Goal: Communication & Community: Participate in discussion

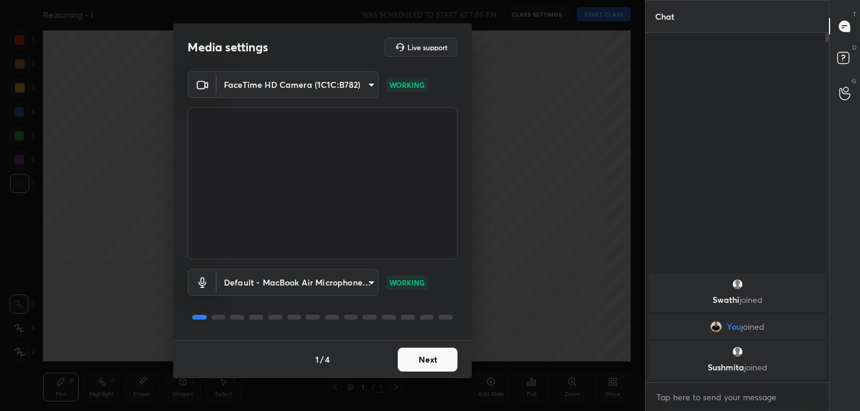
click at [439, 362] on button "Next" at bounding box center [428, 360] width 60 height 24
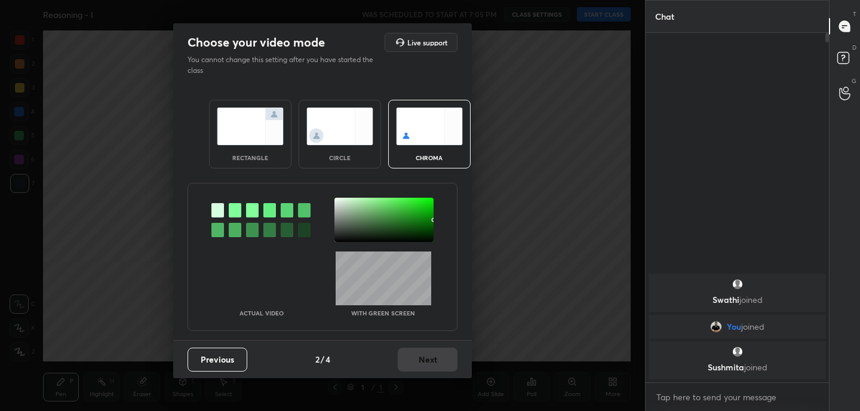
click at [226, 118] on img at bounding box center [250, 126] width 67 height 38
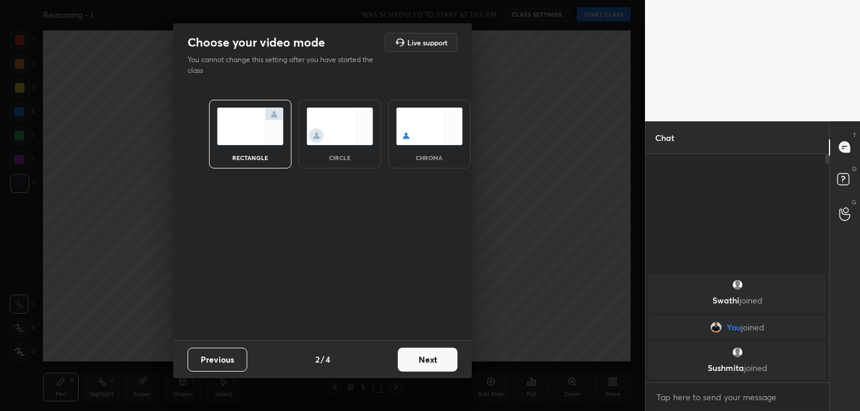
click at [446, 362] on button "Next" at bounding box center [428, 360] width 60 height 24
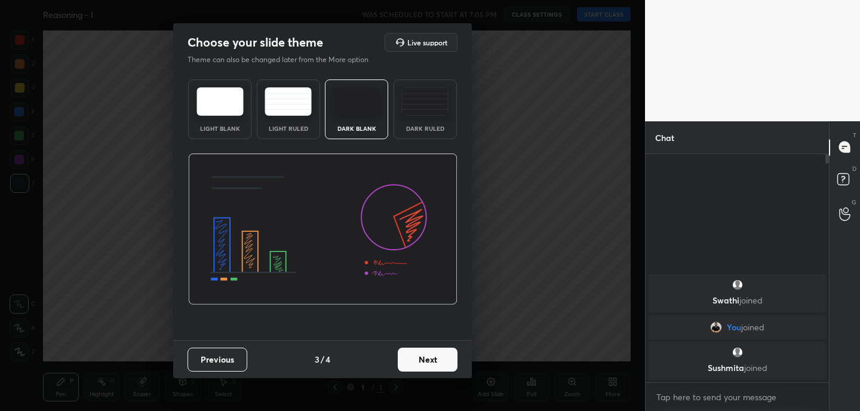
click at [446, 362] on button "Next" at bounding box center [428, 360] width 60 height 24
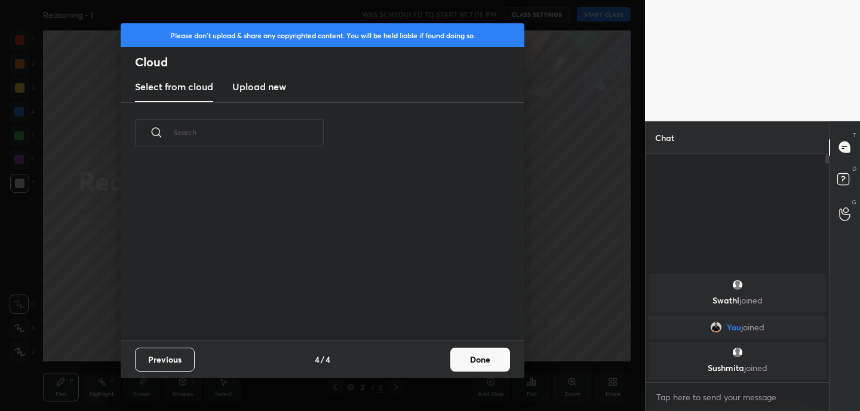
scroll to position [176, 383]
click at [491, 361] on button "Done" at bounding box center [480, 360] width 60 height 24
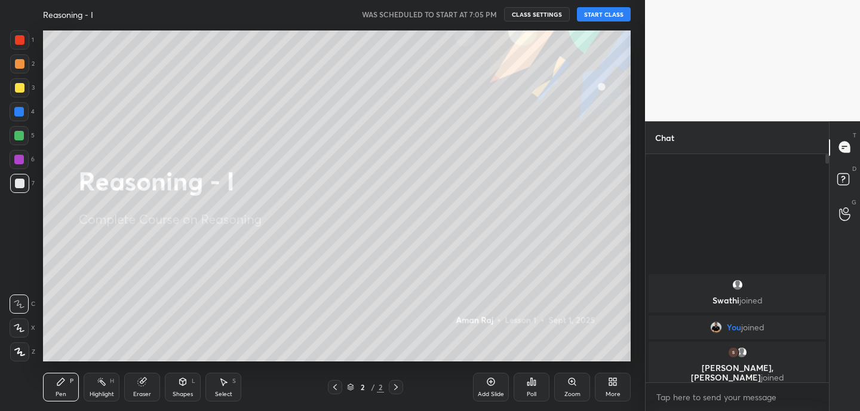
click at [617, 391] on div "More" at bounding box center [613, 394] width 15 height 6
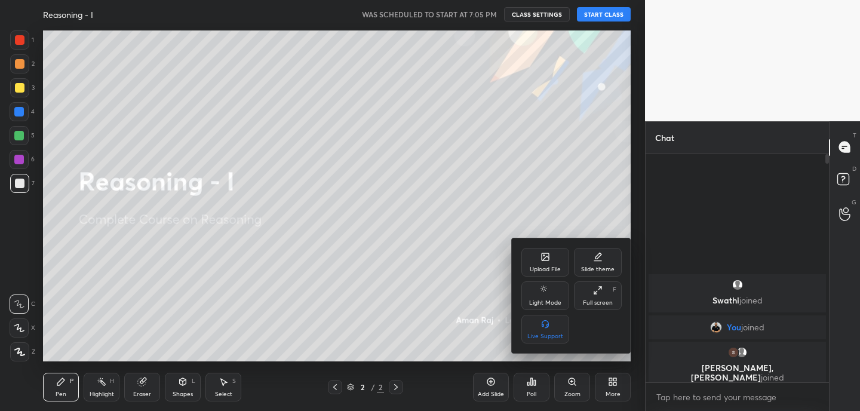
click at [543, 263] on div "Upload File" at bounding box center [545, 262] width 48 height 29
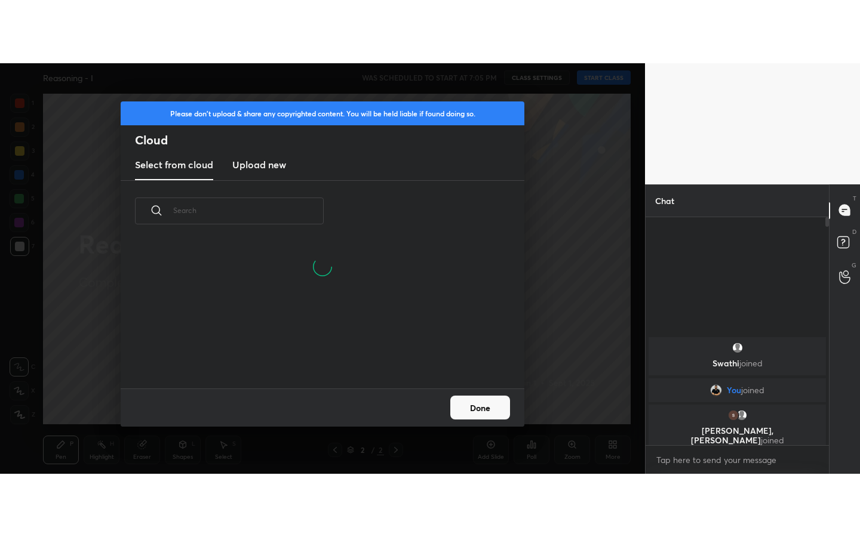
scroll to position [90, 383]
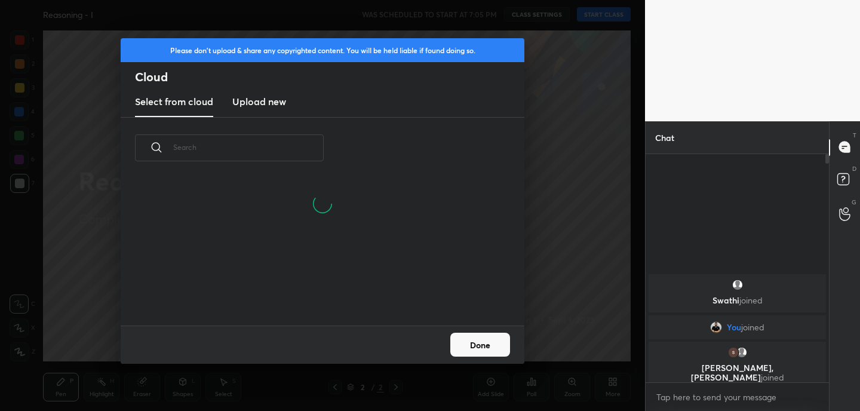
click at [272, 101] on h3 "Upload new" at bounding box center [259, 101] width 54 height 14
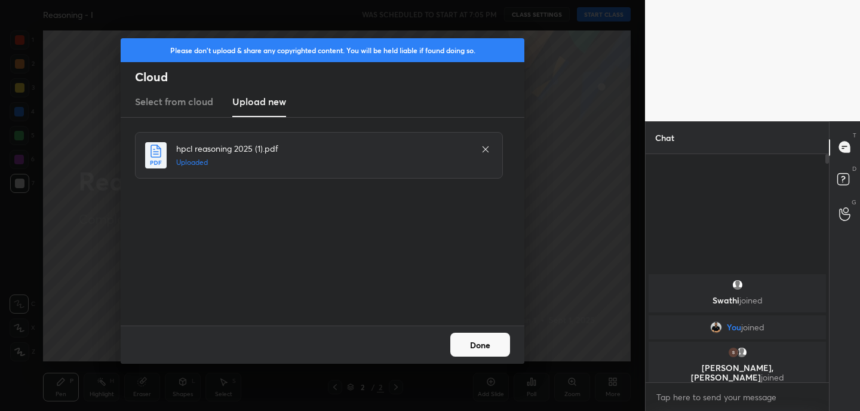
click at [483, 340] on button "Done" at bounding box center [480, 345] width 60 height 24
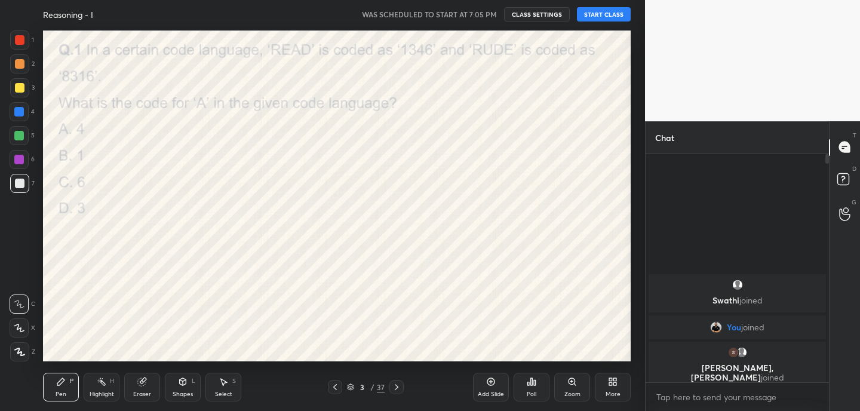
click at [337, 389] on icon at bounding box center [335, 387] width 10 height 10
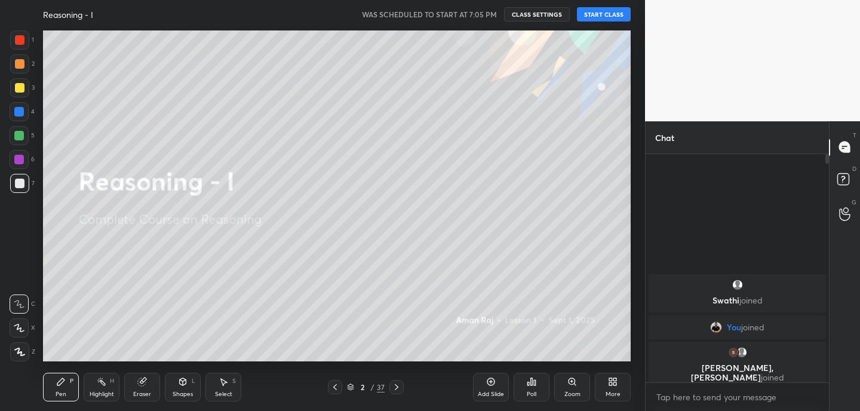
click at [619, 386] on div "More" at bounding box center [613, 387] width 36 height 29
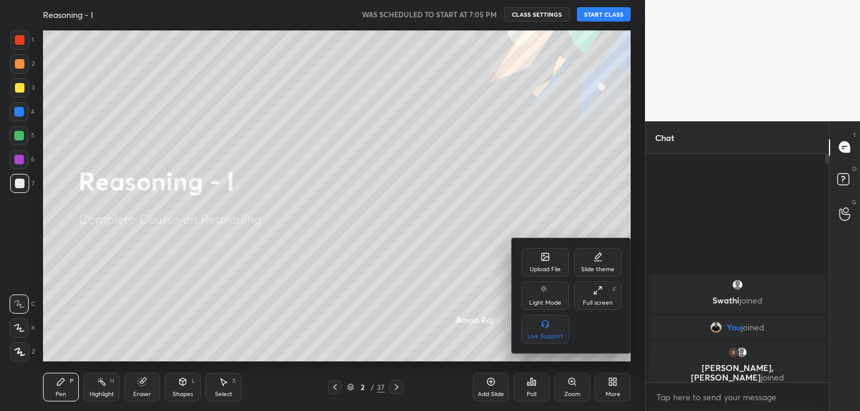
click at [601, 300] on div "Full screen" at bounding box center [598, 303] width 30 height 6
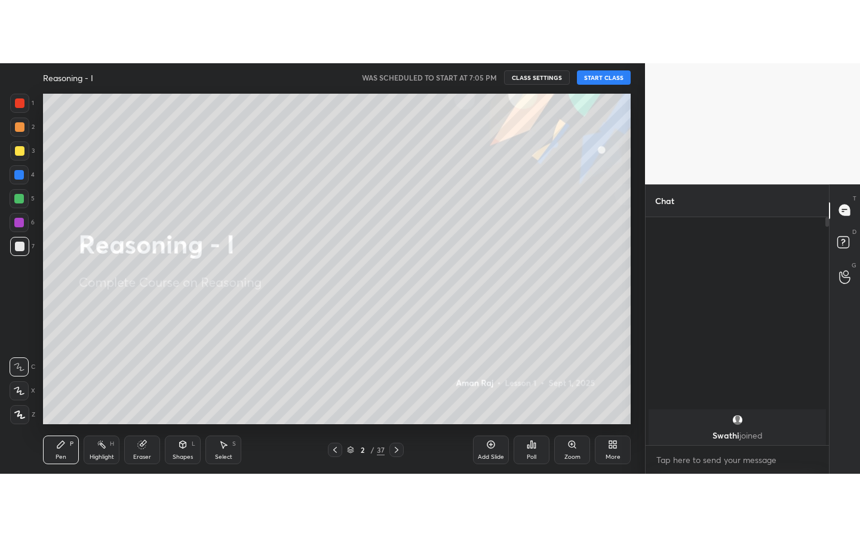
scroll to position [251, 180]
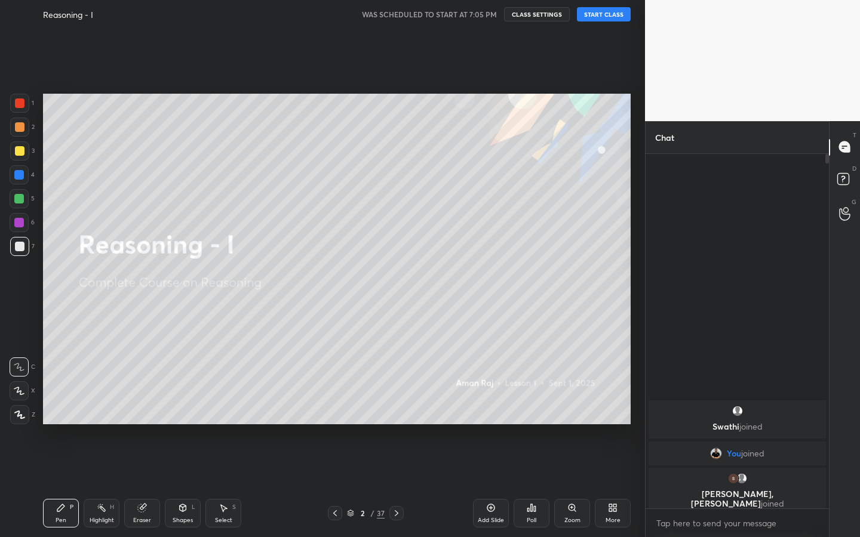
click at [595, 19] on button "START CLASS" at bounding box center [604, 14] width 54 height 14
click at [148, 410] on div "Eraser" at bounding box center [142, 513] width 36 height 29
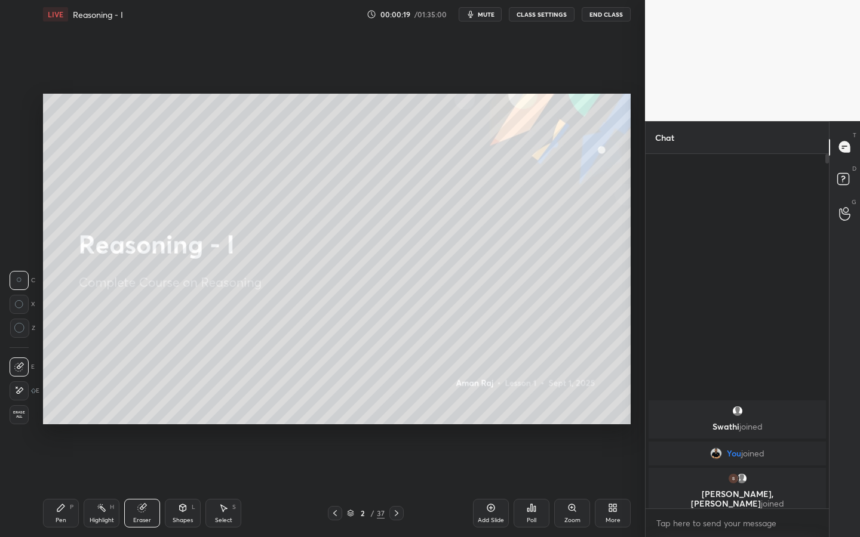
click at [23, 388] on icon at bounding box center [19, 391] width 10 height 10
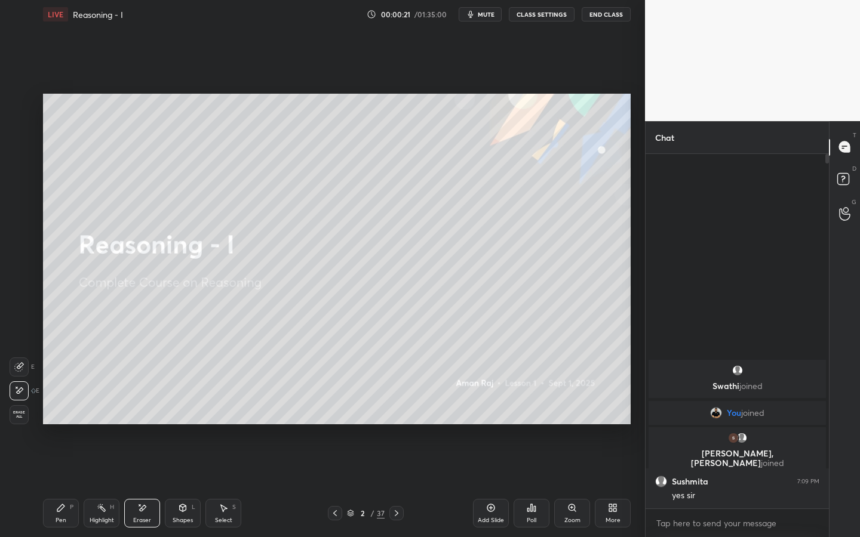
drag, startPoint x: 65, startPoint y: 512, endPoint x: 68, endPoint y: 499, distance: 12.9
click at [66, 410] on div "Pen P" at bounding box center [61, 513] width 36 height 29
click at [147, 410] on div "Eraser" at bounding box center [142, 513] width 36 height 29
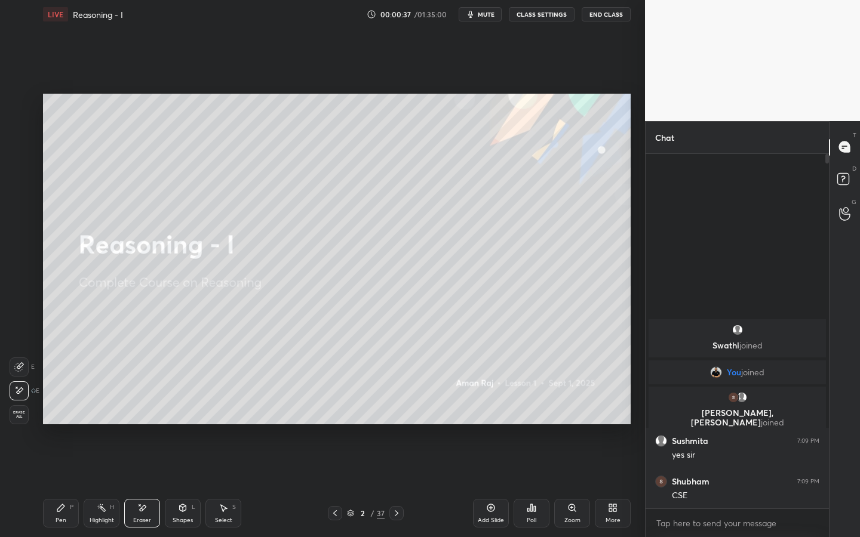
drag, startPoint x: 67, startPoint y: 518, endPoint x: 82, endPoint y: 507, distance: 18.4
click at [67, 410] on div "Pen P" at bounding box center [61, 513] width 36 height 29
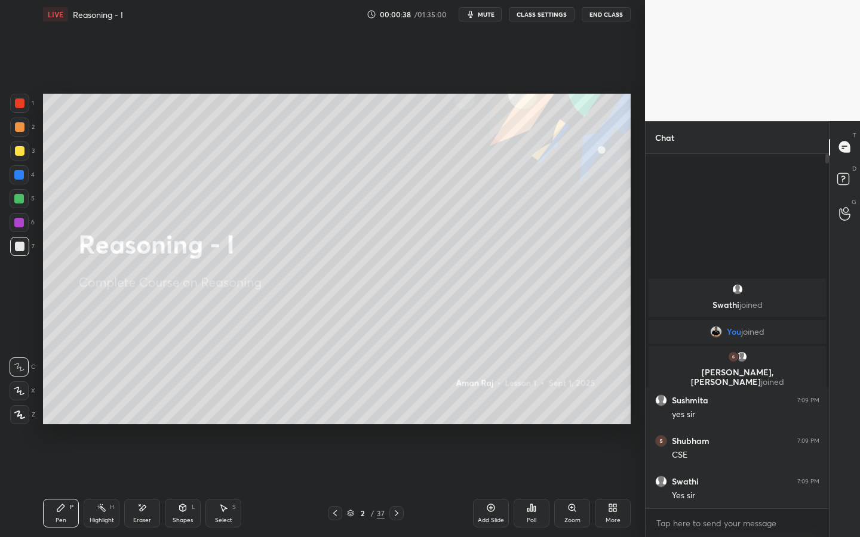
click at [189, 410] on div "Shapes L" at bounding box center [183, 513] width 36 height 29
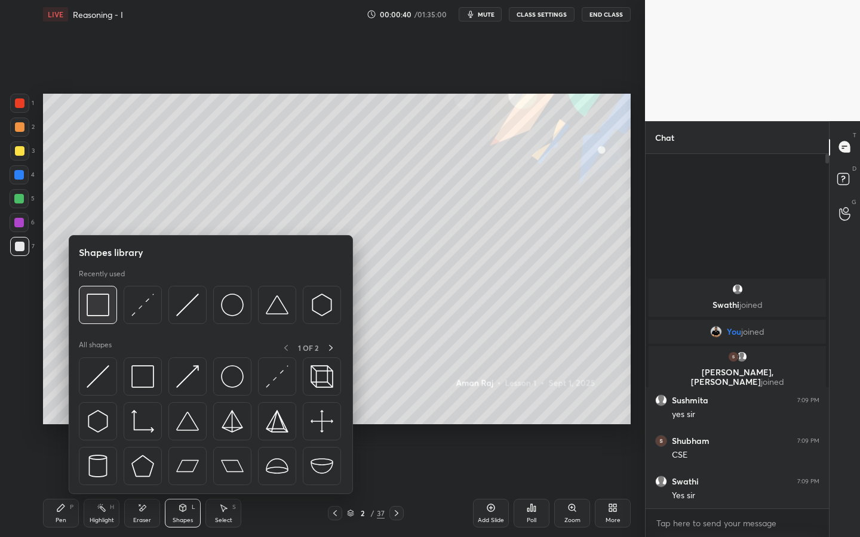
click at [105, 311] on img at bounding box center [98, 305] width 23 height 23
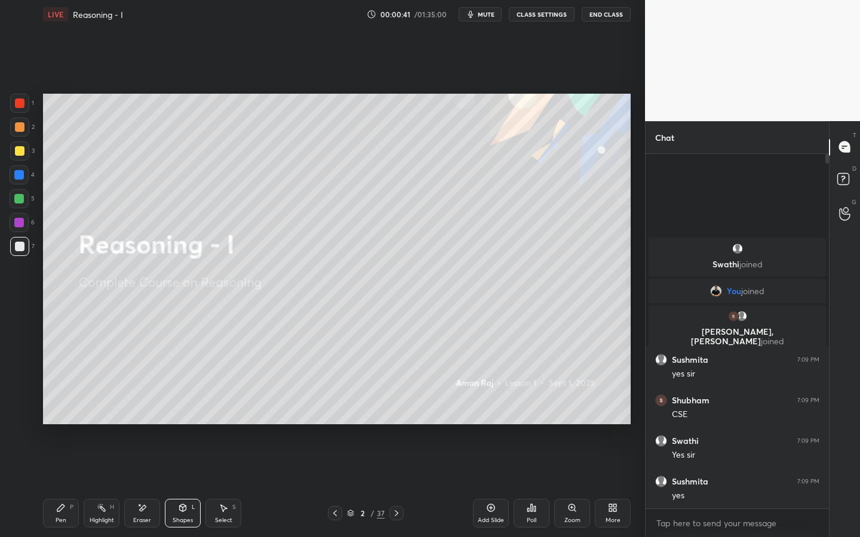
click at [21, 105] on div at bounding box center [20, 104] width 10 height 10
click at [21, 129] on div at bounding box center [20, 127] width 10 height 10
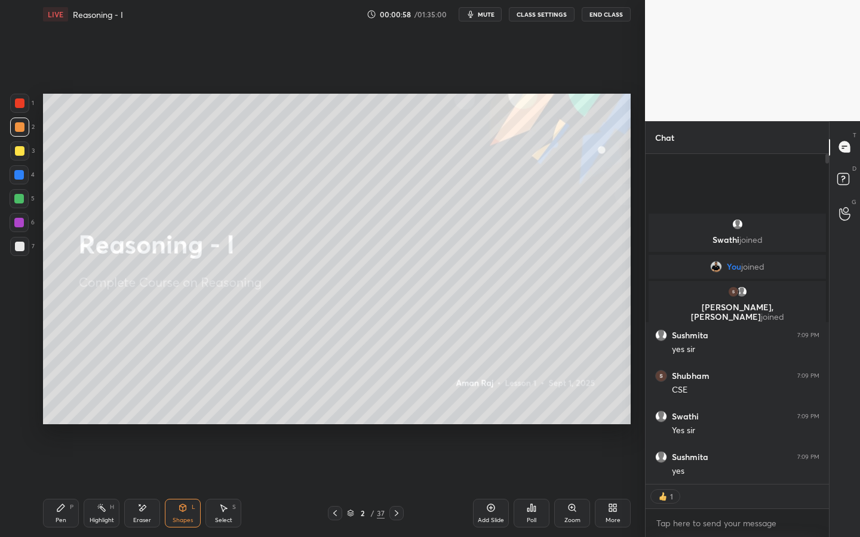
scroll to position [327, 180]
click at [64, 410] on div "Pen P" at bounding box center [61, 513] width 36 height 29
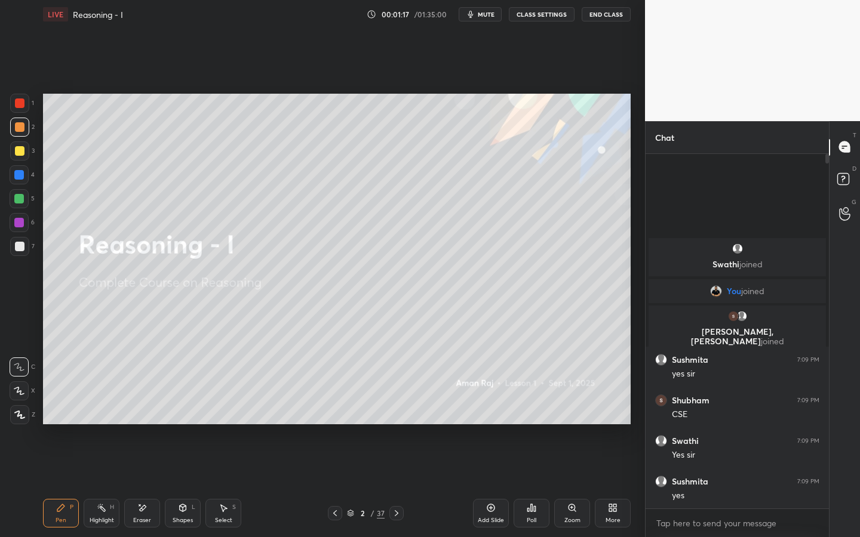
click at [146, 410] on div "Eraser" at bounding box center [142, 513] width 36 height 29
drag, startPoint x: 66, startPoint y: 509, endPoint x: 73, endPoint y: 488, distance: 21.9
click at [67, 410] on div "Pen P" at bounding box center [61, 513] width 36 height 29
click at [846, 208] on icon at bounding box center [844, 208] width 11 height 14
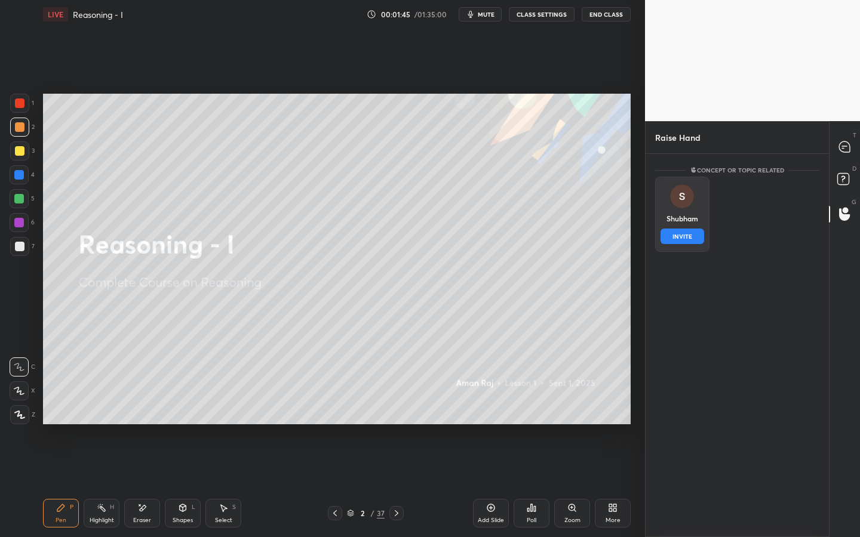
drag, startPoint x: 684, startPoint y: 209, endPoint x: 675, endPoint y: 215, distance: 11.3
click at [684, 209] on div "[PERSON_NAME] INVITE" at bounding box center [682, 214] width 54 height 75
click at [680, 232] on button "INVITE" at bounding box center [682, 237] width 44 height 16
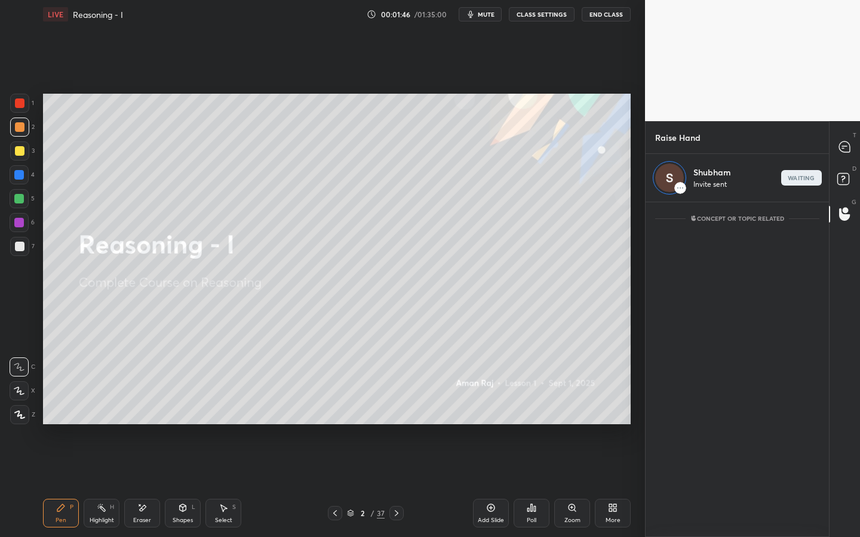
scroll to position [331, 180]
click at [845, 148] on icon at bounding box center [844, 147] width 11 height 11
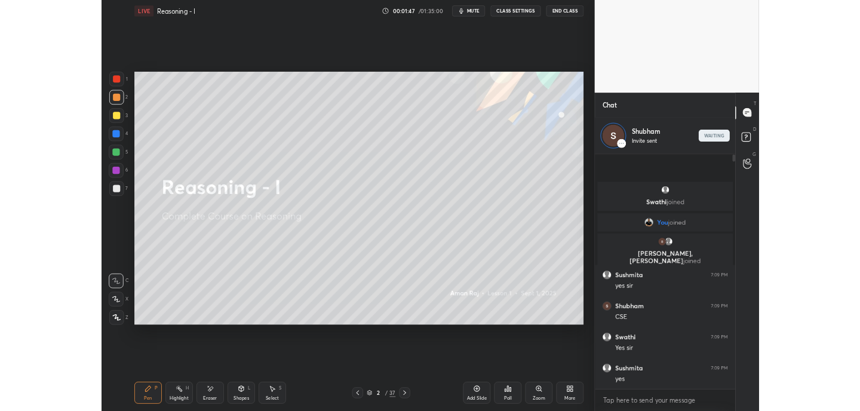
scroll to position [303, 180]
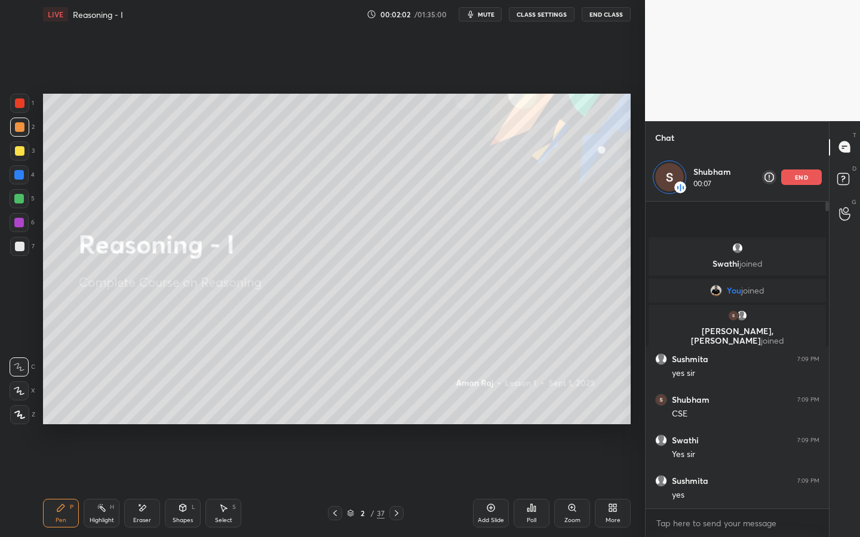
click at [616, 186] on div "Setting up your live class Poll for secs No correct answer Start poll" at bounding box center [336, 259] width 597 height 461
click at [143, 410] on icon at bounding box center [142, 508] width 10 height 10
click at [58, 410] on div "Pen" at bounding box center [61, 521] width 11 height 6
click at [614, 410] on icon at bounding box center [614, 510] width 3 height 3
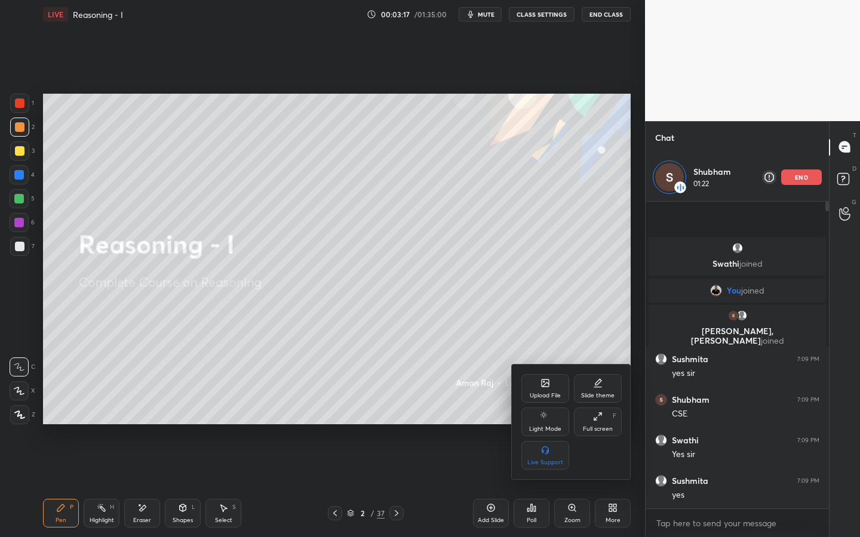
click at [597, 410] on icon at bounding box center [598, 417] width 10 height 10
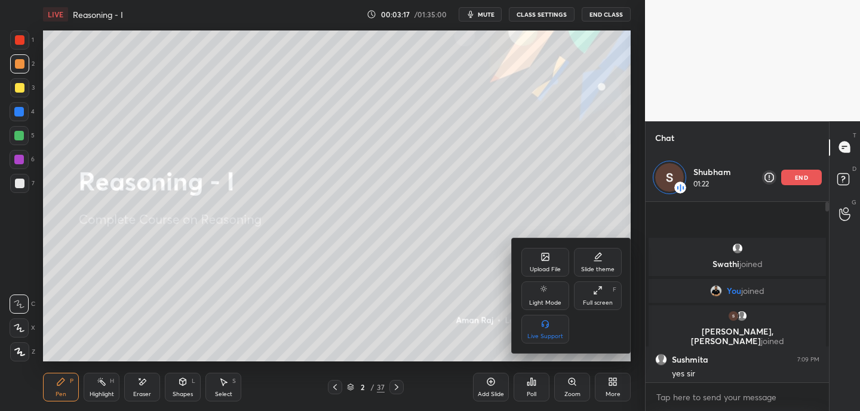
scroll to position [59380, 59117]
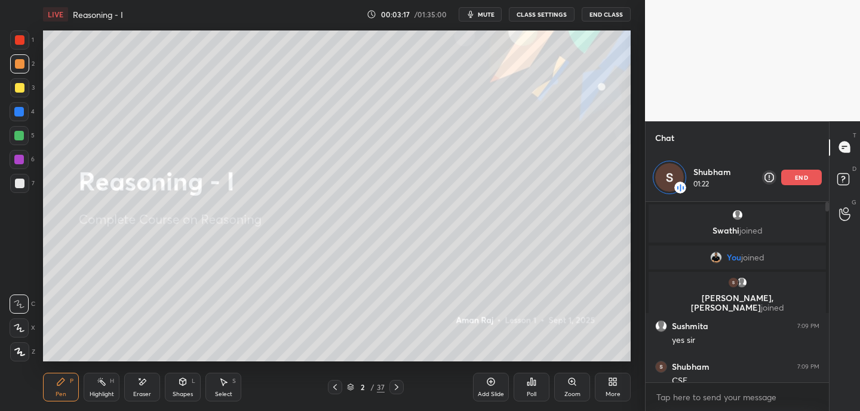
type textarea "x"
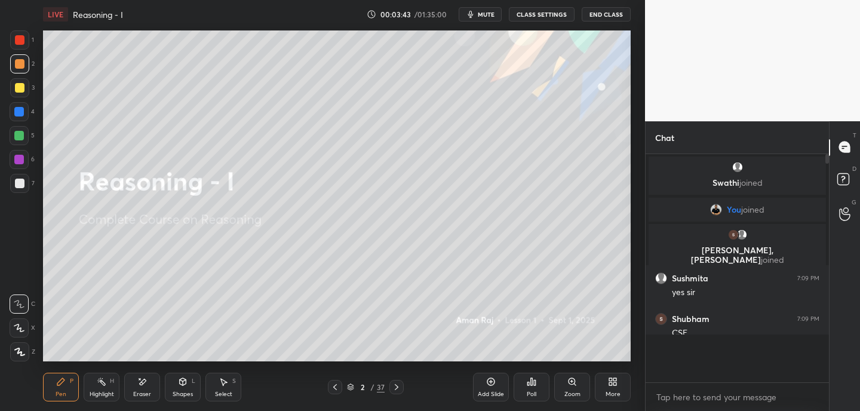
scroll to position [125, 180]
click at [482, 14] on span "mute" at bounding box center [486, 14] width 17 height 8
click at [145, 387] on div "Eraser" at bounding box center [142, 387] width 36 height 29
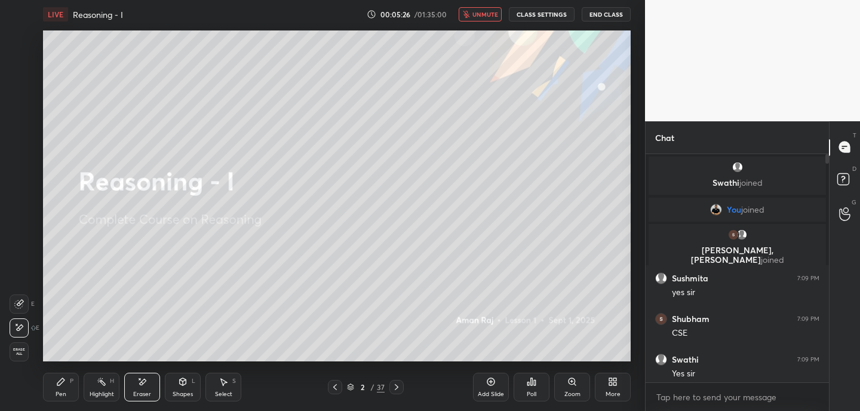
click at [66, 384] on div "Pen P" at bounding box center [61, 387] width 36 height 29
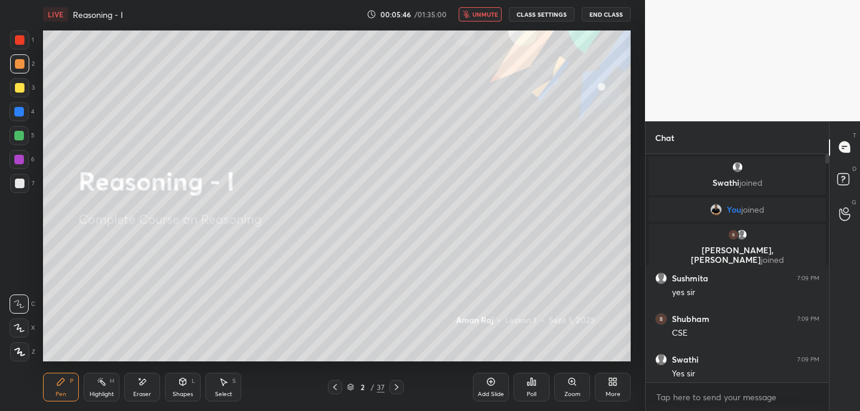
click at [611, 384] on icon at bounding box center [613, 382] width 10 height 10
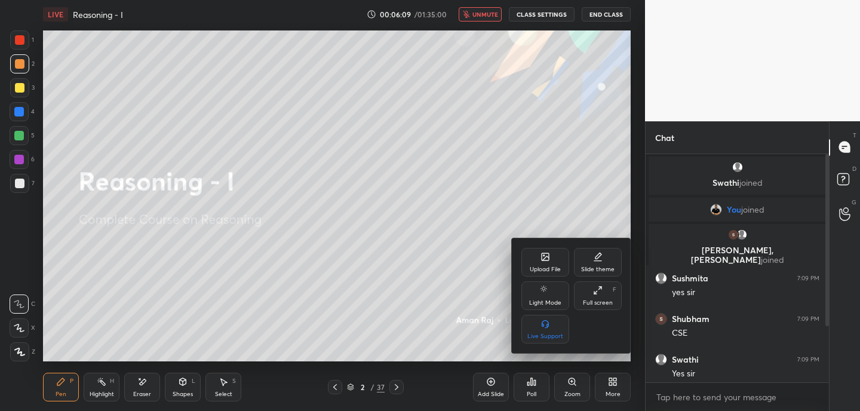
click at [828, 253] on div at bounding box center [430, 205] width 860 height 411
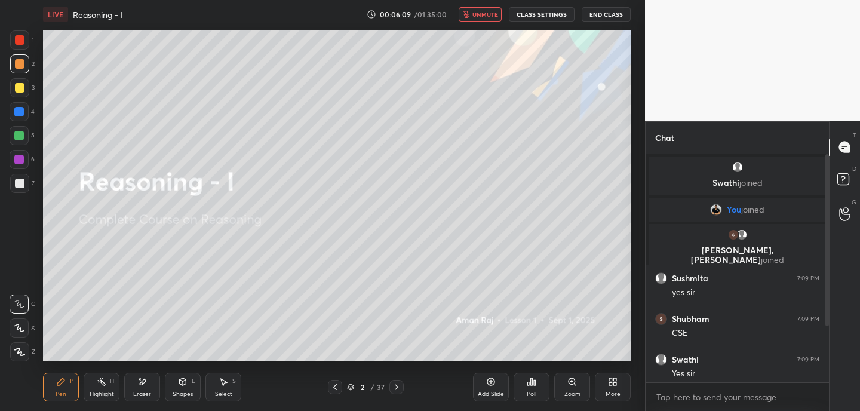
click at [827, 254] on div "Upload File Slide theme Light Mode Full screen F Live Support" at bounding box center [430, 205] width 860 height 411
drag, startPoint x: 824, startPoint y: 254, endPoint x: 826, endPoint y: 267, distance: 12.7
click at [826, 266] on div at bounding box center [825, 268] width 7 height 229
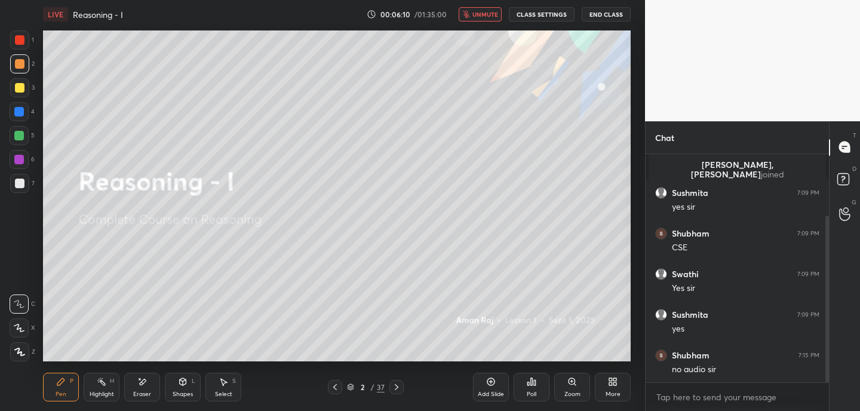
drag, startPoint x: 828, startPoint y: 266, endPoint x: 825, endPoint y: 275, distance: 9.6
click at [826, 272] on div at bounding box center [827, 299] width 4 height 167
drag, startPoint x: 827, startPoint y: 280, endPoint x: 823, endPoint y: 291, distance: 12.1
click at [826, 286] on div at bounding box center [827, 299] width 4 height 167
click at [491, 15] on span "unmute" at bounding box center [485, 14] width 26 height 8
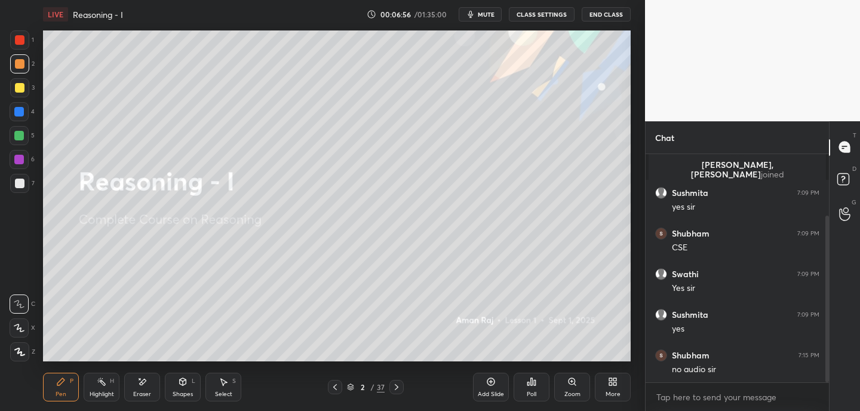
click at [141, 385] on icon at bounding box center [142, 382] width 10 height 10
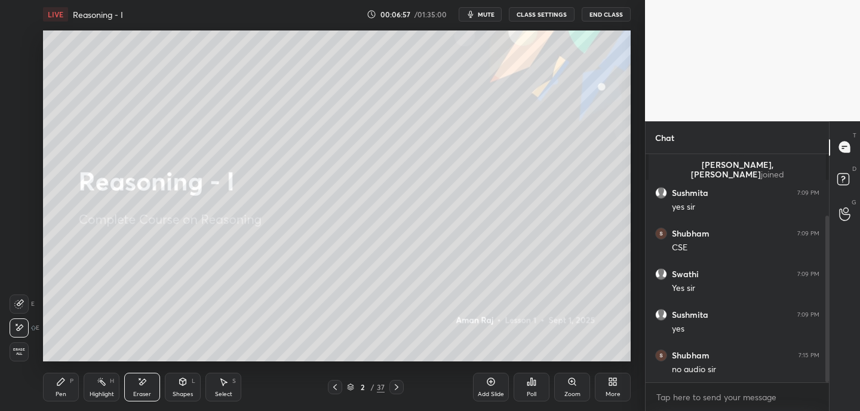
drag, startPoint x: 63, startPoint y: 391, endPoint x: 69, endPoint y: 382, distance: 11.1
click at [63, 391] on div "Pen" at bounding box center [61, 394] width 11 height 6
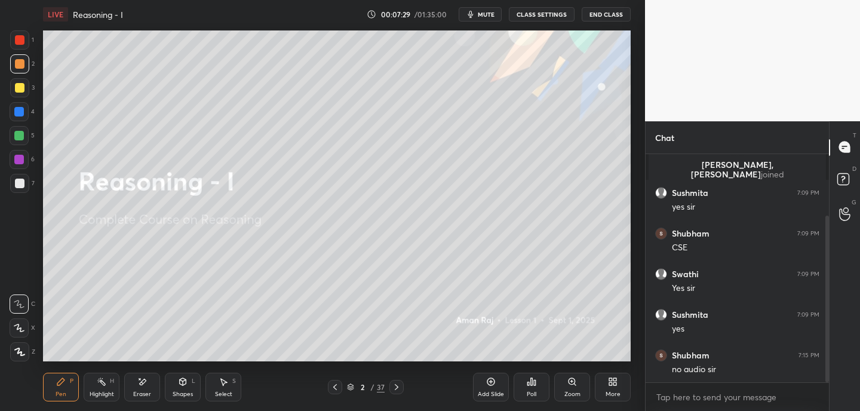
drag, startPoint x: 137, startPoint y: 391, endPoint x: 157, endPoint y: 364, distance: 33.2
click at [137, 391] on div "Eraser" at bounding box center [142, 394] width 18 height 6
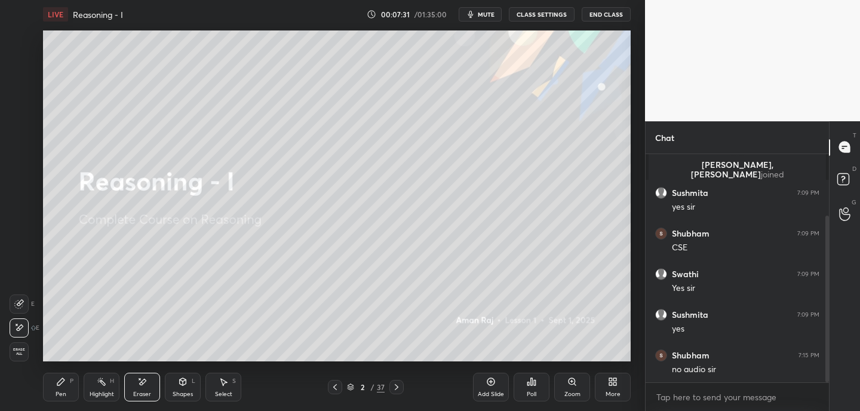
drag, startPoint x: 68, startPoint y: 388, endPoint x: 87, endPoint y: 368, distance: 27.0
click at [68, 388] on div "Pen P" at bounding box center [61, 387] width 36 height 29
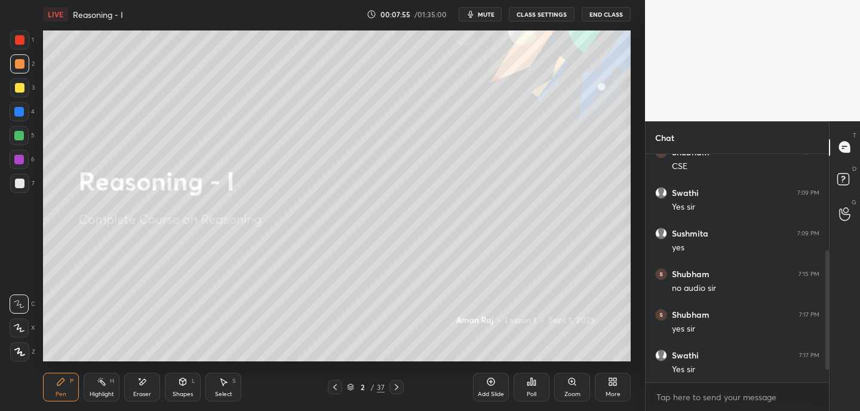
scroll to position [207, 0]
drag, startPoint x: 140, startPoint y: 386, endPoint x: 149, endPoint y: 364, distance: 23.6
click at [141, 387] on div "Eraser" at bounding box center [142, 387] width 36 height 29
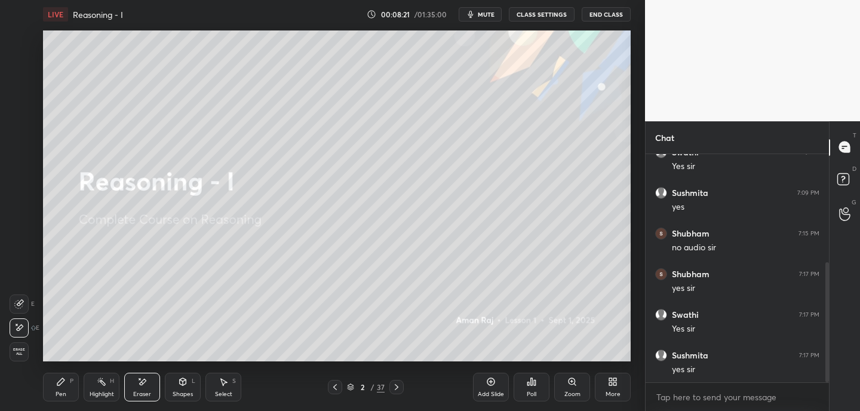
click at [66, 387] on div "Pen P" at bounding box center [61, 387] width 36 height 29
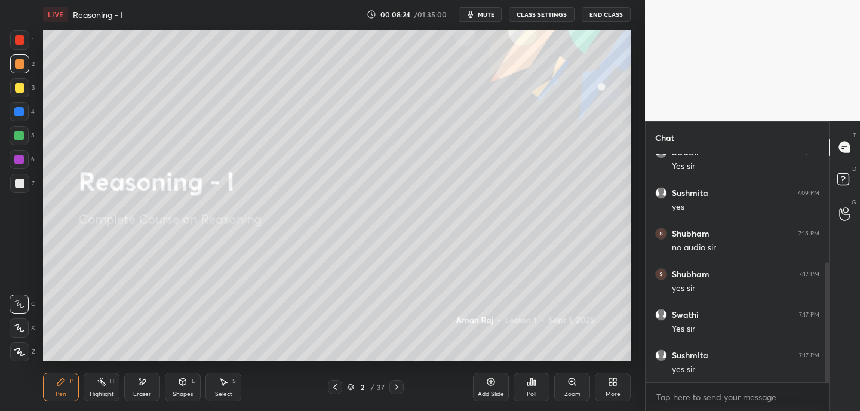
click at [398, 385] on icon at bounding box center [397, 387] width 10 height 10
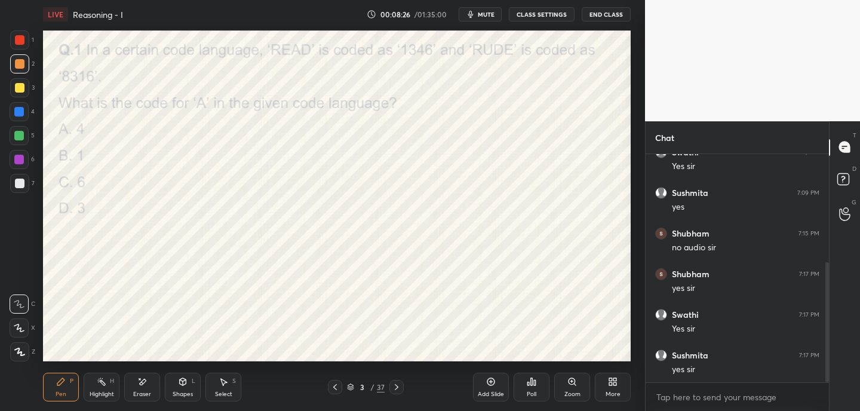
click at [23, 41] on div at bounding box center [20, 40] width 10 height 10
click at [530, 387] on div "Poll" at bounding box center [532, 387] width 36 height 29
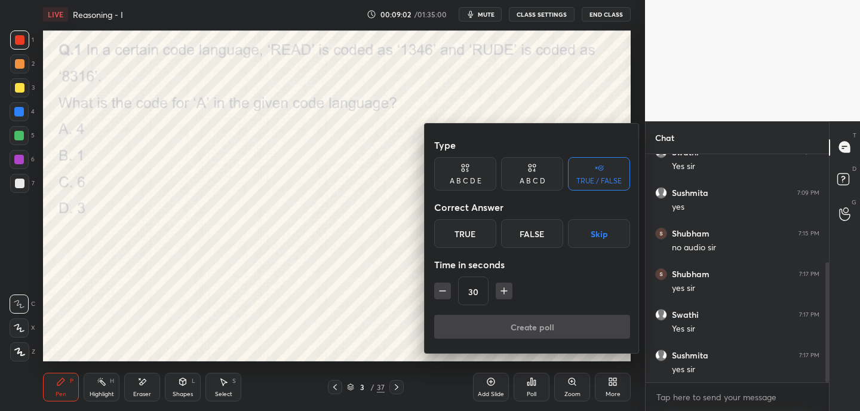
click at [541, 181] on div "A B C D" at bounding box center [533, 180] width 26 height 7
click at [448, 239] on div "A" at bounding box center [451, 233] width 35 height 29
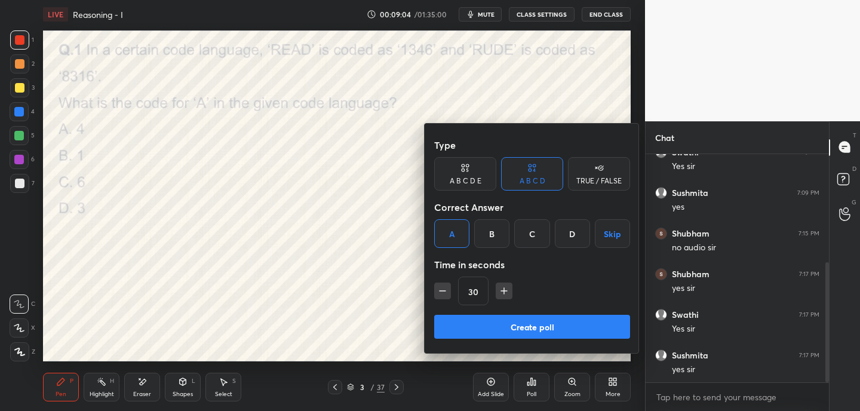
drag, startPoint x: 505, startPoint y: 290, endPoint x: 504, endPoint y: 322, distance: 31.7
click at [503, 291] on icon "button" at bounding box center [504, 291] width 12 height 12
type input "45"
drag, startPoint x: 505, startPoint y: 330, endPoint x: 517, endPoint y: 317, distance: 17.7
click at [505, 330] on button "Create poll" at bounding box center [532, 327] width 196 height 24
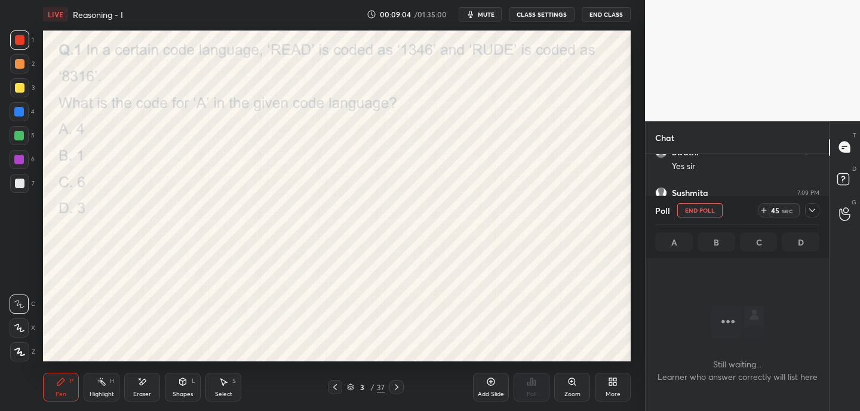
scroll to position [162, 180]
click at [486, 14] on span "mute" at bounding box center [486, 14] width 17 height 8
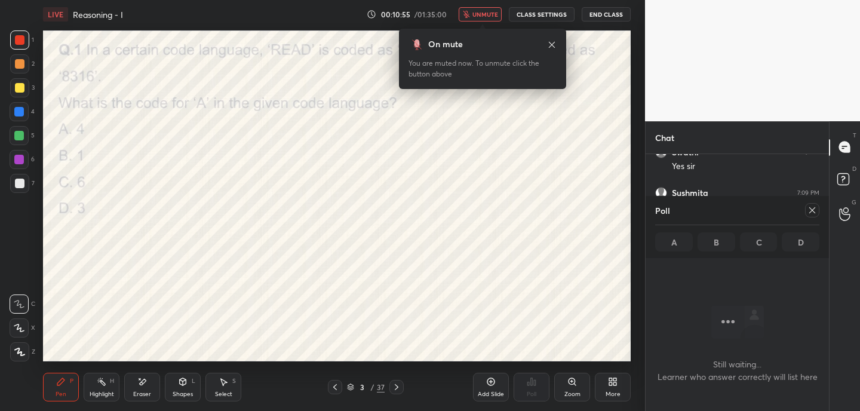
click at [551, 44] on icon at bounding box center [552, 45] width 10 height 10
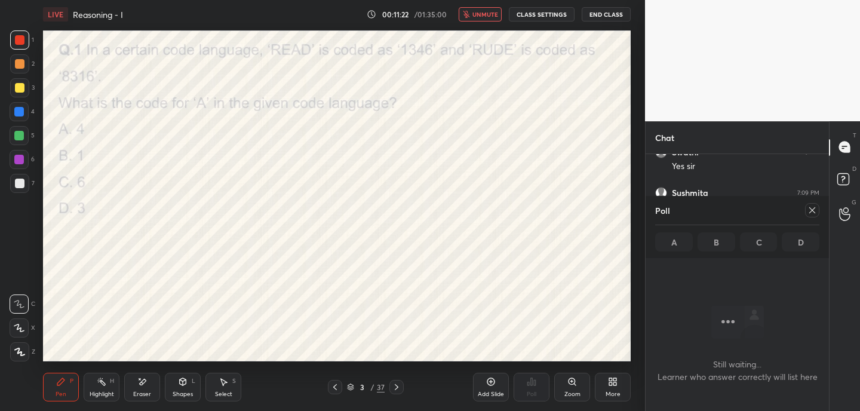
click at [813, 208] on icon at bounding box center [812, 210] width 6 height 6
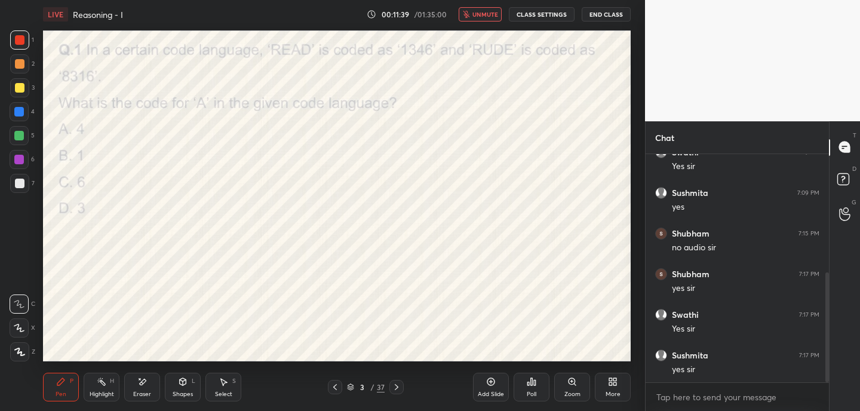
scroll to position [248, 0]
click at [483, 15] on span "unmute" at bounding box center [485, 14] width 26 height 8
click at [399, 386] on icon at bounding box center [397, 387] width 10 height 10
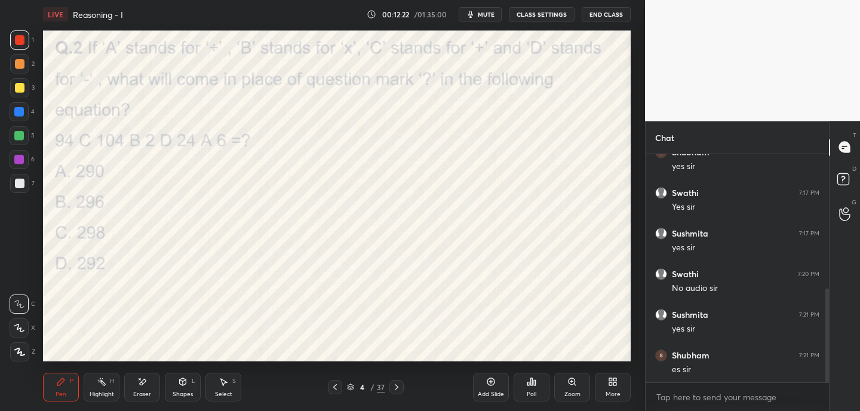
click at [533, 391] on div "Poll" at bounding box center [532, 394] width 10 height 6
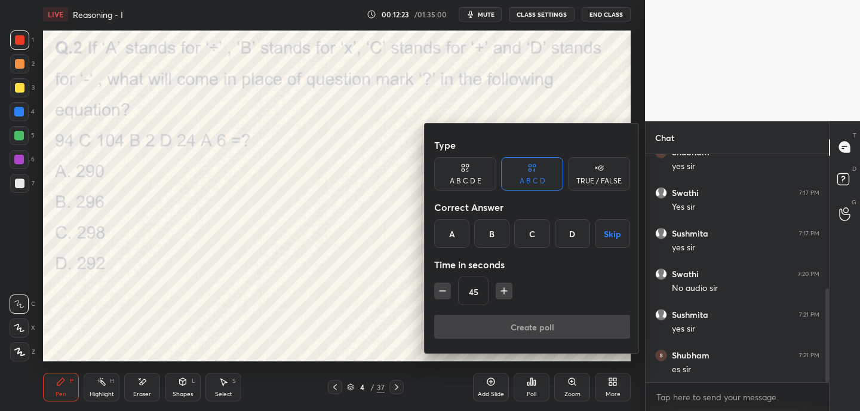
drag, startPoint x: 529, startPoint y: 238, endPoint x: 523, endPoint y: 254, distance: 17.4
click at [529, 238] on div "C" at bounding box center [531, 233] width 35 height 29
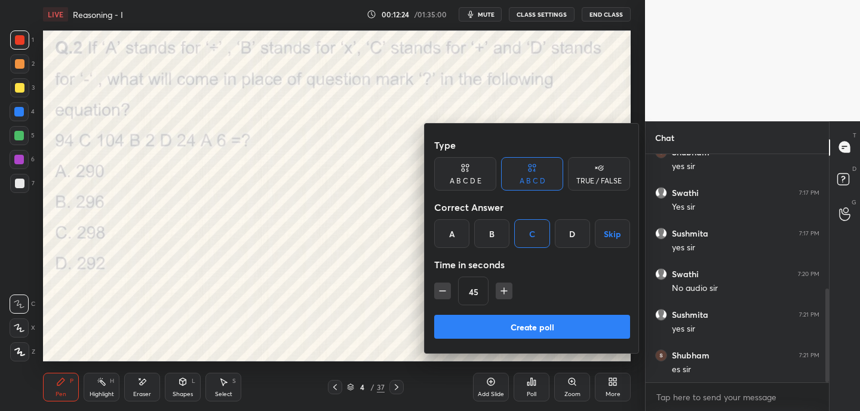
click at [502, 324] on button "Create poll" at bounding box center [532, 327] width 196 height 24
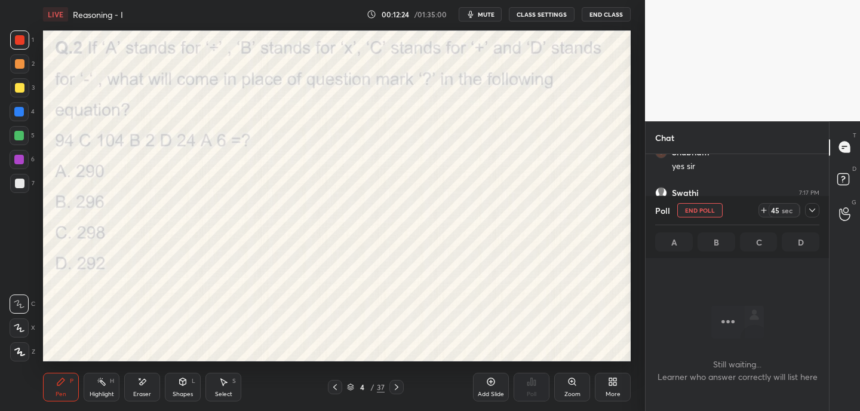
scroll to position [4, 4]
click at [487, 14] on span "mute" at bounding box center [486, 14] width 17 height 8
click at [813, 208] on icon at bounding box center [812, 210] width 10 height 10
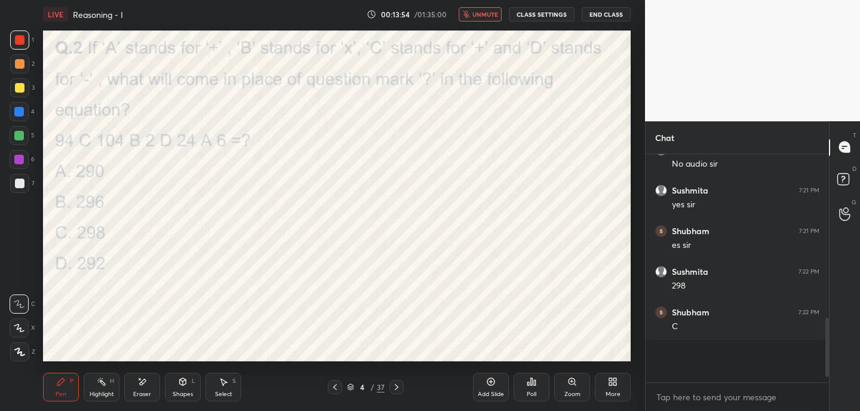
scroll to position [4, 4]
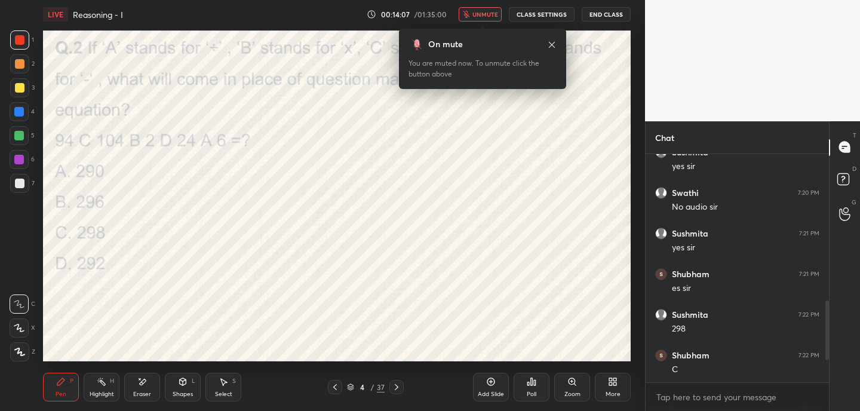
click at [552, 43] on icon at bounding box center [552, 45] width 10 height 10
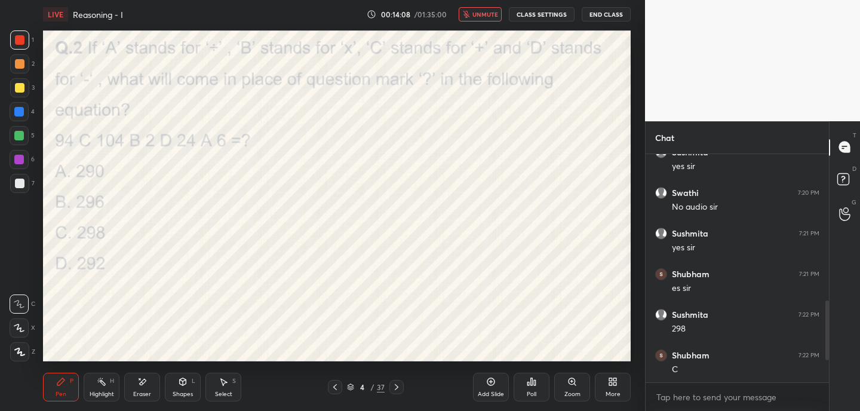
click at [488, 13] on span "unmute" at bounding box center [485, 14] width 26 height 8
drag, startPoint x: 395, startPoint y: 386, endPoint x: 401, endPoint y: 388, distance: 6.1
click at [395, 386] on icon at bounding box center [397, 387] width 10 height 10
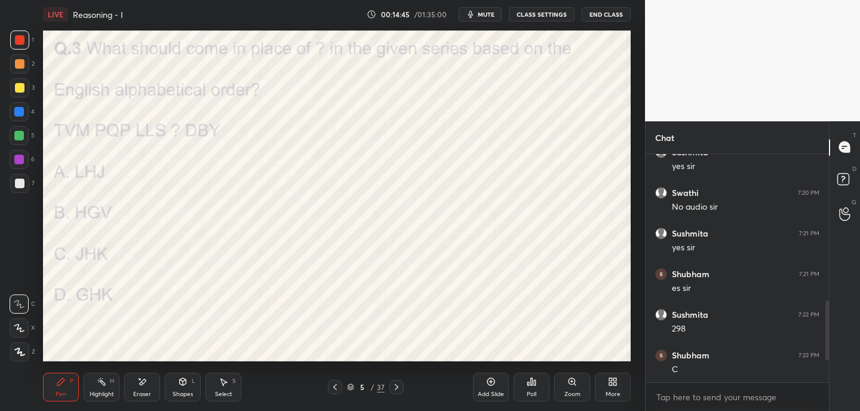
click at [538, 384] on div "Poll" at bounding box center [532, 387] width 36 height 29
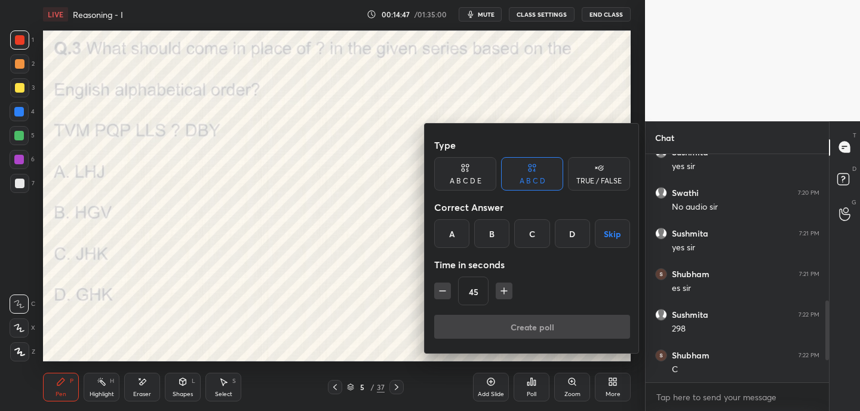
click at [491, 228] on div "B" at bounding box center [491, 233] width 35 height 29
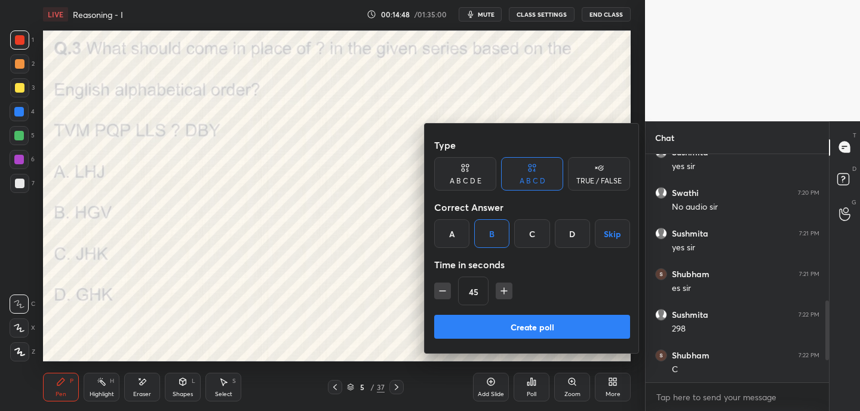
drag, startPoint x: 497, startPoint y: 319, endPoint x: 503, endPoint y: 316, distance: 6.7
click at [497, 320] on button "Create poll" at bounding box center [532, 327] width 196 height 24
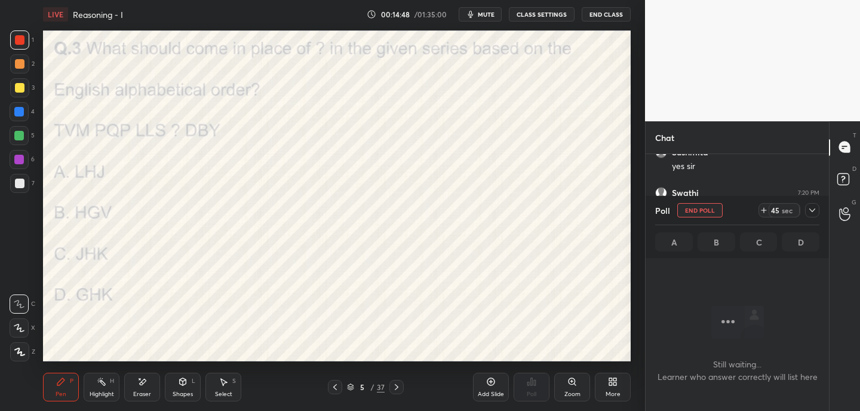
scroll to position [63, 180]
click at [479, 15] on button "mute" at bounding box center [480, 14] width 43 height 14
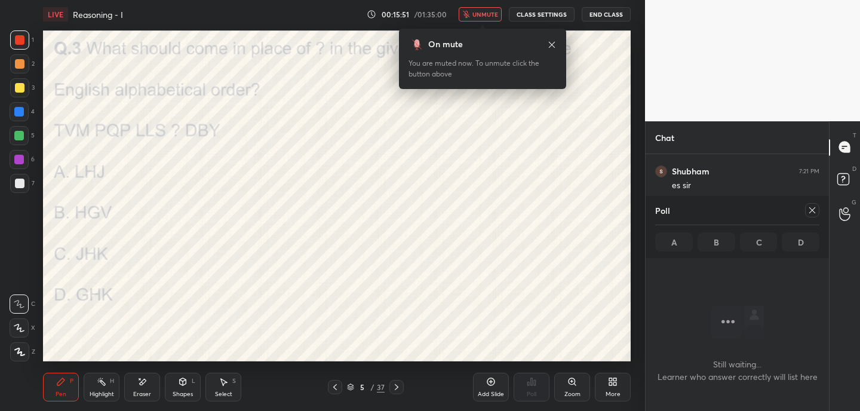
scroll to position [554, 0]
click at [552, 45] on icon at bounding box center [552, 44] width 6 height 6
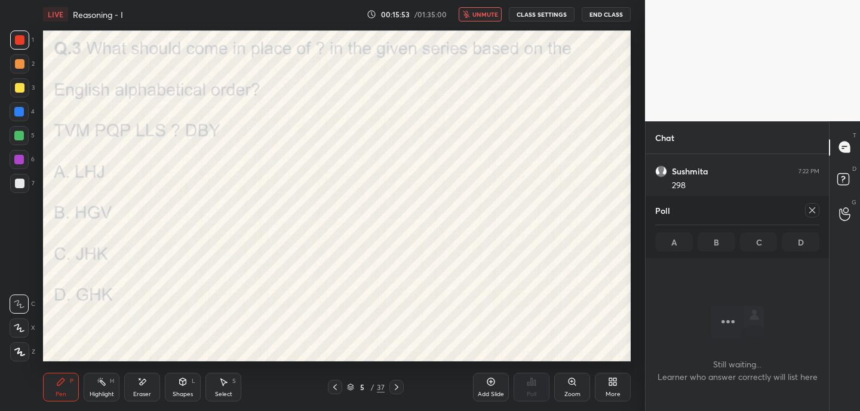
click at [817, 211] on div at bounding box center [812, 210] width 14 height 14
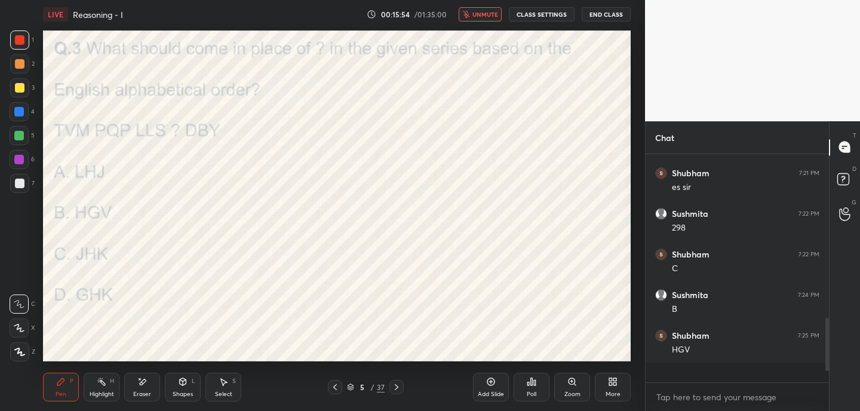
scroll to position [491, 0]
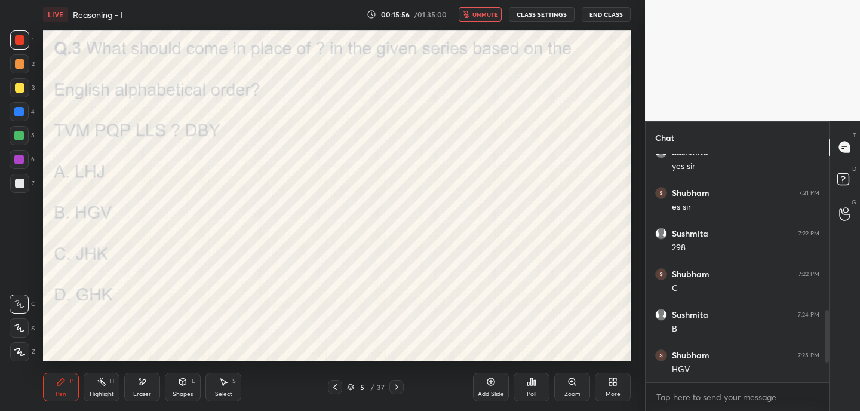
click at [481, 17] on span "unmute" at bounding box center [485, 14] width 26 height 8
drag, startPoint x: 16, startPoint y: 329, endPoint x: 33, endPoint y: 311, distance: 25.3
click at [16, 328] on icon at bounding box center [19, 328] width 11 height 8
click at [397, 385] on icon at bounding box center [397, 387] width 10 height 10
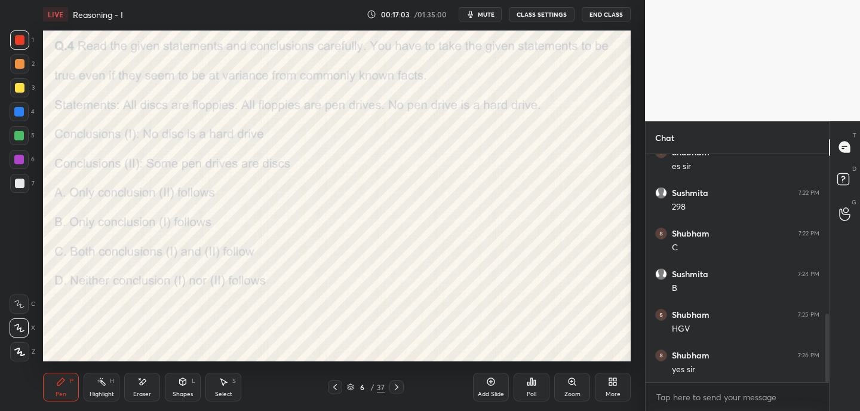
click at [530, 385] on icon at bounding box center [532, 382] width 10 height 10
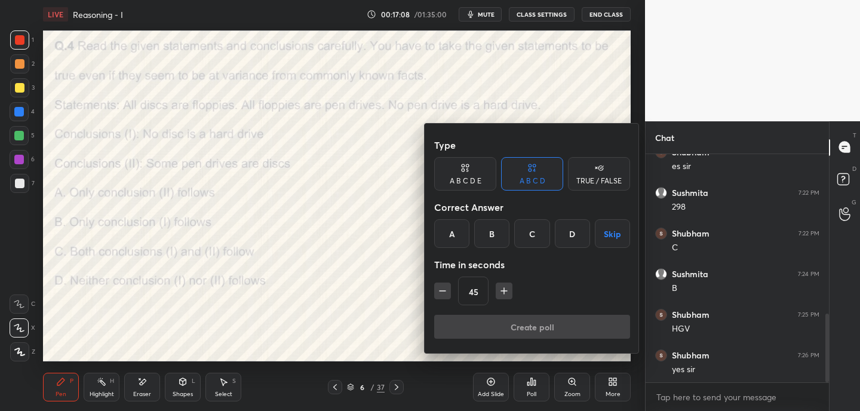
drag, startPoint x: 537, startPoint y: 235, endPoint x: 534, endPoint y: 242, distance: 7.5
click at [537, 235] on div "C" at bounding box center [531, 233] width 35 height 29
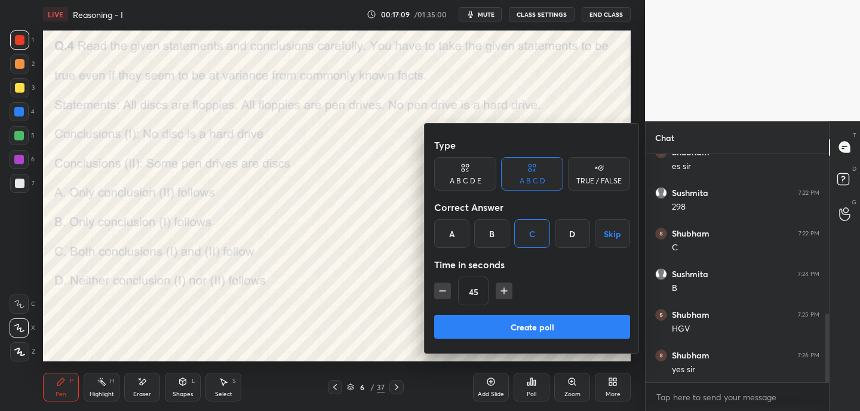
click at [509, 323] on button "Create poll" at bounding box center [532, 327] width 196 height 24
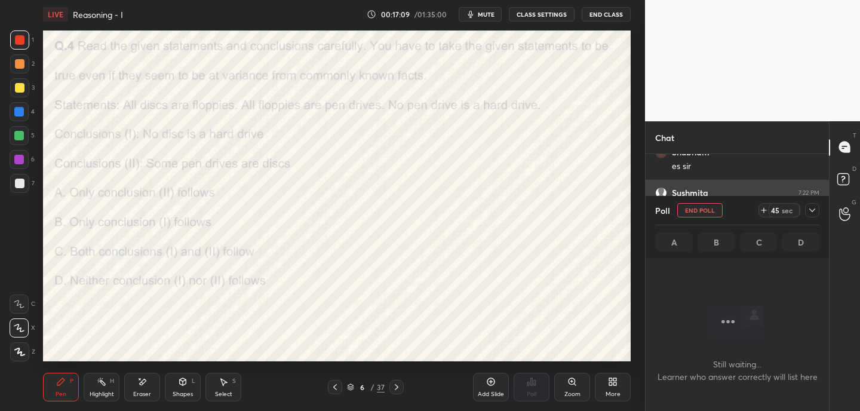
scroll to position [63, 180]
click at [490, 17] on span "mute" at bounding box center [486, 14] width 17 height 8
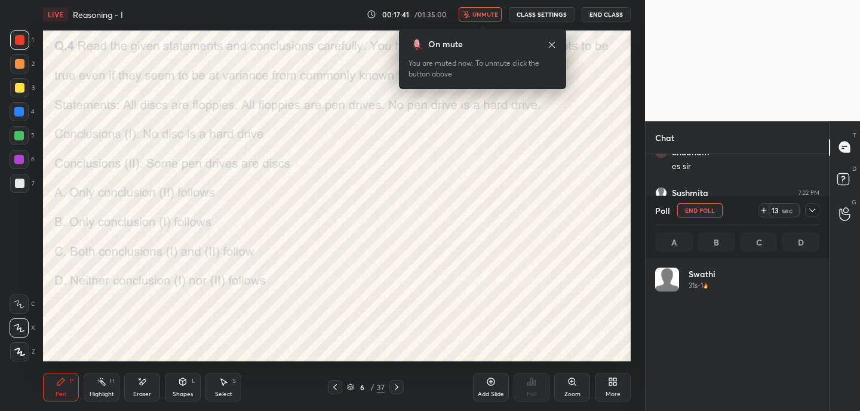
scroll to position [140, 161]
click at [553, 46] on icon at bounding box center [552, 44] width 6 height 6
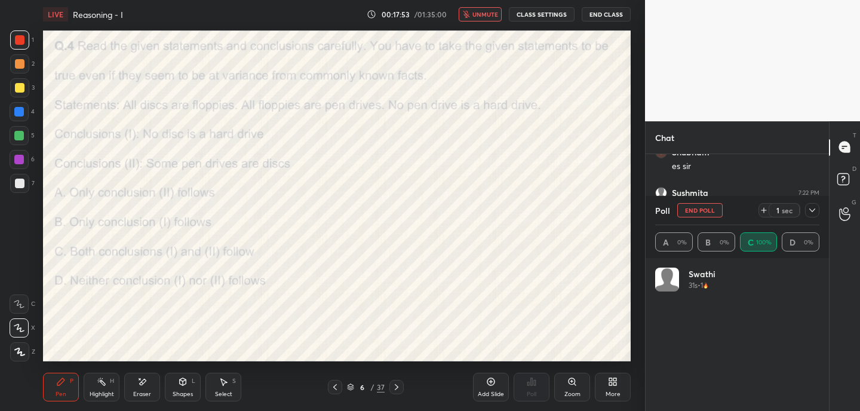
click at [147, 386] on div "Eraser" at bounding box center [142, 387] width 36 height 29
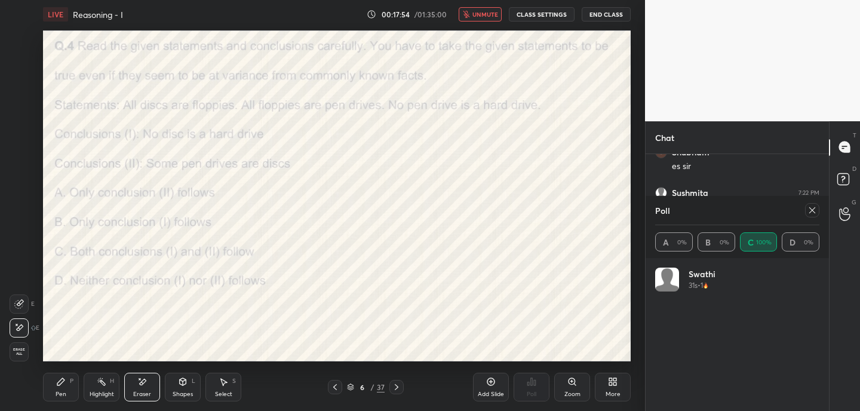
click at [66, 392] on div "Pen" at bounding box center [61, 394] width 11 height 6
drag, startPoint x: 139, startPoint y: 390, endPoint x: 146, endPoint y: 371, distance: 20.1
click at [139, 389] on div "Eraser" at bounding box center [142, 387] width 36 height 29
click at [60, 388] on div "Pen P" at bounding box center [61, 387] width 36 height 29
click at [817, 211] on div at bounding box center [812, 210] width 14 height 14
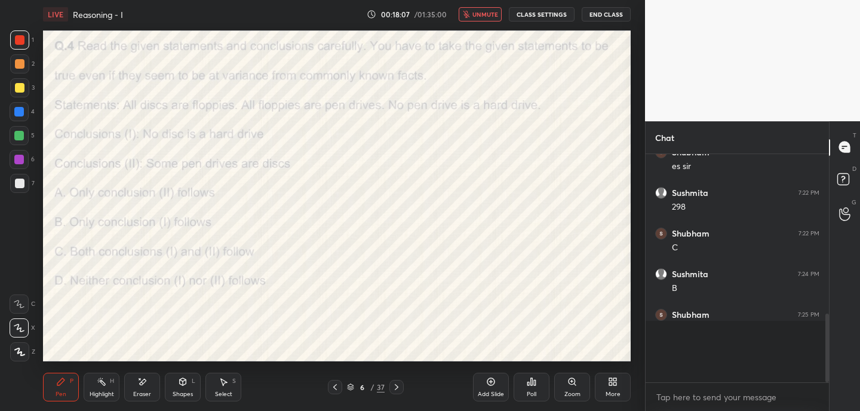
scroll to position [4, 4]
click at [493, 16] on span "unmute" at bounding box center [485, 14] width 26 height 8
click at [151, 383] on div "Eraser" at bounding box center [142, 387] width 36 height 29
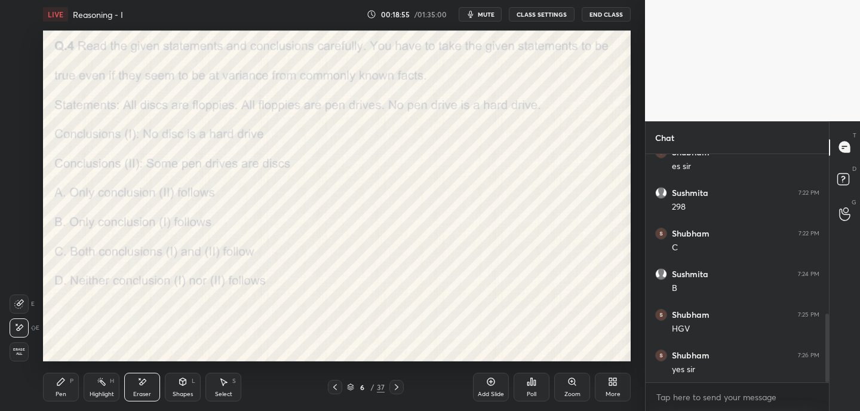
drag, startPoint x: 66, startPoint y: 392, endPoint x: 77, endPoint y: 367, distance: 26.7
click at [69, 388] on div "Pen P" at bounding box center [61, 387] width 36 height 29
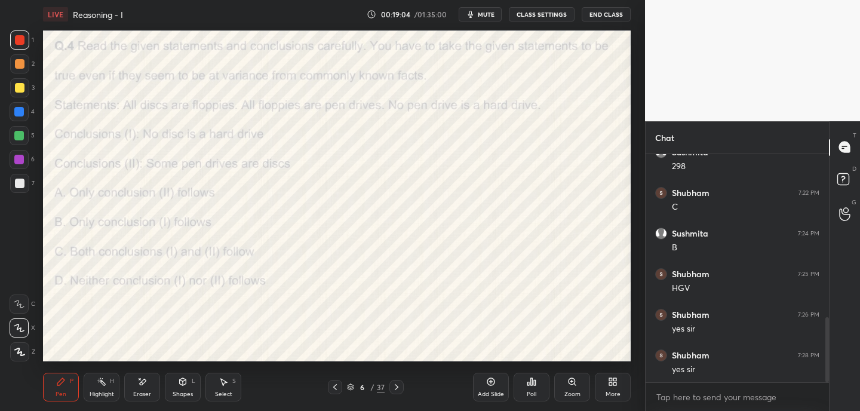
scroll to position [613, 0]
click at [397, 383] on icon at bounding box center [397, 387] width 10 height 10
click at [537, 383] on div "Poll" at bounding box center [532, 387] width 36 height 29
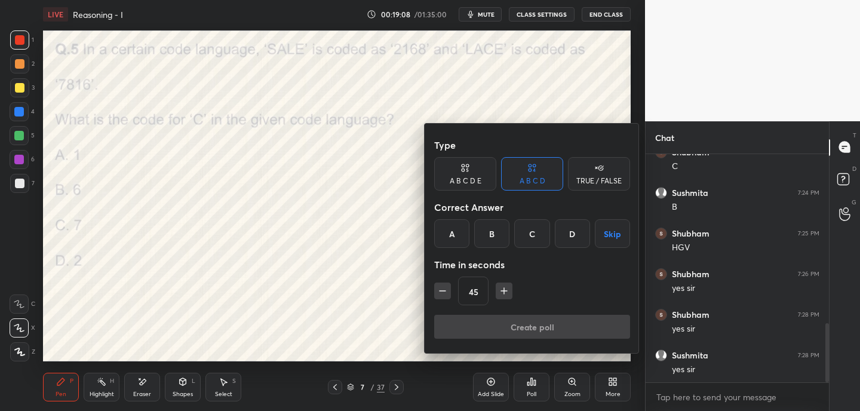
scroll to position [654, 0]
click at [538, 232] on div "C" at bounding box center [531, 233] width 35 height 29
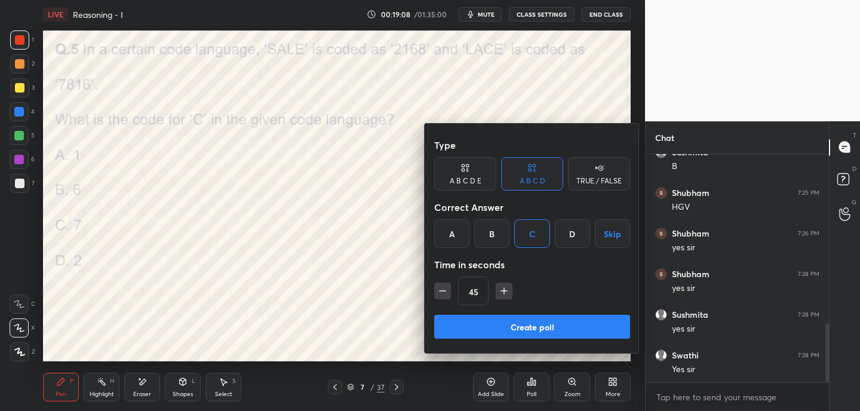
click at [525, 325] on button "Create poll" at bounding box center [532, 327] width 196 height 24
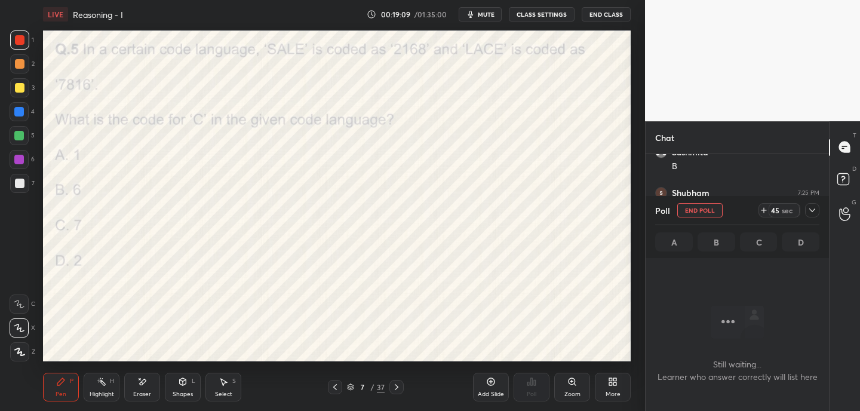
scroll to position [162, 180]
click at [482, 16] on span "mute" at bounding box center [486, 14] width 17 height 8
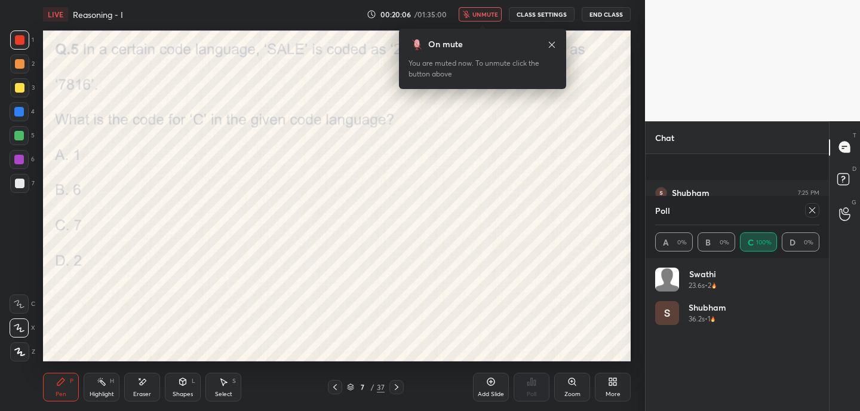
scroll to position [757, 0]
click at [551, 47] on icon at bounding box center [552, 45] width 10 height 10
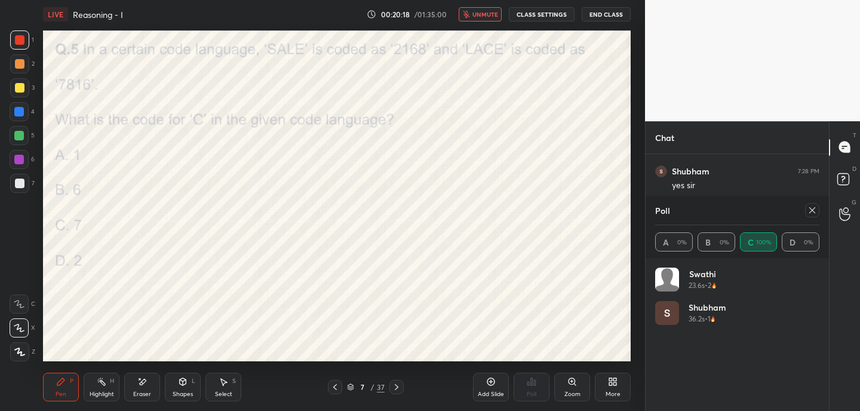
click at [479, 14] on span "unmute" at bounding box center [485, 14] width 26 height 8
drag, startPoint x: 814, startPoint y: 208, endPoint x: 767, endPoint y: 214, distance: 47.0
click at [813, 208] on icon at bounding box center [812, 210] width 10 height 10
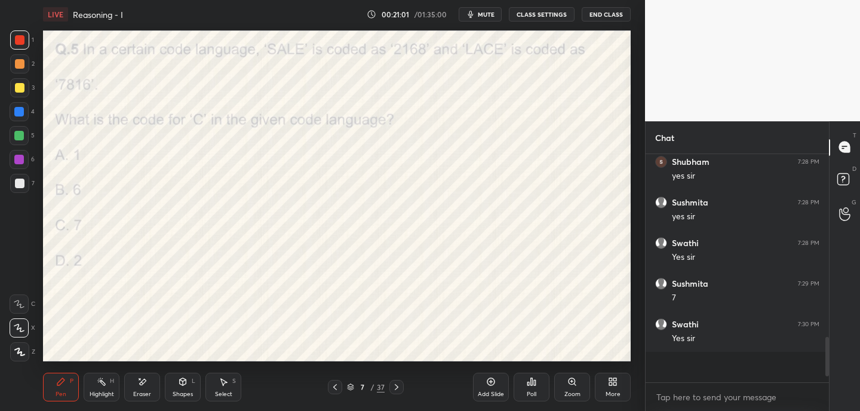
scroll to position [111, 180]
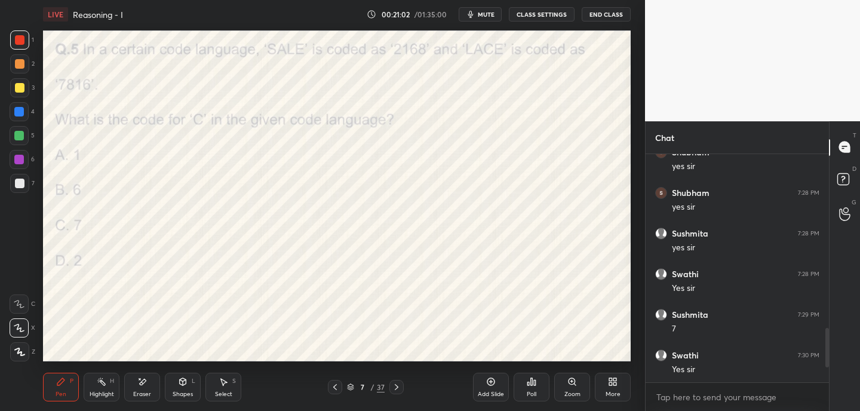
click at [398, 385] on icon at bounding box center [397, 387] width 10 height 10
click at [533, 385] on icon at bounding box center [532, 382] width 10 height 10
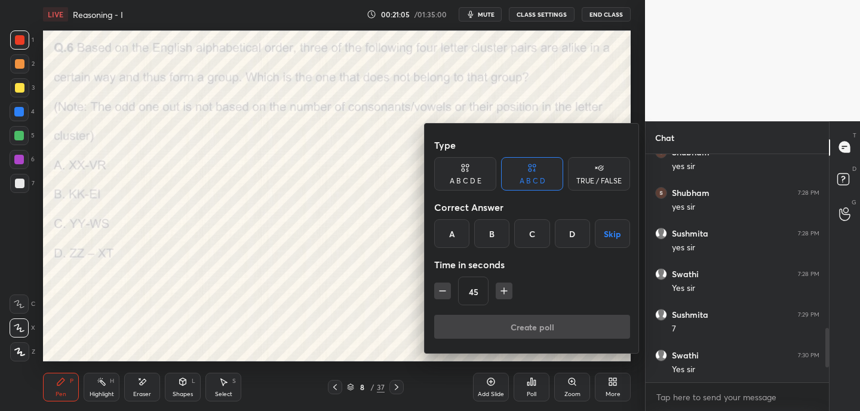
click at [494, 230] on div "B" at bounding box center [491, 233] width 35 height 29
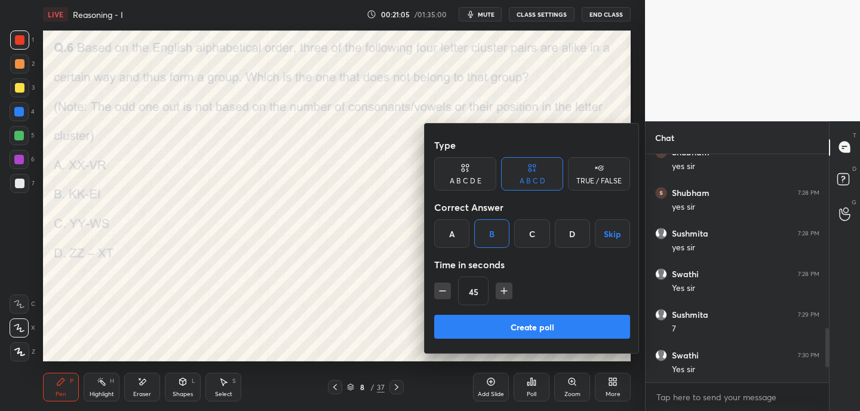
click at [524, 331] on button "Create poll" at bounding box center [532, 327] width 196 height 24
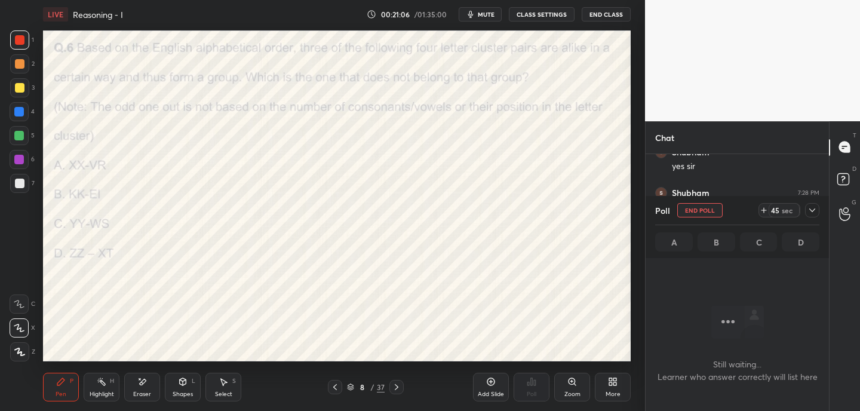
scroll to position [4, 4]
click at [485, 15] on span "mute" at bounding box center [486, 14] width 17 height 8
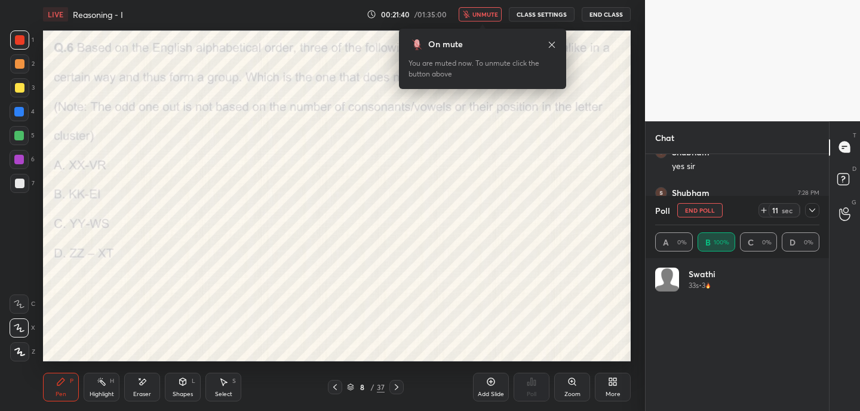
scroll to position [140, 161]
click at [552, 44] on icon at bounding box center [552, 45] width 10 height 10
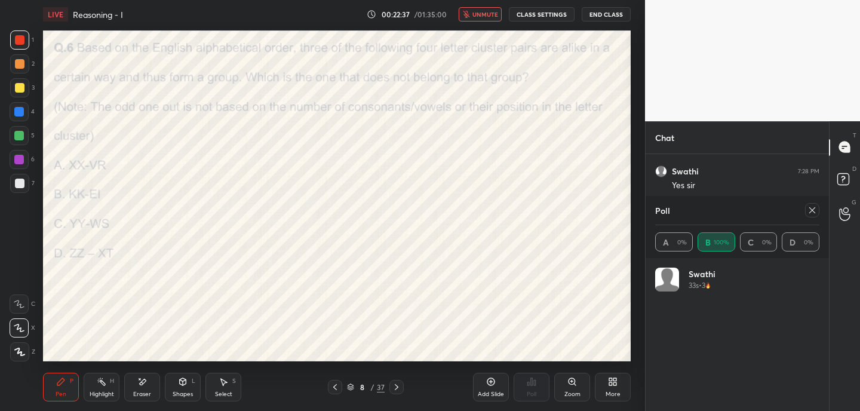
scroll to position [878, 0]
click at [810, 210] on icon at bounding box center [812, 210] width 10 height 10
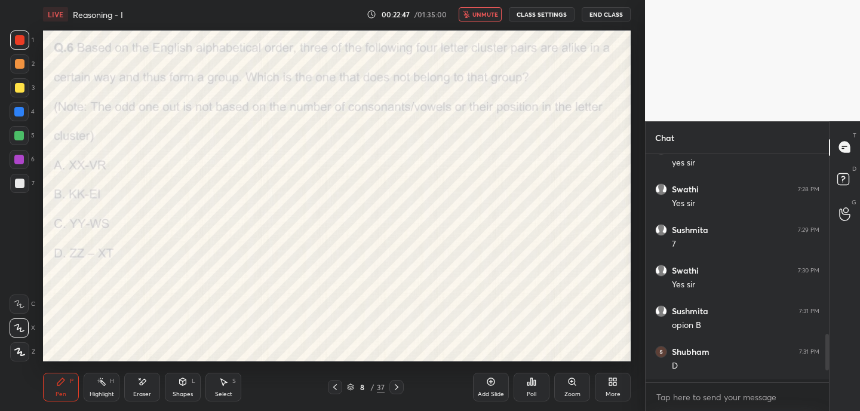
scroll to position [225, 180]
click at [485, 17] on span "unmute" at bounding box center [485, 14] width 26 height 8
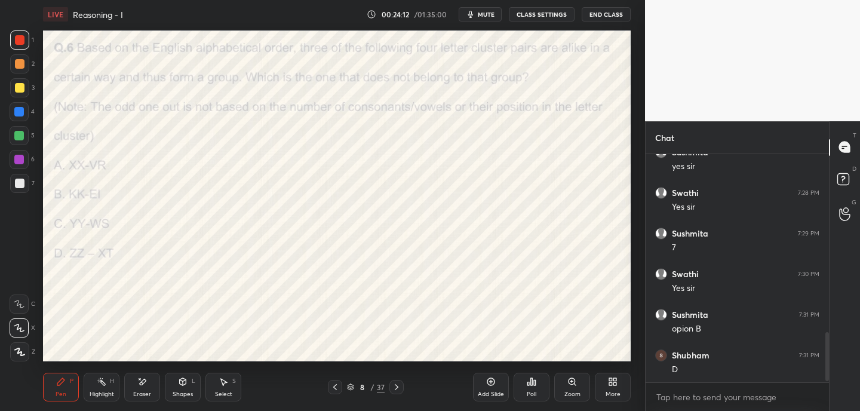
scroll to position [857, 0]
drag, startPoint x: 395, startPoint y: 389, endPoint x: 402, endPoint y: 383, distance: 9.8
click at [395, 389] on icon at bounding box center [397, 387] width 10 height 10
click at [531, 389] on div "Poll" at bounding box center [532, 387] width 36 height 29
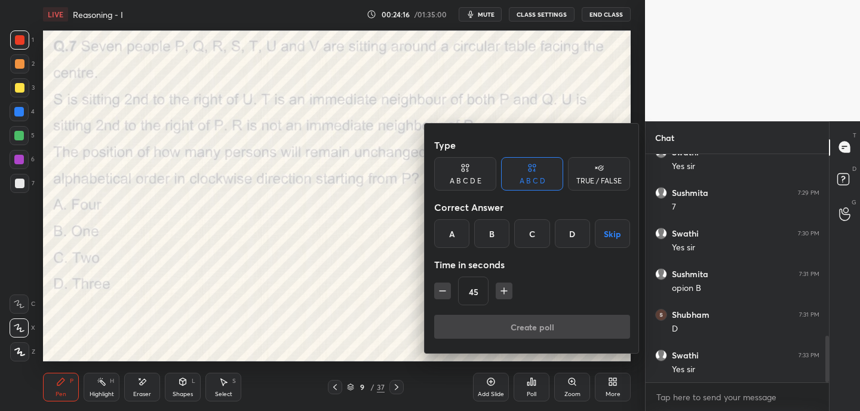
scroll to position [898, 0]
click at [453, 234] on div "A" at bounding box center [451, 233] width 35 height 29
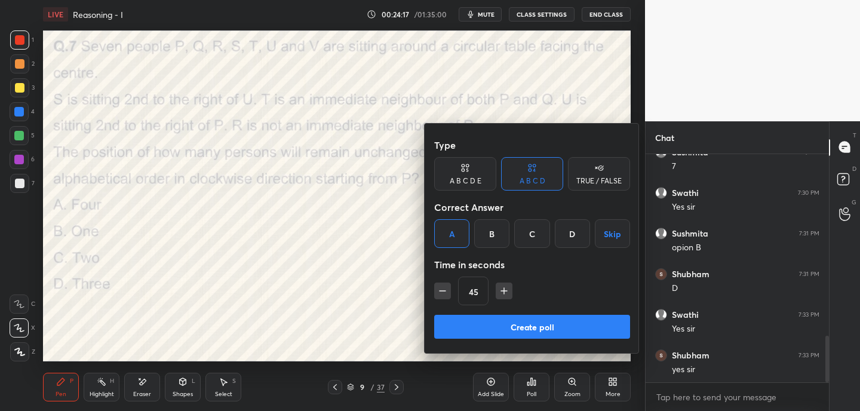
click at [471, 314] on div "Type A B C D E A B C D TRUE / FALSE Correct Answer A B C D Skip Time in seconds…" at bounding box center [532, 224] width 196 height 182
click at [539, 326] on button "Create poll" at bounding box center [532, 327] width 196 height 24
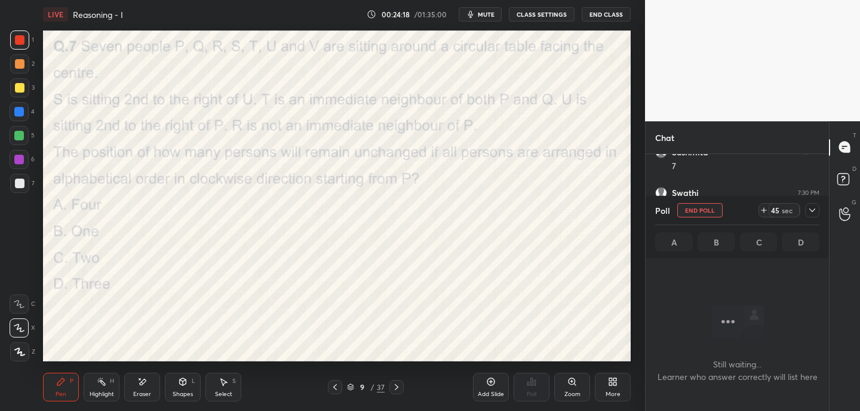
scroll to position [4, 4]
click at [764, 210] on icon at bounding box center [763, 210] width 5 height 0
click at [764, 210] on icon at bounding box center [764, 210] width 10 height 10
click at [812, 207] on icon at bounding box center [812, 210] width 10 height 10
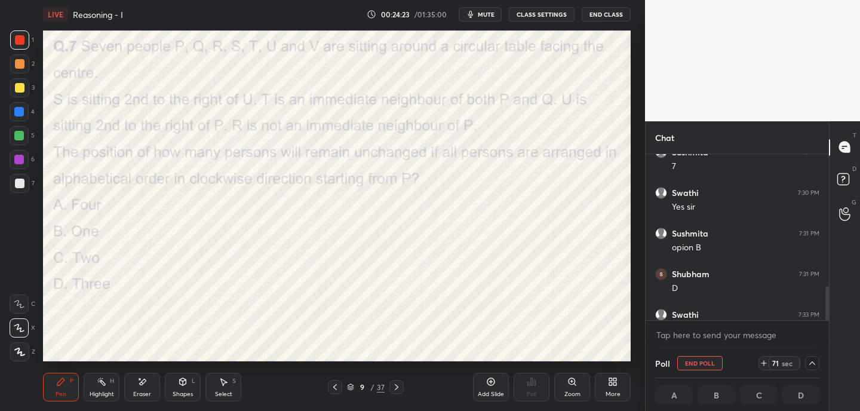
drag, startPoint x: 825, startPoint y: 299, endPoint x: 825, endPoint y: 307, distance: 8.4
click at [825, 307] on div at bounding box center [827, 303] width 4 height 34
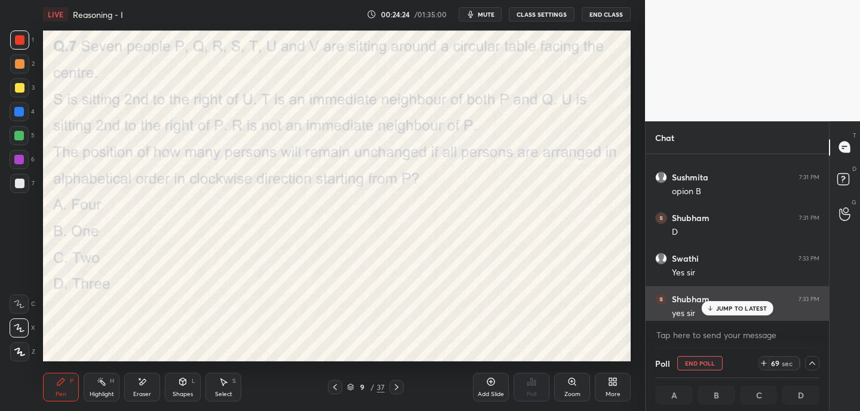
click at [747, 310] on p "JUMP TO LATEST" at bounding box center [741, 308] width 51 height 7
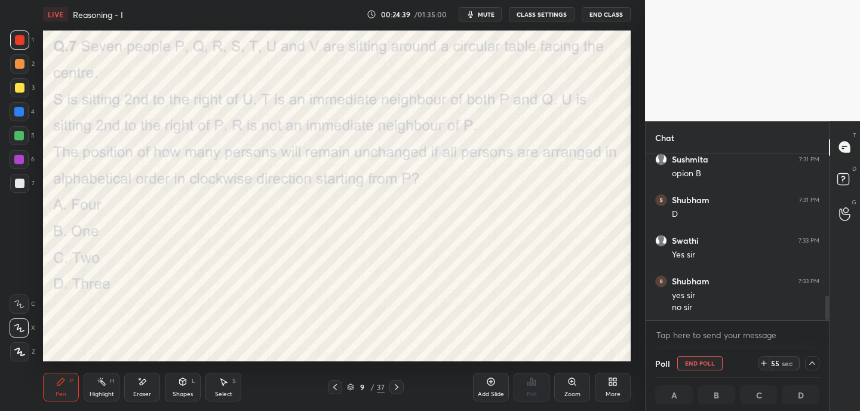
scroll to position [1012, 0]
click at [495, 19] on button "mute" at bounding box center [480, 14] width 43 height 14
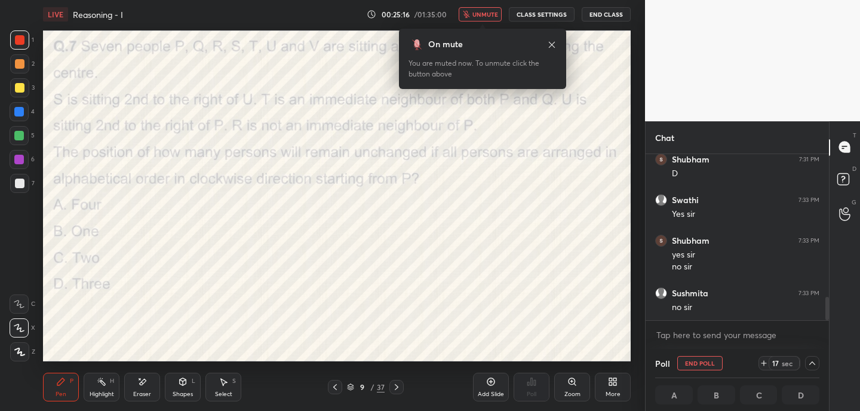
click at [553, 44] on icon at bounding box center [552, 45] width 10 height 10
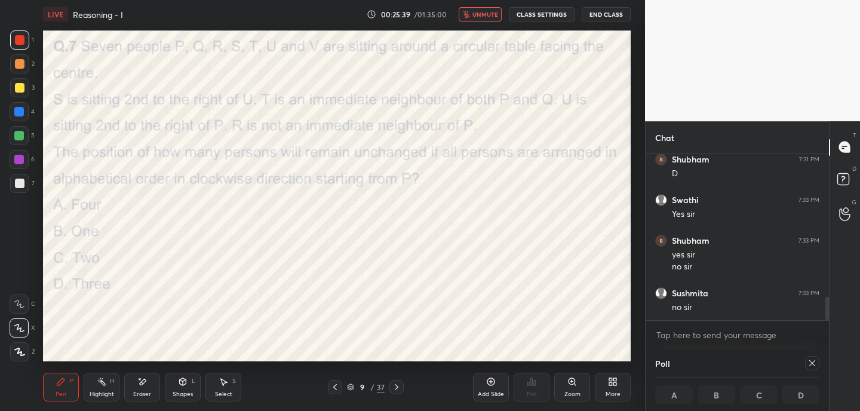
click at [815, 364] on icon at bounding box center [812, 363] width 10 height 10
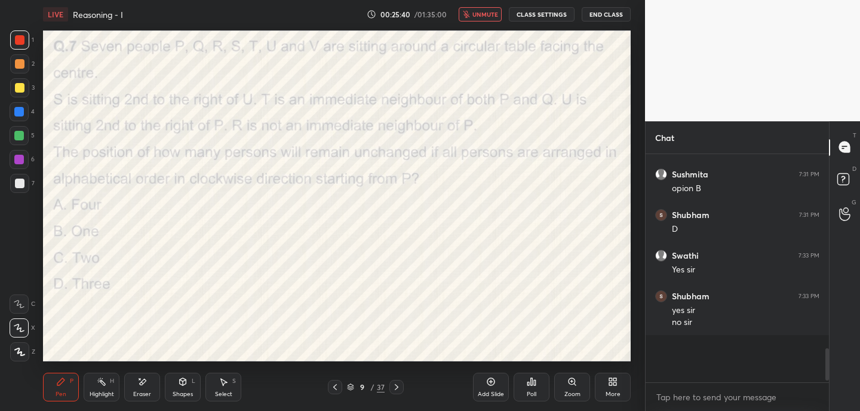
scroll to position [4, 4]
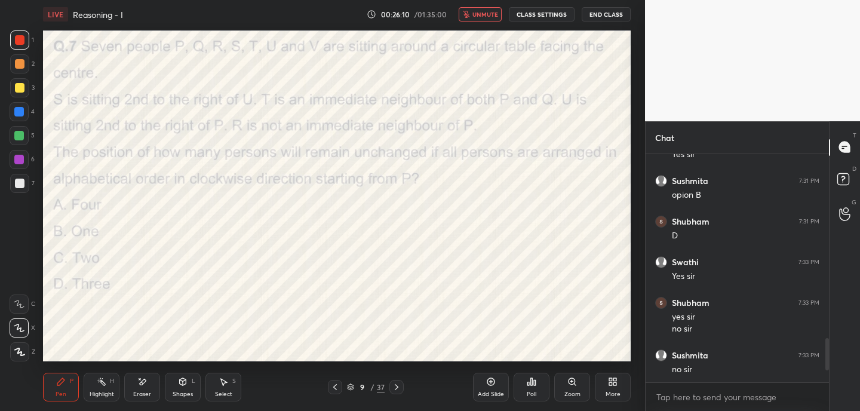
click at [490, 13] on span "unmute" at bounding box center [485, 14] width 26 height 8
click at [190, 384] on div "Shapes L" at bounding box center [183, 387] width 36 height 29
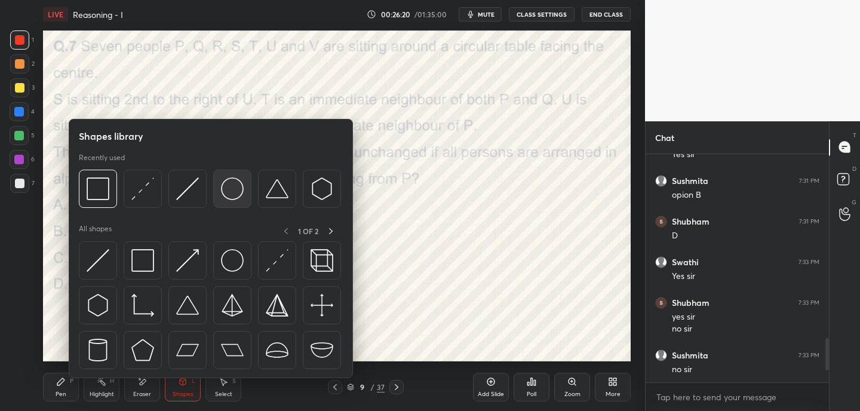
click at [237, 193] on img at bounding box center [232, 188] width 23 height 23
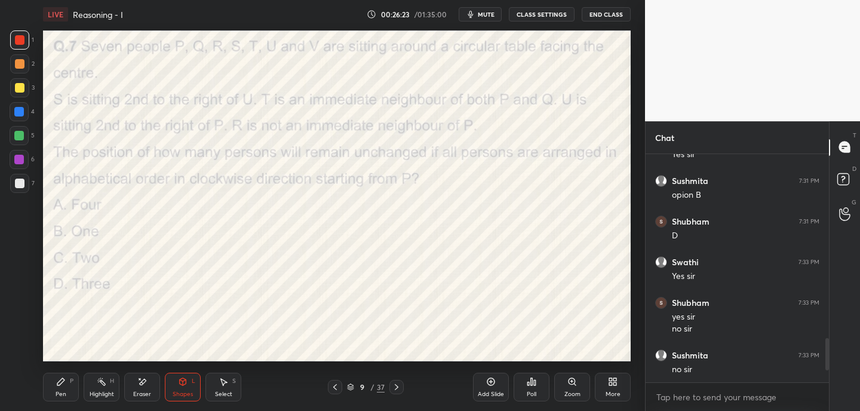
drag, startPoint x: 69, startPoint y: 389, endPoint x: 75, endPoint y: 379, distance: 11.8
click at [69, 389] on div "Pen P" at bounding box center [61, 387] width 36 height 29
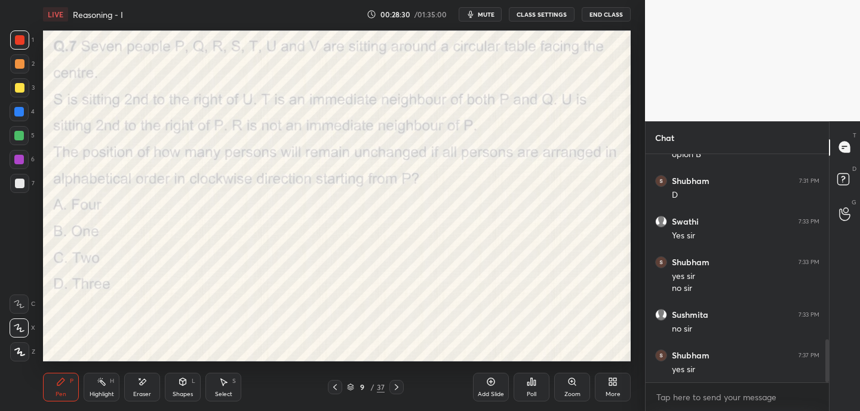
click at [400, 391] on icon at bounding box center [397, 387] width 10 height 10
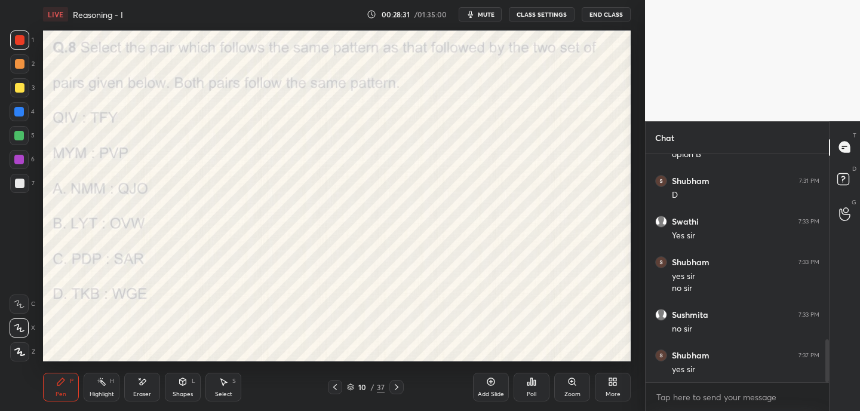
click at [533, 387] on div "Poll" at bounding box center [532, 387] width 36 height 29
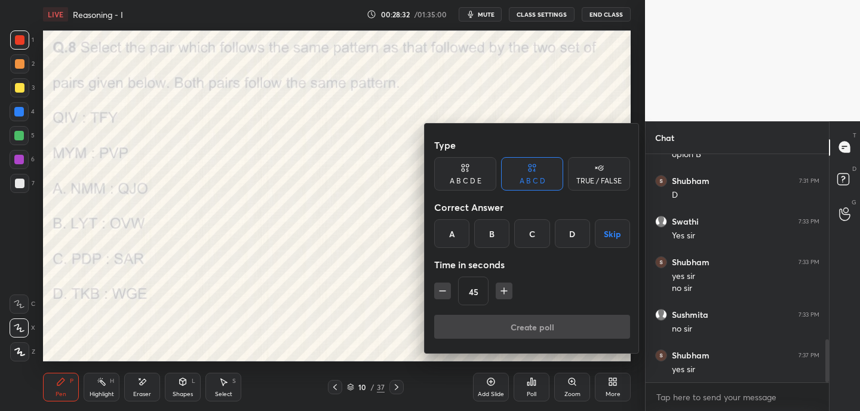
drag, startPoint x: 496, startPoint y: 229, endPoint x: 499, endPoint y: 253, distance: 23.5
click at [497, 230] on div "B" at bounding box center [491, 233] width 35 height 29
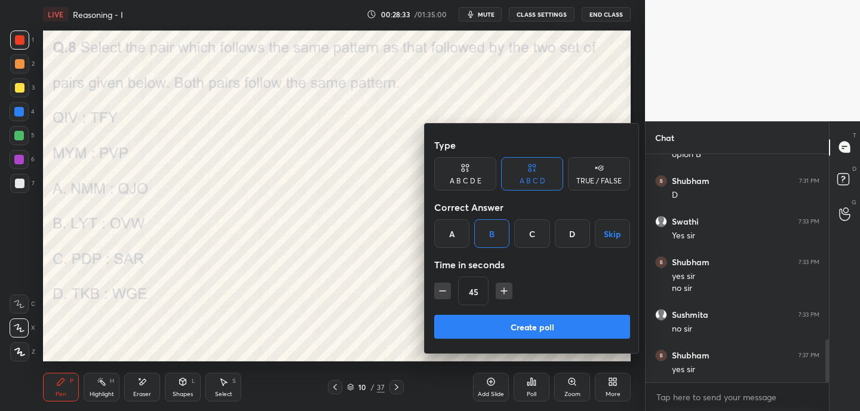
click at [505, 319] on button "Create poll" at bounding box center [532, 327] width 196 height 24
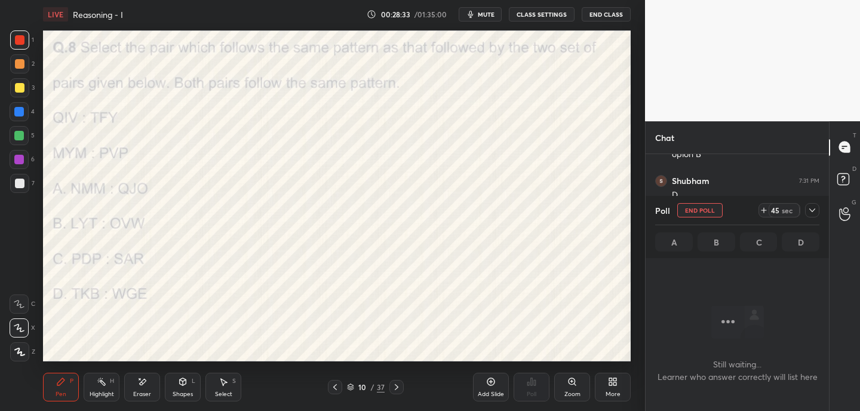
scroll to position [162, 180]
click at [479, 14] on button "mute" at bounding box center [480, 14] width 43 height 14
click at [767, 211] on icon at bounding box center [764, 210] width 10 height 10
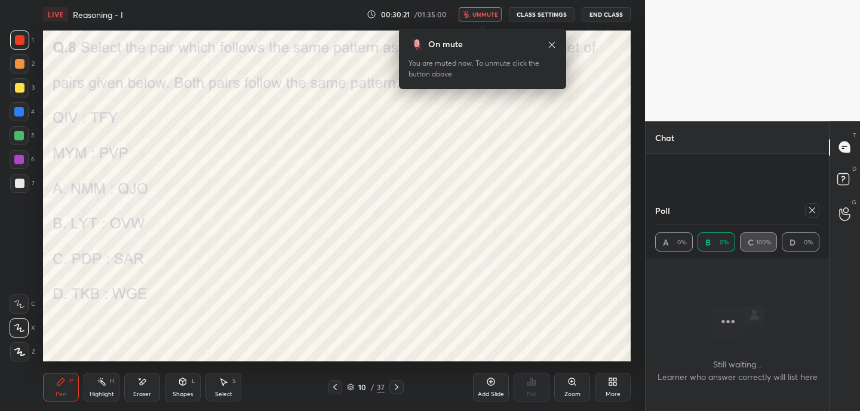
scroll to position [1093, 0]
drag, startPoint x: 816, startPoint y: 208, endPoint x: 815, endPoint y: 167, distance: 41.2
click at [816, 209] on icon at bounding box center [812, 210] width 10 height 10
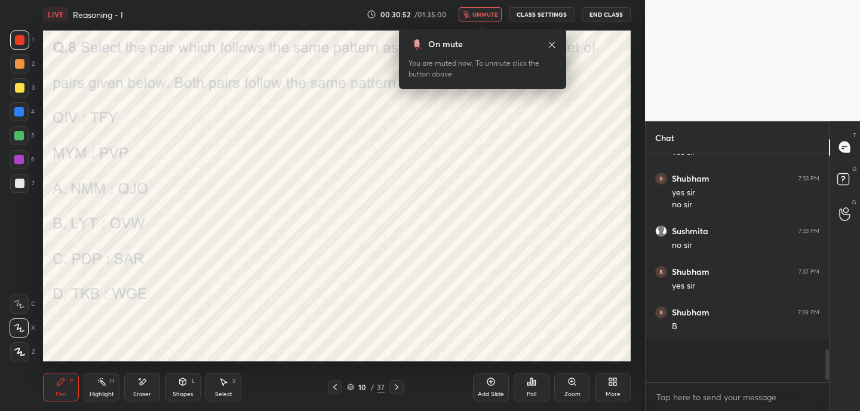
scroll to position [4, 4]
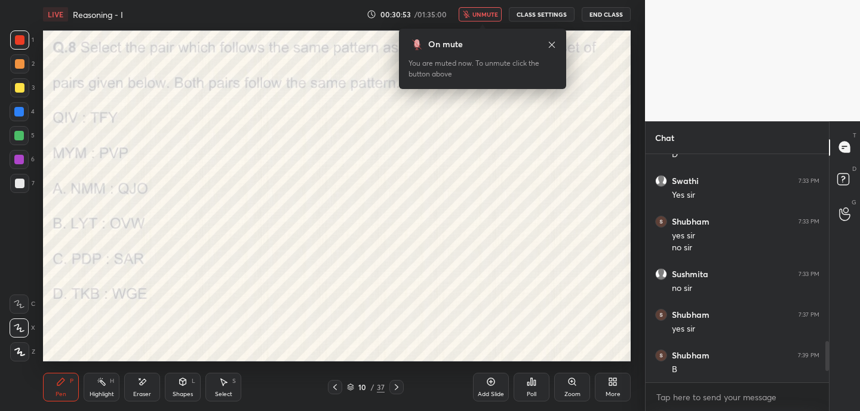
click at [552, 43] on icon at bounding box center [552, 44] width 6 height 6
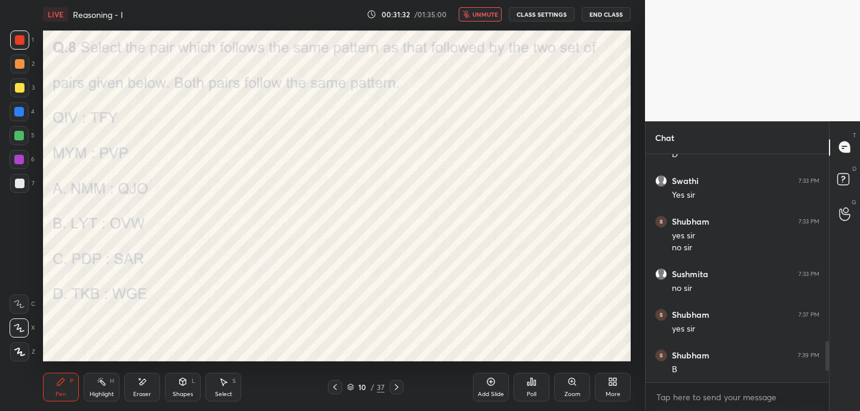
click at [479, 14] on span "unmute" at bounding box center [485, 14] width 26 height 8
drag, startPoint x: 144, startPoint y: 386, endPoint x: 145, endPoint y: 378, distance: 7.8
click at [144, 386] on icon at bounding box center [142, 382] width 10 height 10
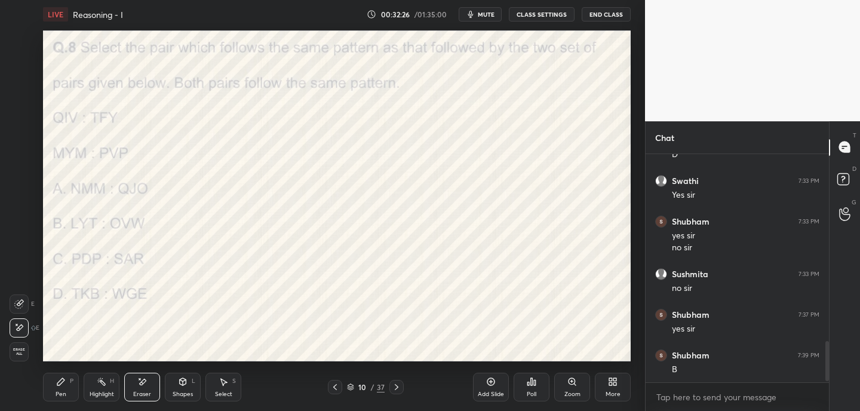
scroll to position [1072, 0]
click at [62, 389] on div "Pen P" at bounding box center [61, 387] width 36 height 29
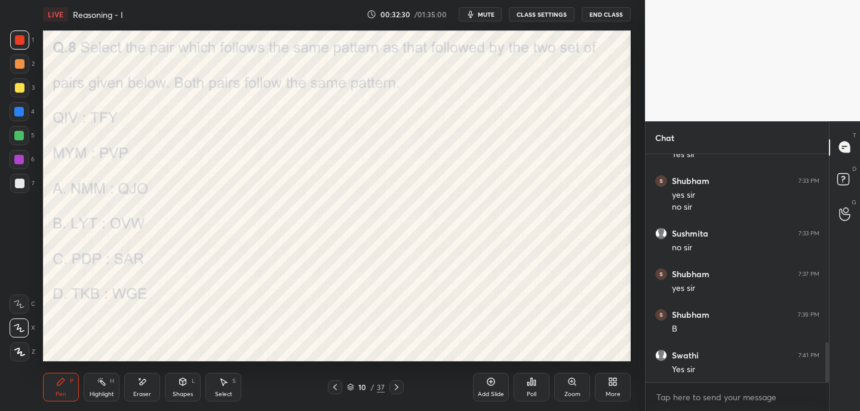
click at [149, 386] on div "Eraser" at bounding box center [142, 387] width 36 height 29
drag, startPoint x: 57, startPoint y: 390, endPoint x: 70, endPoint y: 371, distance: 23.5
click at [57, 391] on div "Pen" at bounding box center [61, 394] width 11 height 6
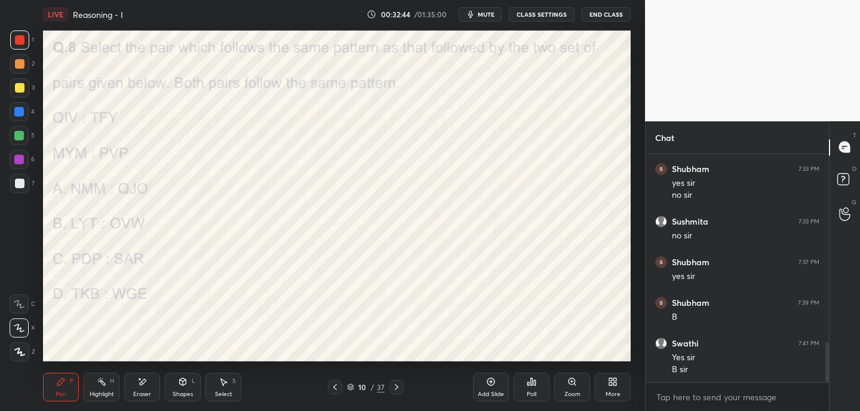
click at [394, 388] on icon at bounding box center [397, 387] width 10 height 10
click at [537, 388] on div "Poll" at bounding box center [532, 387] width 36 height 29
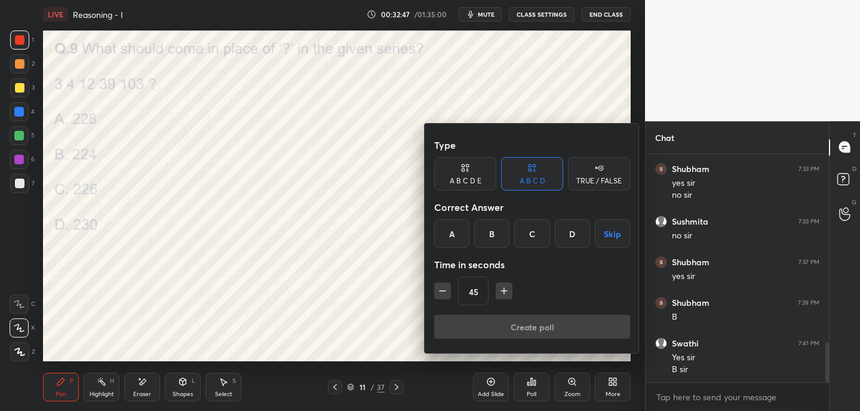
scroll to position [1124, 0]
drag, startPoint x: 457, startPoint y: 235, endPoint x: 462, endPoint y: 251, distance: 17.2
click at [456, 235] on div "A" at bounding box center [451, 233] width 35 height 29
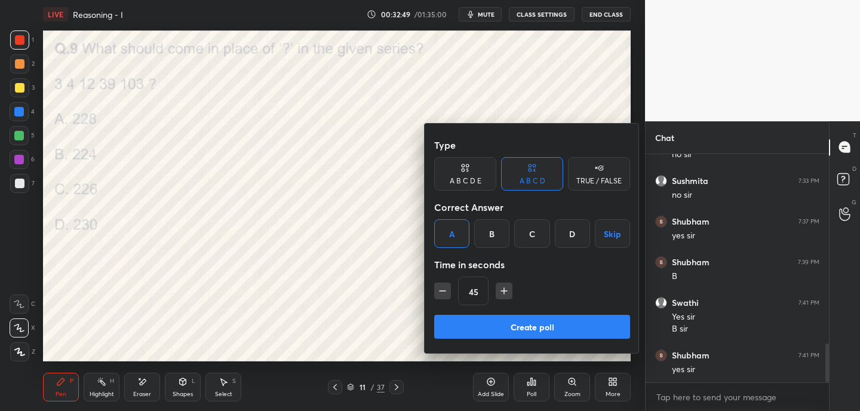
click at [479, 324] on button "Create poll" at bounding box center [532, 327] width 196 height 24
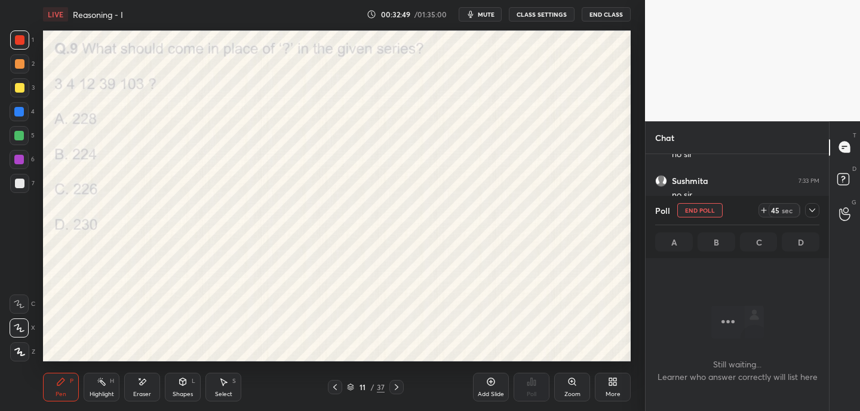
scroll to position [4, 4]
click at [488, 18] on span "mute" at bounding box center [486, 14] width 17 height 8
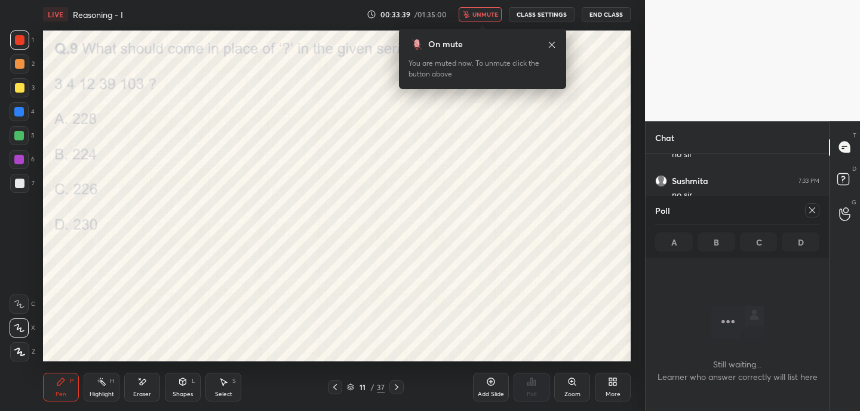
scroll to position [1227, 0]
click at [552, 43] on icon at bounding box center [552, 45] width 10 height 10
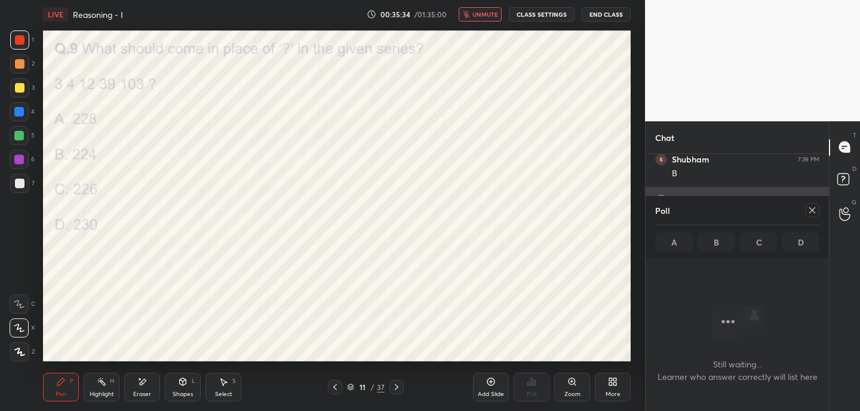
drag, startPoint x: 810, startPoint y: 208, endPoint x: 804, endPoint y: 208, distance: 6.6
click at [809, 211] on icon at bounding box center [812, 210] width 10 height 10
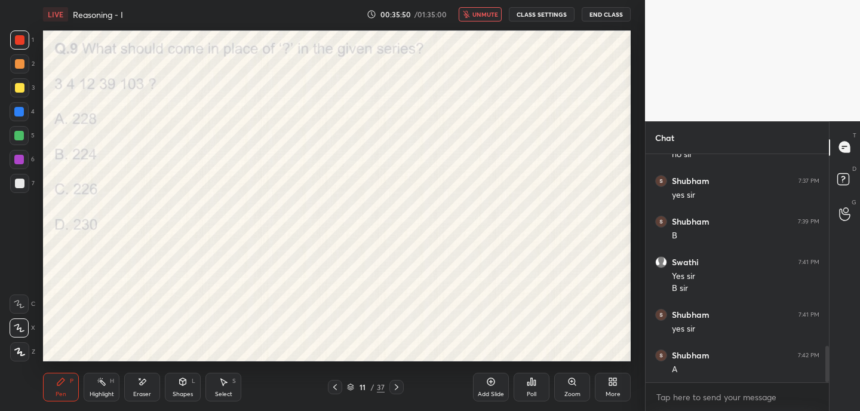
scroll to position [1206, 0]
click at [477, 10] on span "unmute" at bounding box center [485, 14] width 26 height 8
click at [398, 383] on icon at bounding box center [397, 387] width 10 height 10
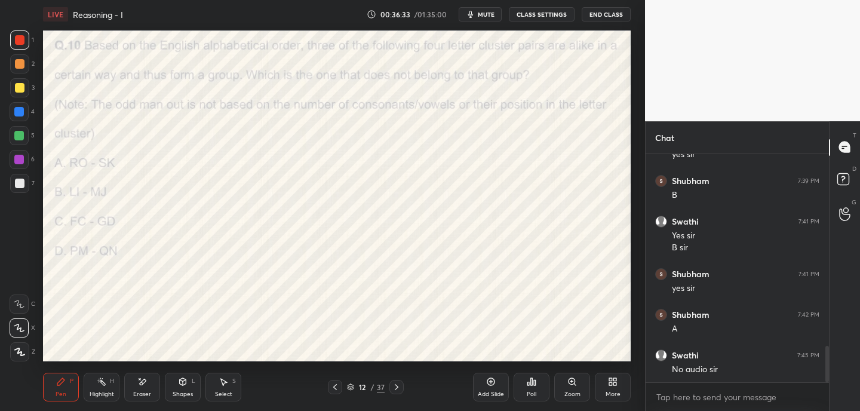
click at [488, 15] on span "mute" at bounding box center [486, 14] width 17 height 8
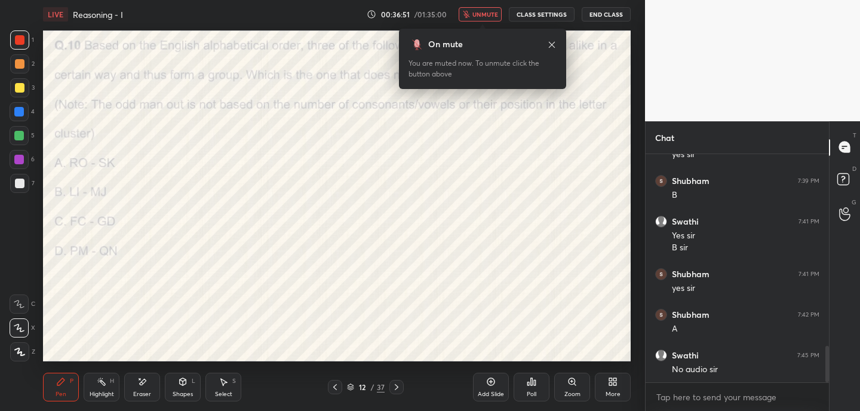
scroll to position [1246, 0]
click at [552, 44] on icon at bounding box center [552, 44] width 6 height 6
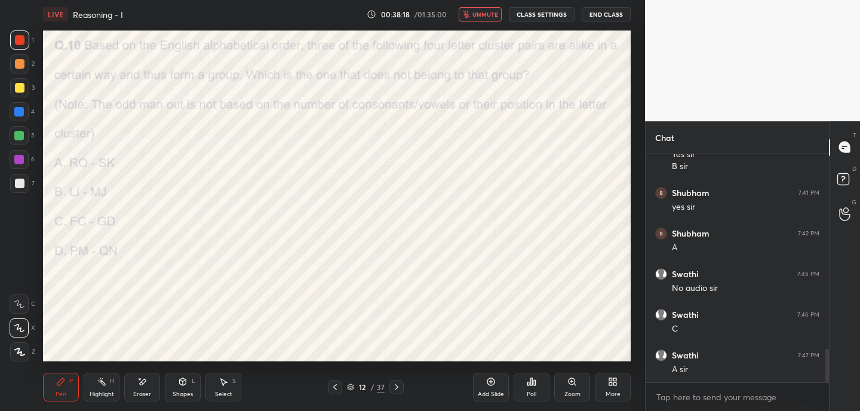
scroll to position [1327, 0]
drag, startPoint x: 489, startPoint y: 7, endPoint x: 487, endPoint y: 13, distance: 7.0
click at [489, 8] on div "LIVE Reasoning - I 00:38:29 / 01:35:00 unmute CLASS SETTINGS End Class" at bounding box center [337, 14] width 588 height 29
click at [484, 15] on span "unmute" at bounding box center [485, 14] width 26 height 8
click at [398, 388] on icon at bounding box center [397, 387] width 10 height 10
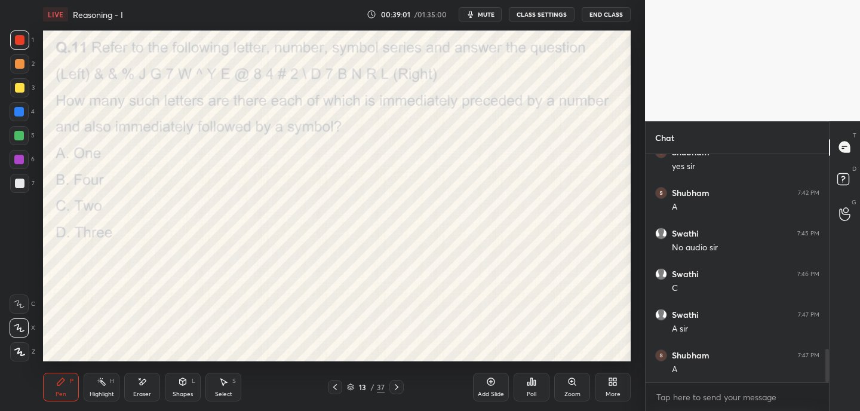
click at [533, 386] on div "Poll" at bounding box center [532, 387] width 36 height 29
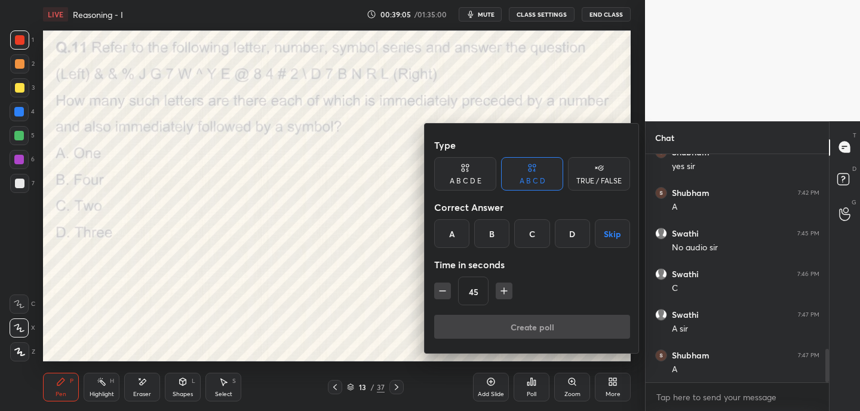
drag, startPoint x: 450, startPoint y: 228, endPoint x: 459, endPoint y: 268, distance: 41.7
click at [450, 228] on div "A" at bounding box center [451, 233] width 35 height 29
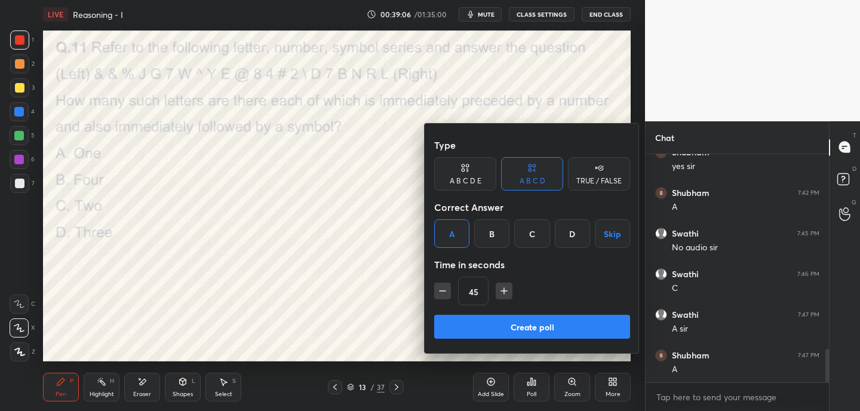
click at [465, 313] on div "Type A B C D E A B C D TRUE / FALSE Correct Answer A B C D Skip Time in seconds…" at bounding box center [532, 224] width 196 height 182
drag, startPoint x: 483, startPoint y: 330, endPoint x: 494, endPoint y: 283, distance: 47.9
click at [482, 329] on button "Create poll" at bounding box center [532, 327] width 196 height 24
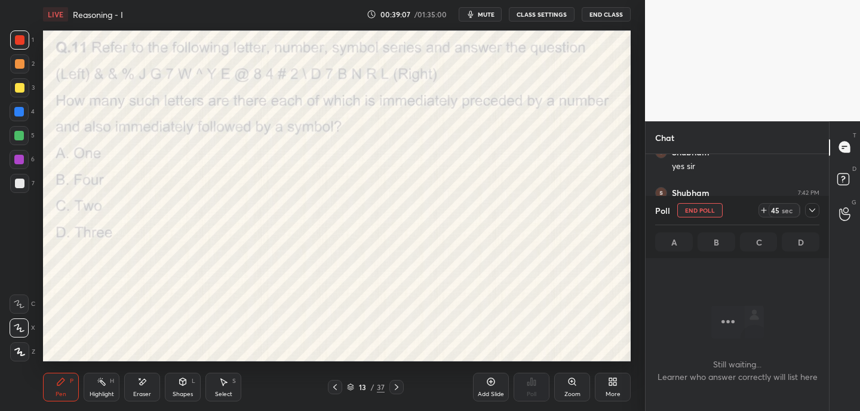
scroll to position [4, 4]
click at [483, 13] on span "mute" at bounding box center [486, 14] width 17 height 8
click at [766, 208] on icon at bounding box center [764, 210] width 10 height 10
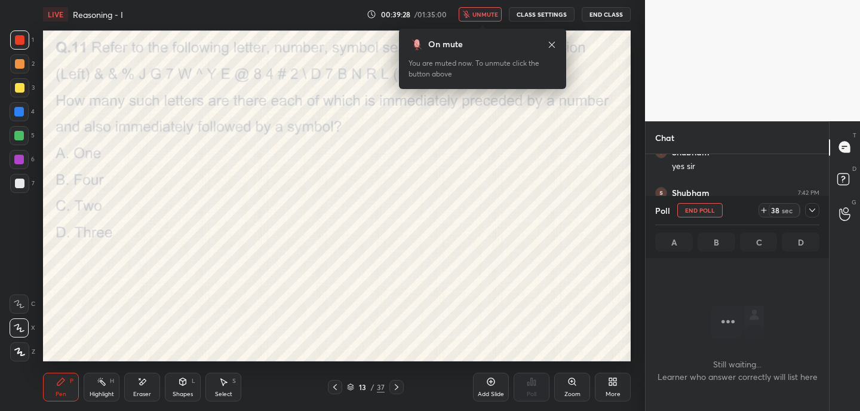
click at [554, 44] on icon at bounding box center [552, 45] width 10 height 10
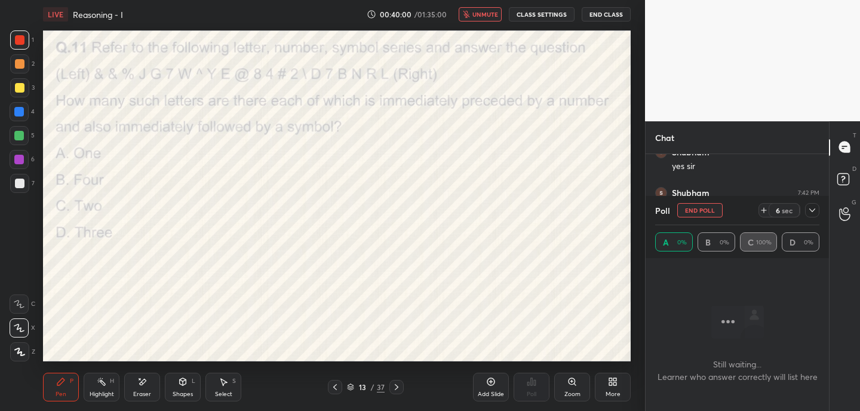
click at [145, 388] on div "Eraser" at bounding box center [142, 387] width 36 height 29
click at [64, 385] on icon at bounding box center [61, 382] width 10 height 10
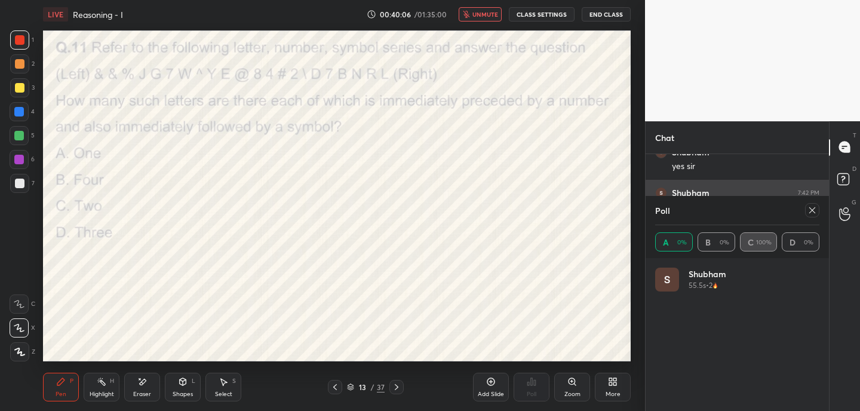
drag, startPoint x: 813, startPoint y: 207, endPoint x: 803, endPoint y: 208, distance: 9.6
click at [812, 208] on icon at bounding box center [812, 210] width 10 height 10
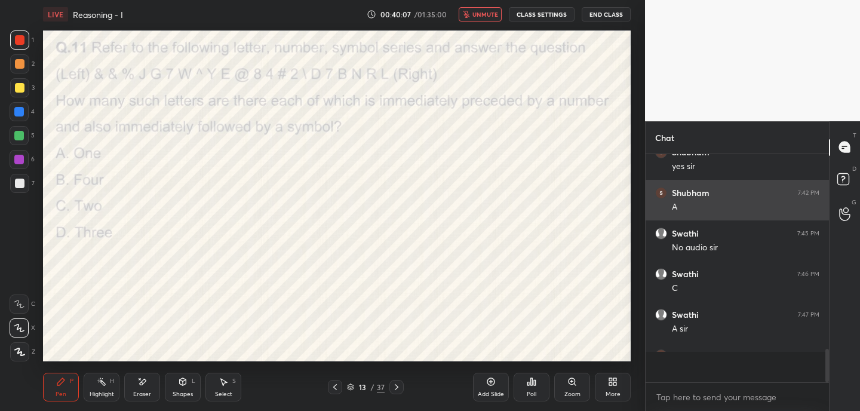
scroll to position [0, 1]
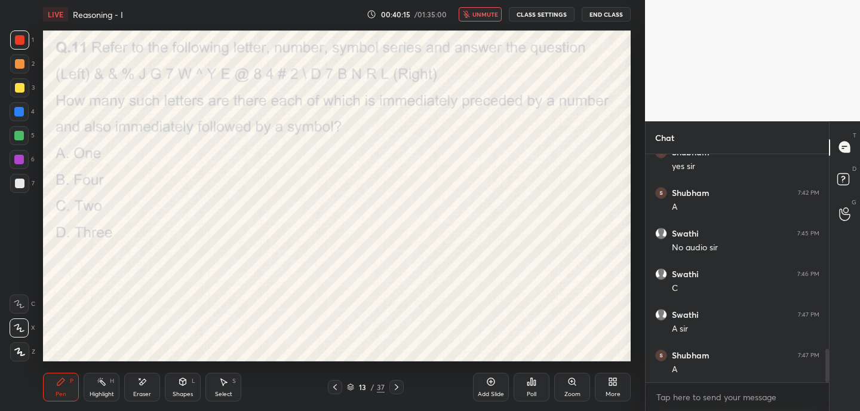
click at [397, 385] on icon at bounding box center [397, 387] width 10 height 10
click at [533, 387] on div "Poll" at bounding box center [532, 387] width 36 height 29
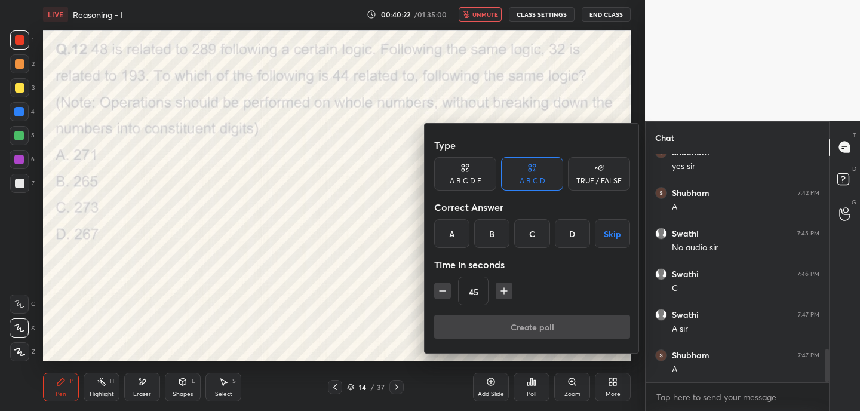
drag, startPoint x: 495, startPoint y: 236, endPoint x: 494, endPoint y: 260, distance: 23.9
click at [494, 236] on div "B" at bounding box center [491, 233] width 35 height 29
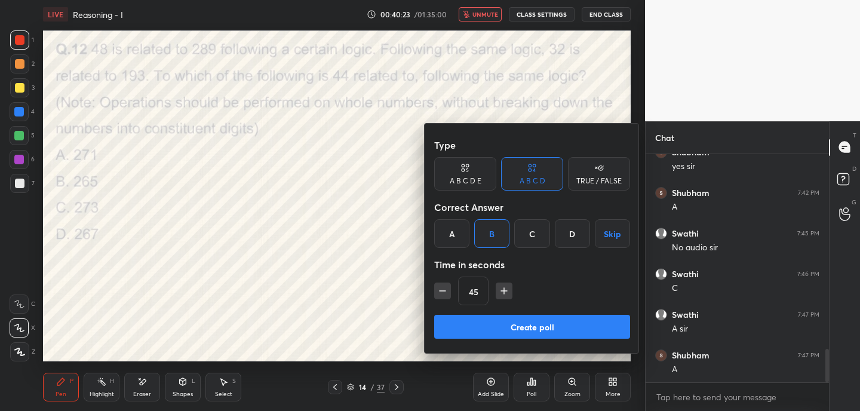
click at [492, 330] on button "Create poll" at bounding box center [532, 327] width 196 height 24
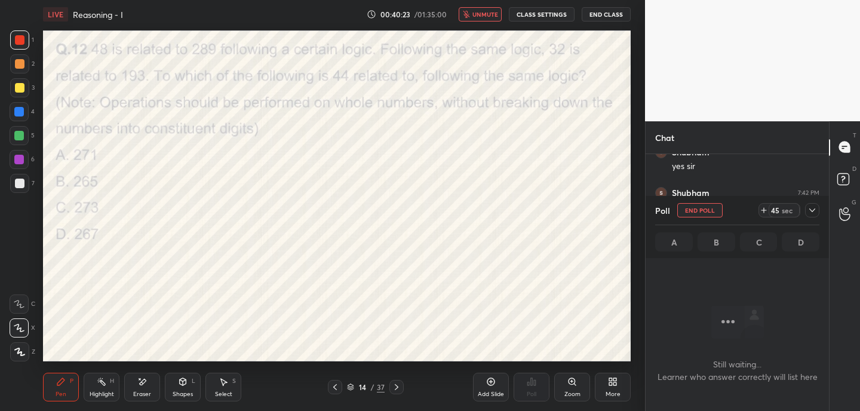
scroll to position [162, 180]
click at [765, 211] on icon at bounding box center [764, 210] width 10 height 10
click at [139, 386] on div "Eraser" at bounding box center [142, 387] width 36 height 29
click at [70, 383] on div "P" at bounding box center [72, 381] width 4 height 6
drag, startPoint x: 229, startPoint y: 385, endPoint x: 238, endPoint y: 368, distance: 19.0
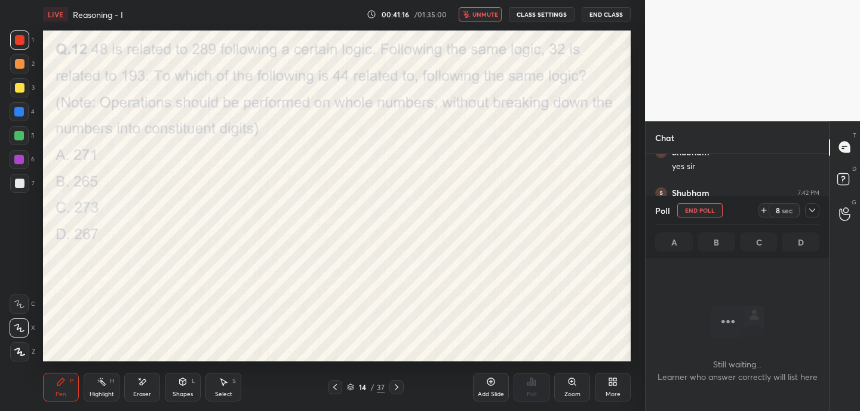
click at [230, 385] on div "Select S" at bounding box center [223, 387] width 36 height 29
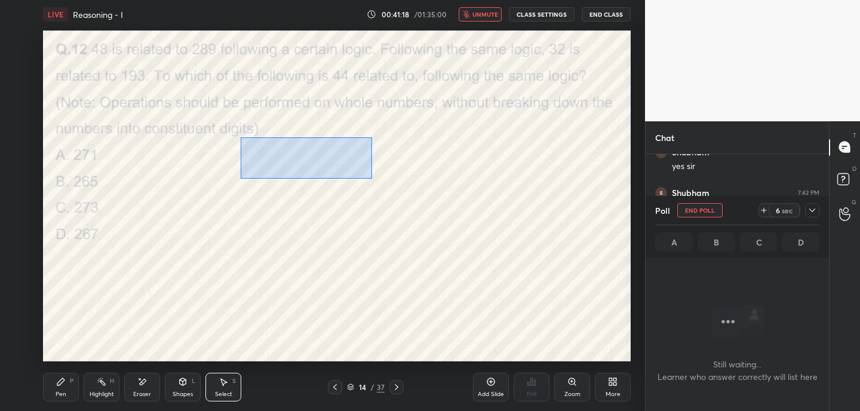
drag, startPoint x: 241, startPoint y: 137, endPoint x: 343, endPoint y: 167, distance: 106.2
click at [370, 177] on div "0 ° Undo Copy Duplicate Duplicate to new slide Delete" at bounding box center [337, 195] width 588 height 331
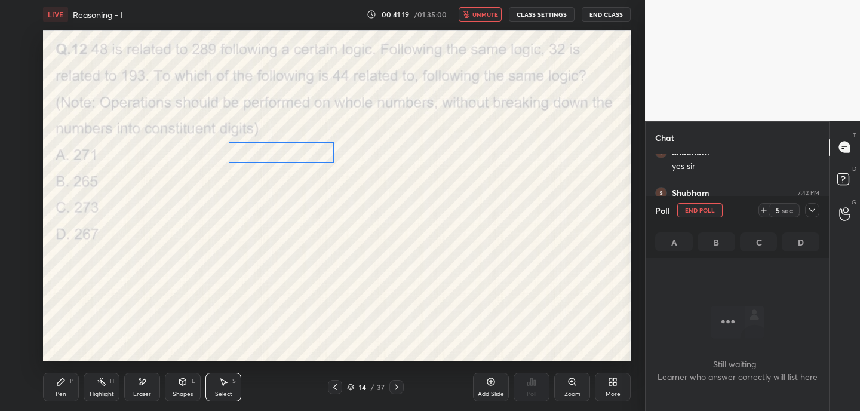
drag, startPoint x: 328, startPoint y: 152, endPoint x: 309, endPoint y: 150, distance: 19.2
click at [309, 152] on div "0 ° Undo Copy Duplicate Duplicate to new slide Delete" at bounding box center [337, 195] width 588 height 331
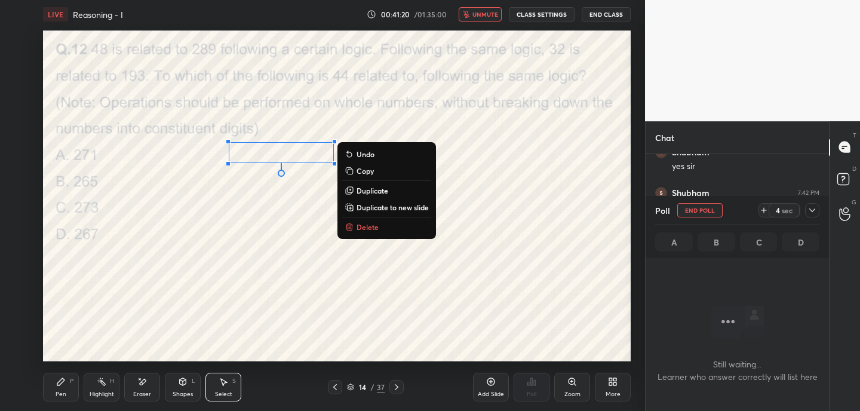
drag, startPoint x: 305, startPoint y: 226, endPoint x: 318, endPoint y: 220, distance: 14.4
click at [305, 226] on div "0 ° Undo Copy Duplicate Duplicate to new slide Delete" at bounding box center [337, 195] width 588 height 331
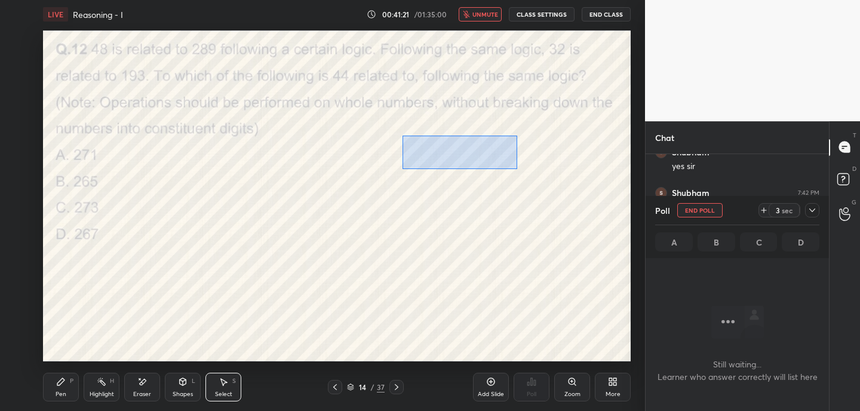
drag, startPoint x: 401, startPoint y: 133, endPoint x: 509, endPoint y: 163, distance: 111.6
click at [518, 168] on div "0 ° Undo Copy Duplicate Duplicate to new slide Delete" at bounding box center [337, 195] width 588 height 331
drag, startPoint x: 481, startPoint y: 149, endPoint x: 459, endPoint y: 149, distance: 21.5
click at [459, 149] on div "0 ° Undo Copy Duplicate Duplicate to new slide Delete" at bounding box center [337, 195] width 588 height 331
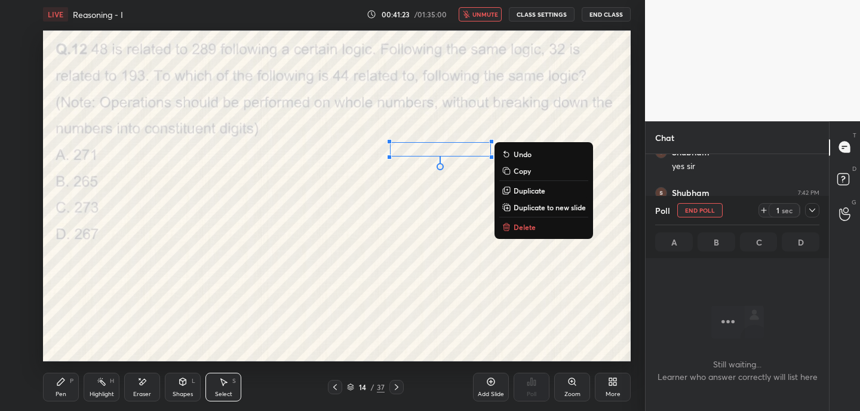
click at [455, 233] on div "0 ° Undo Copy Duplicate Duplicate to new slide Delete" at bounding box center [337, 195] width 588 height 331
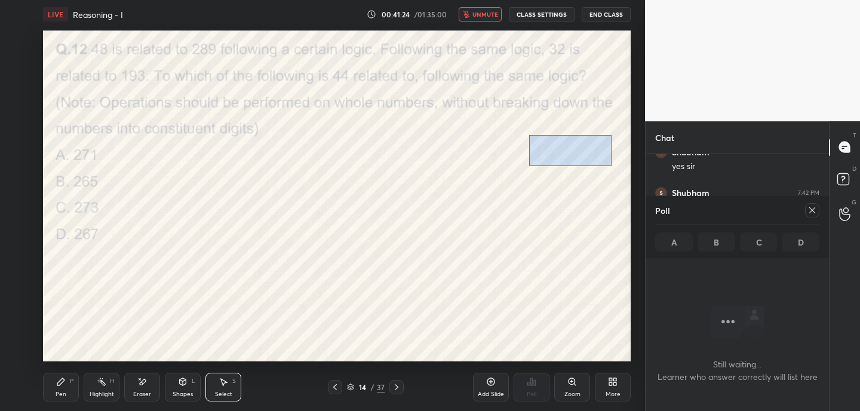
drag, startPoint x: 540, startPoint y: 146, endPoint x: 615, endPoint y: 167, distance: 77.5
click at [618, 168] on div "0 ° Undo Copy Duplicate Duplicate to new slide Delete" at bounding box center [337, 195] width 588 height 331
drag, startPoint x: 584, startPoint y: 152, endPoint x: 570, endPoint y: 153, distance: 13.7
click at [568, 151] on div "0 ° Undo Copy Duplicate Duplicate to new slide Delete" at bounding box center [337, 195] width 588 height 331
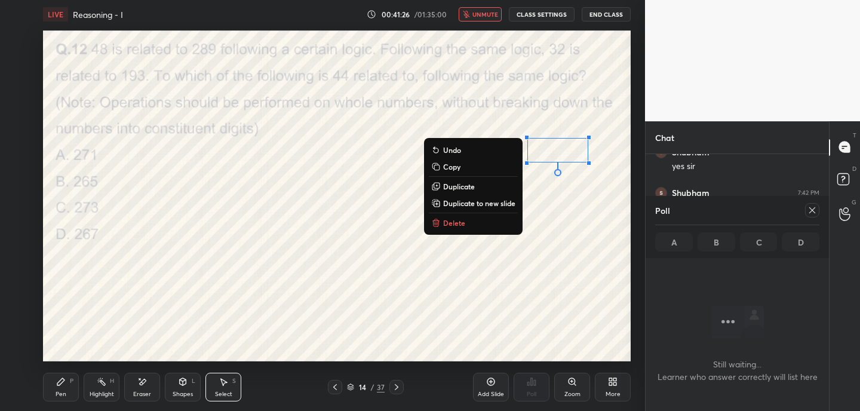
drag, startPoint x: 583, startPoint y: 203, endPoint x: 563, endPoint y: 204, distance: 19.7
click at [583, 203] on div "0 ° Undo Copy Duplicate Duplicate to new slide Delete" at bounding box center [337, 195] width 588 height 331
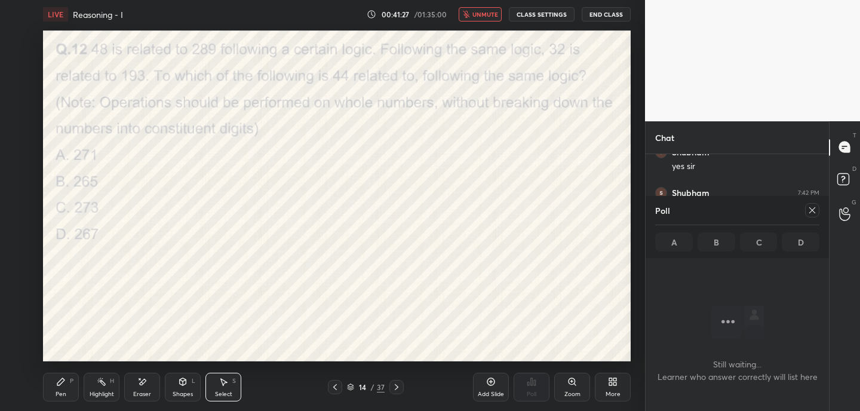
click at [60, 385] on icon at bounding box center [61, 382] width 10 height 10
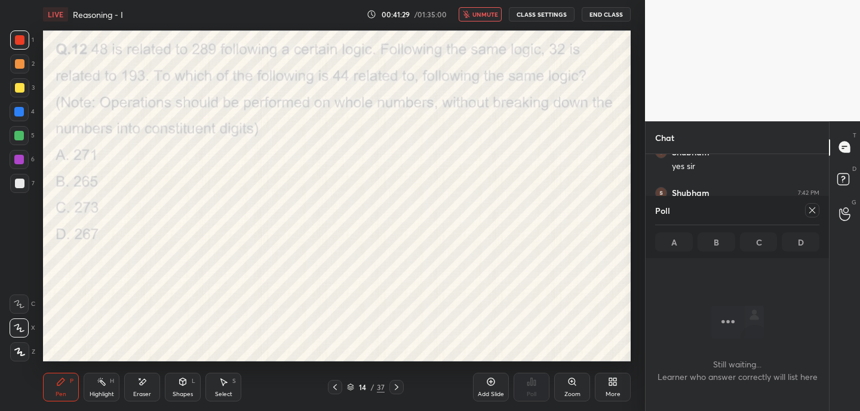
click at [816, 209] on icon at bounding box center [812, 210] width 10 height 10
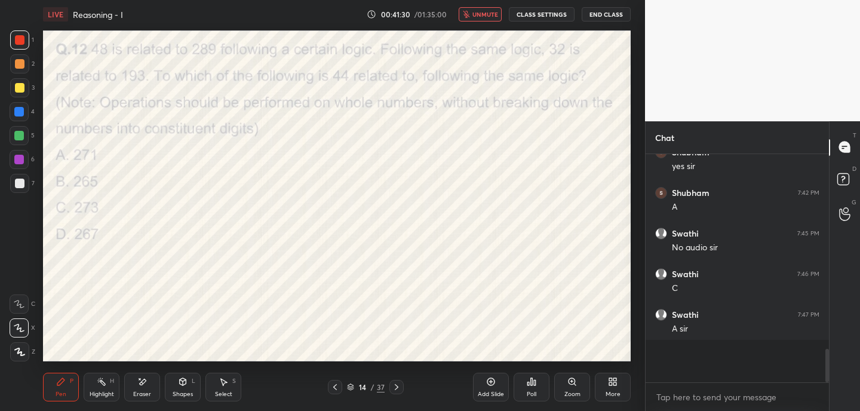
scroll to position [4, 4]
click at [534, 385] on icon at bounding box center [535, 382] width 2 height 5
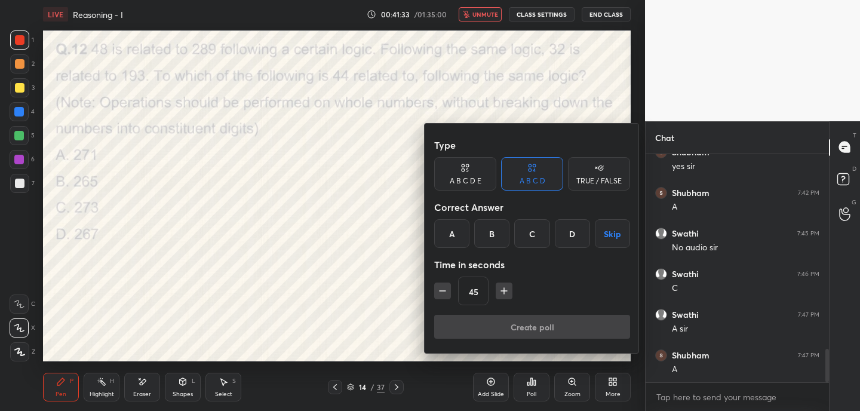
click at [492, 232] on div "B" at bounding box center [491, 233] width 35 height 29
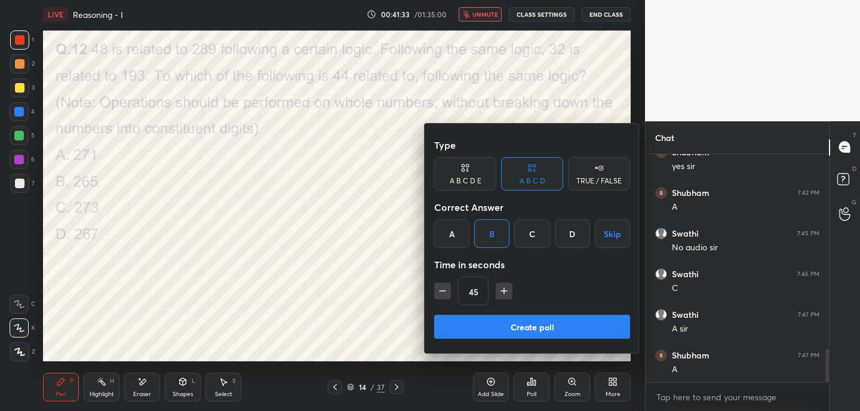
click at [489, 321] on button "Create poll" at bounding box center [532, 327] width 196 height 24
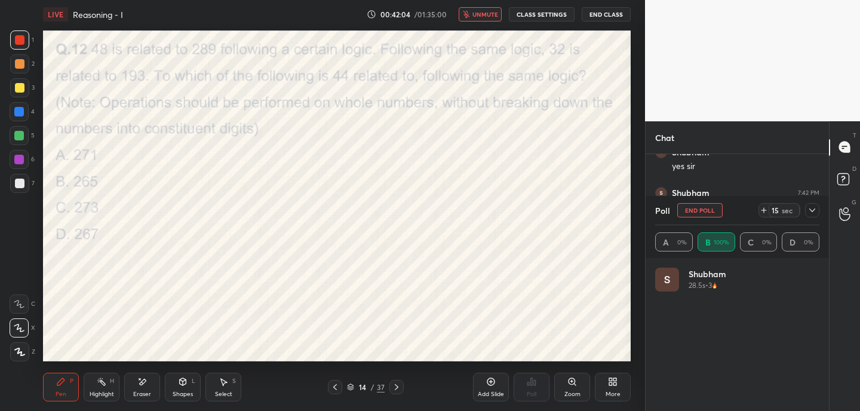
scroll to position [140, 161]
click at [815, 207] on icon at bounding box center [812, 210] width 10 height 10
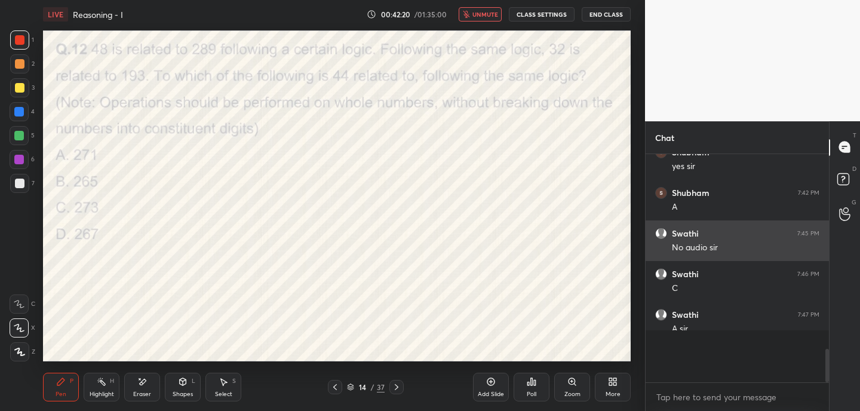
scroll to position [4, 4]
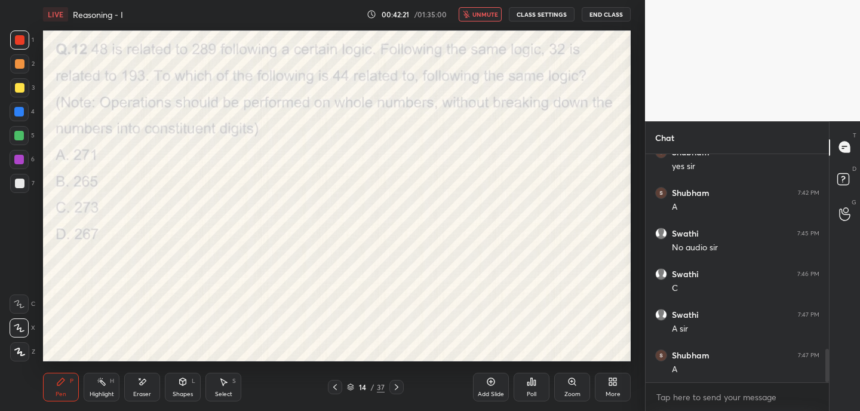
drag, startPoint x: 397, startPoint y: 385, endPoint x: 405, endPoint y: 386, distance: 8.5
click at [397, 385] on icon at bounding box center [397, 387] width 10 height 10
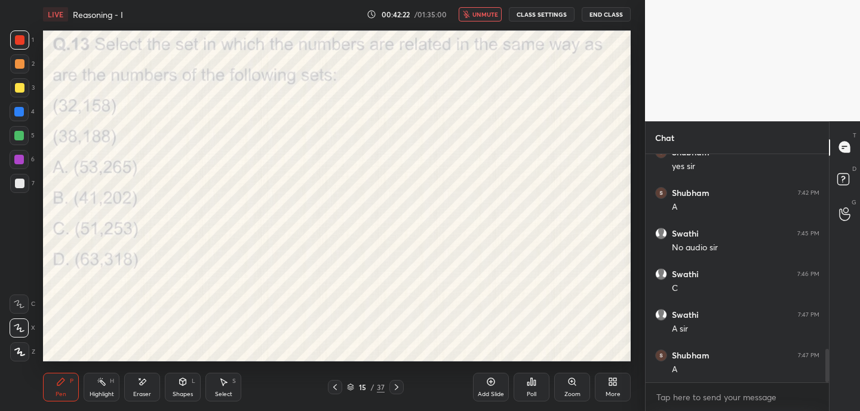
click at [533, 386] on icon at bounding box center [532, 382] width 10 height 10
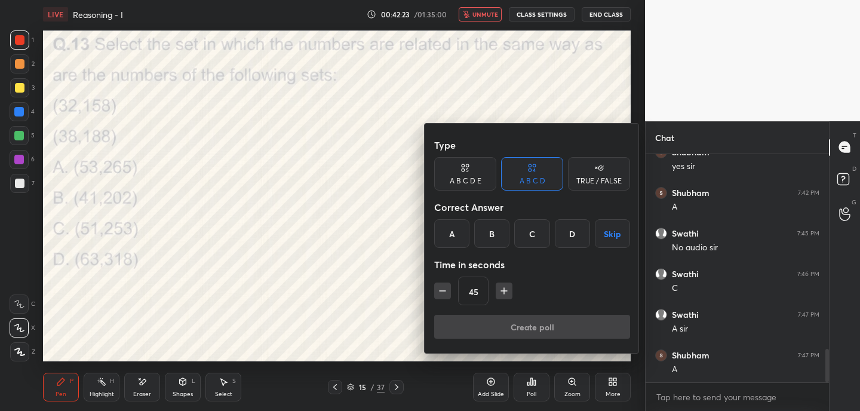
drag, startPoint x: 534, startPoint y: 234, endPoint x: 534, endPoint y: 251, distance: 17.3
click at [536, 234] on div "C" at bounding box center [531, 233] width 35 height 29
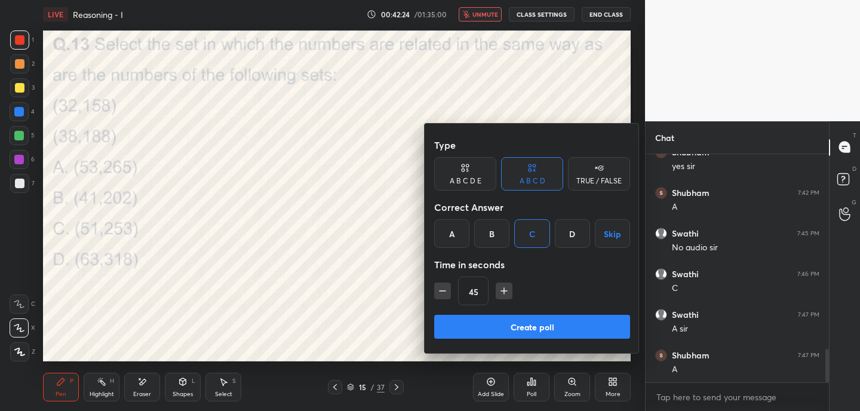
click at [521, 325] on button "Create poll" at bounding box center [532, 327] width 196 height 24
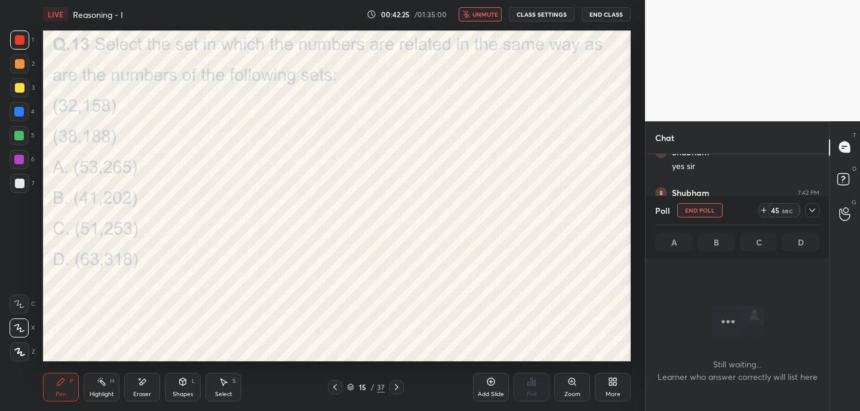
click at [763, 210] on icon at bounding box center [764, 210] width 10 height 10
click at [763, 211] on icon at bounding box center [764, 210] width 10 height 10
drag, startPoint x: 763, startPoint y: 211, endPoint x: 760, endPoint y: 219, distance: 8.0
click at [764, 211] on icon at bounding box center [764, 210] width 0 height 5
click at [336, 389] on icon at bounding box center [335, 387] width 10 height 10
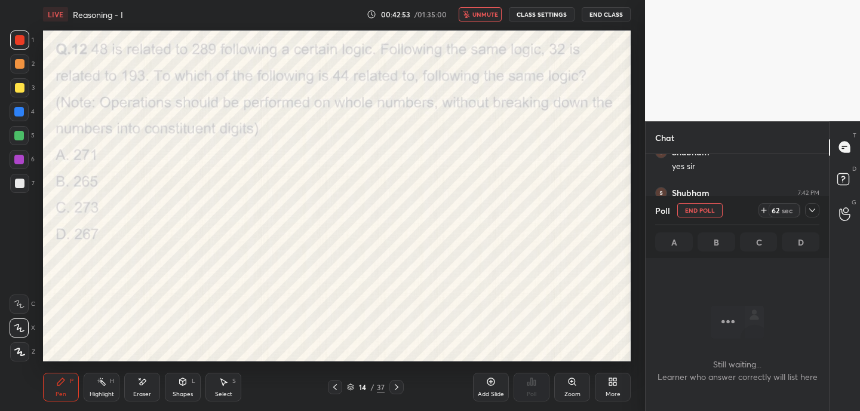
click at [337, 388] on icon at bounding box center [335, 387] width 10 height 10
click at [398, 390] on icon at bounding box center [397, 387] width 10 height 10
click at [399, 390] on icon at bounding box center [397, 387] width 10 height 10
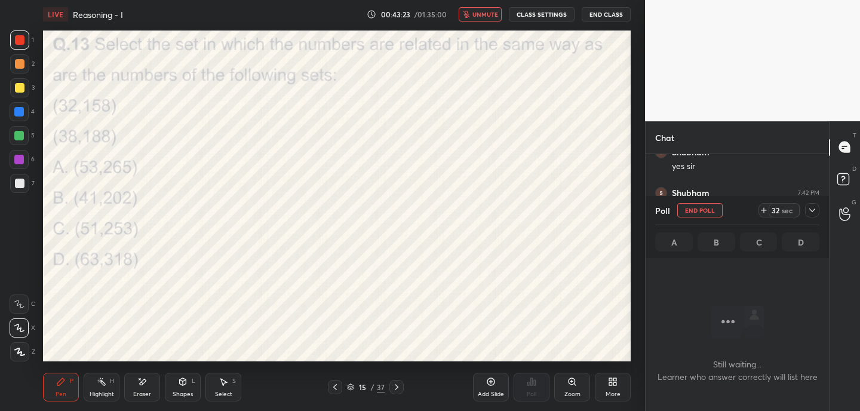
click at [333, 389] on icon at bounding box center [335, 387] width 10 height 10
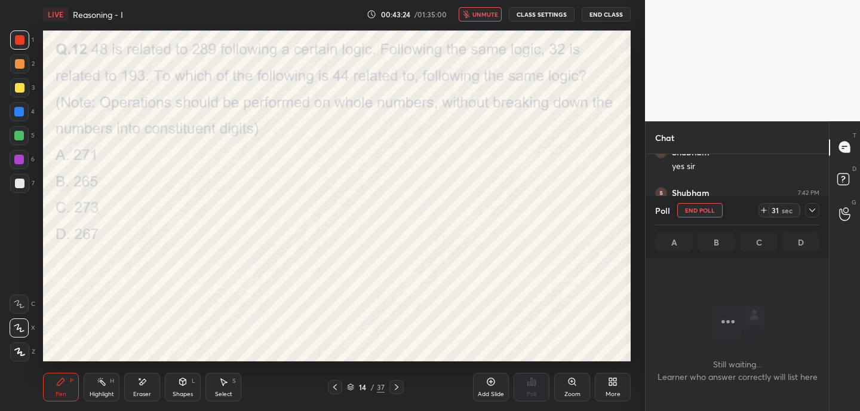
click at [334, 389] on icon at bounding box center [335, 387] width 10 height 10
click at [490, 16] on span "unmute" at bounding box center [485, 14] width 26 height 8
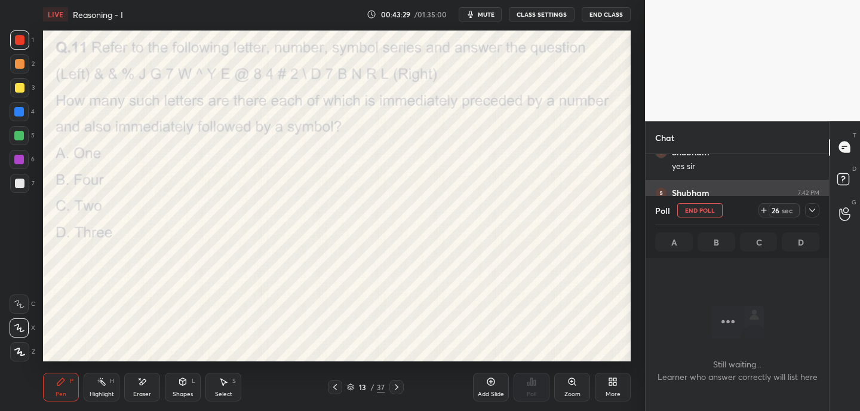
drag, startPoint x: 702, startPoint y: 215, endPoint x: 690, endPoint y: 204, distance: 16.1
click at [703, 214] on button "End Poll" at bounding box center [699, 210] width 45 height 14
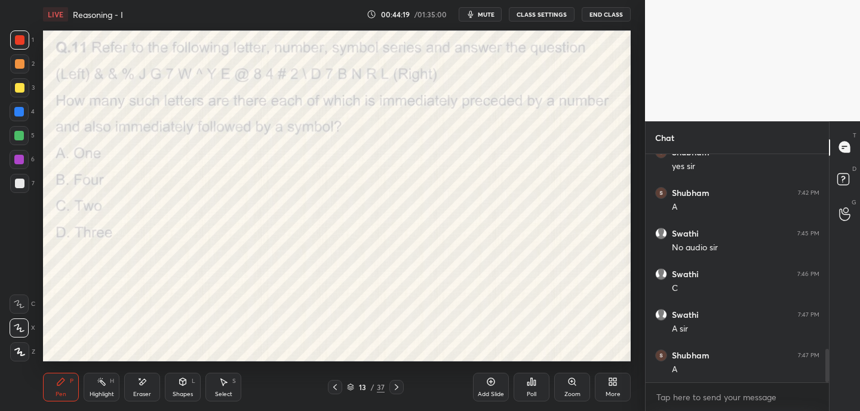
scroll to position [1368, 0]
drag, startPoint x: 397, startPoint y: 388, endPoint x: 401, endPoint y: 362, distance: 26.0
click at [399, 388] on icon at bounding box center [397, 387] width 10 height 10
click at [330, 389] on icon at bounding box center [335, 387] width 10 height 10
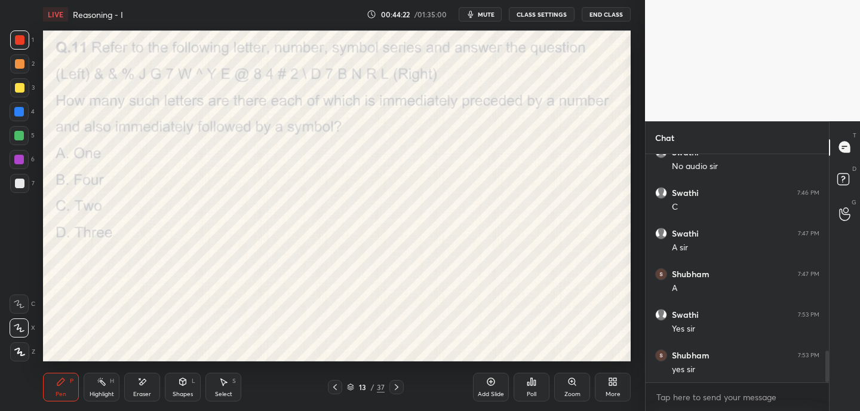
click at [336, 387] on icon at bounding box center [335, 387] width 10 height 10
click at [396, 390] on icon at bounding box center [397, 387] width 10 height 10
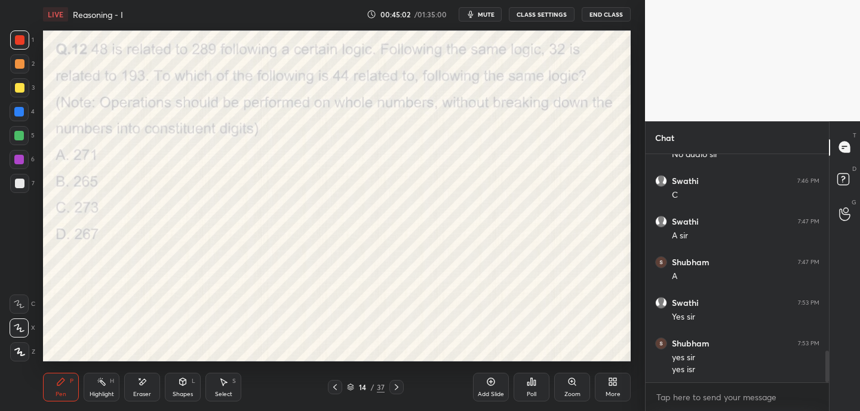
click at [396, 386] on icon at bounding box center [397, 387] width 10 height 10
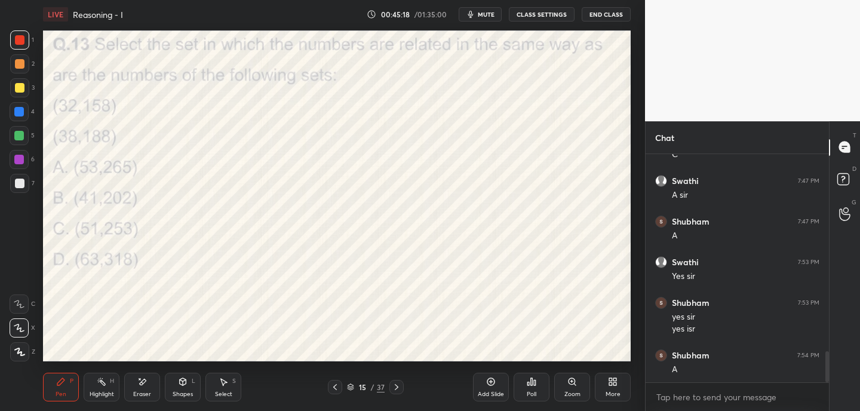
scroll to position [1473, 0]
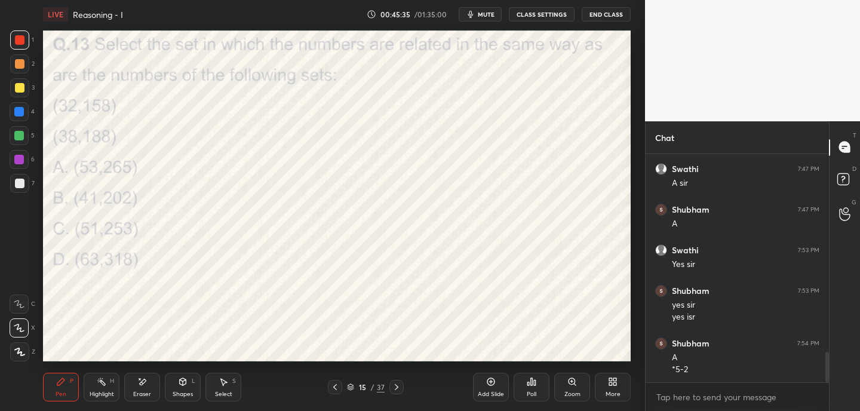
click at [395, 383] on icon at bounding box center [397, 387] width 10 height 10
click at [535, 386] on icon at bounding box center [532, 382] width 10 height 10
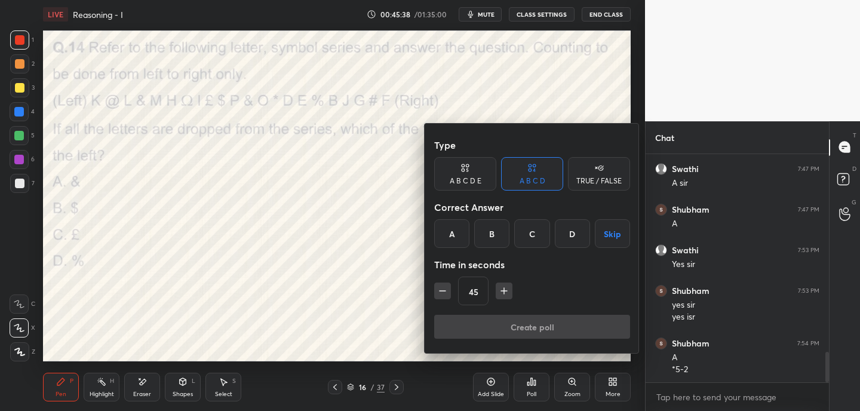
click at [456, 232] on div "A" at bounding box center [451, 233] width 35 height 29
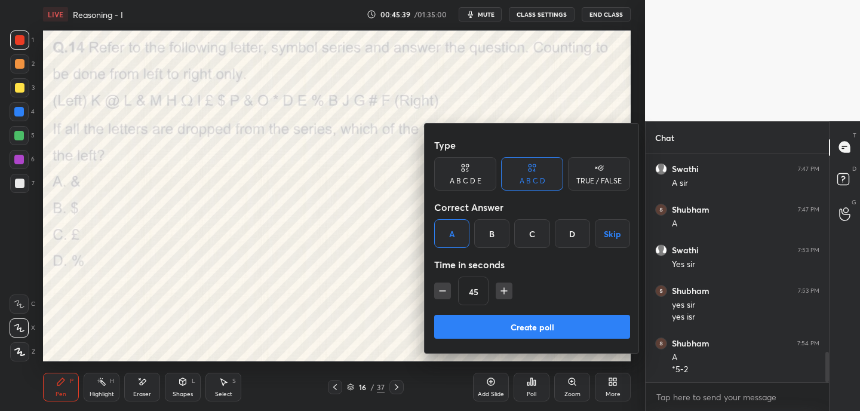
click at [482, 320] on button "Create poll" at bounding box center [532, 327] width 196 height 24
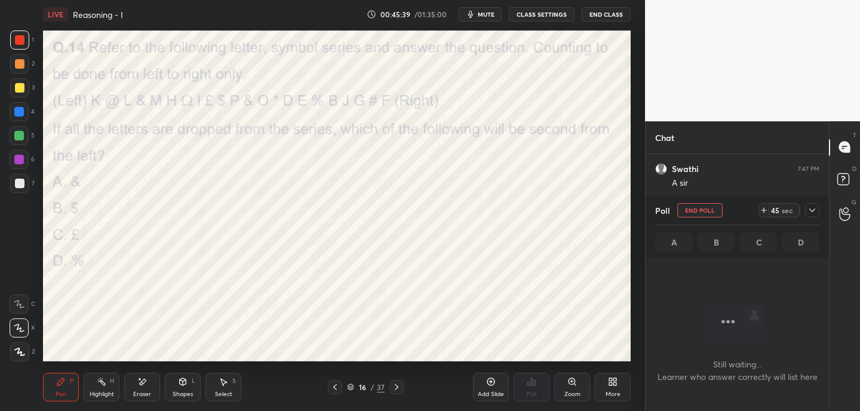
scroll to position [63, 180]
click at [491, 14] on span "mute" at bounding box center [486, 14] width 17 height 8
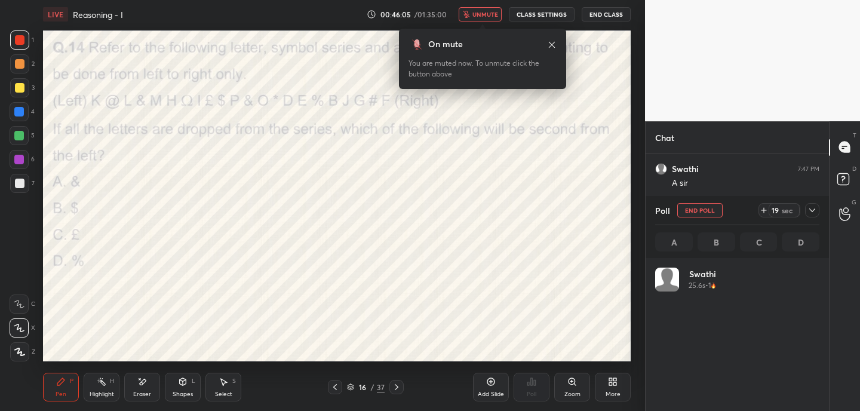
scroll to position [140, 161]
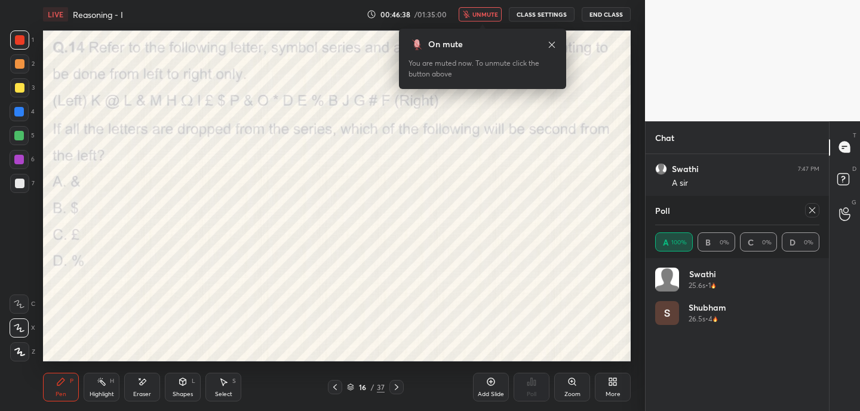
click at [552, 45] on icon at bounding box center [552, 45] width 10 height 10
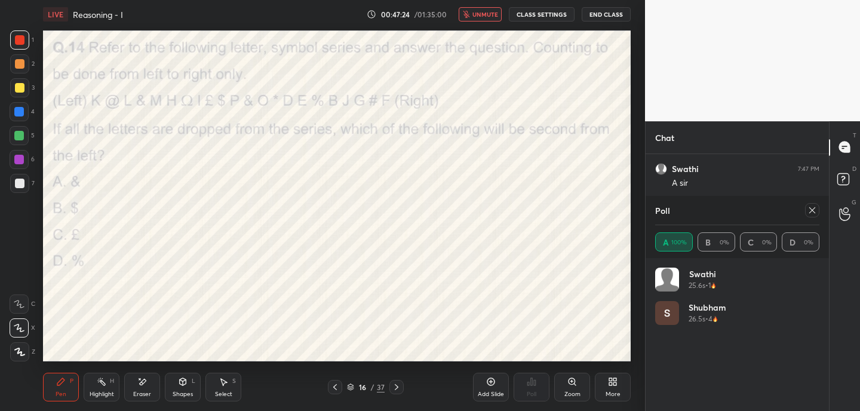
click at [486, 12] on span "unmute" at bounding box center [485, 14] width 26 height 8
click at [816, 213] on icon at bounding box center [812, 210] width 10 height 10
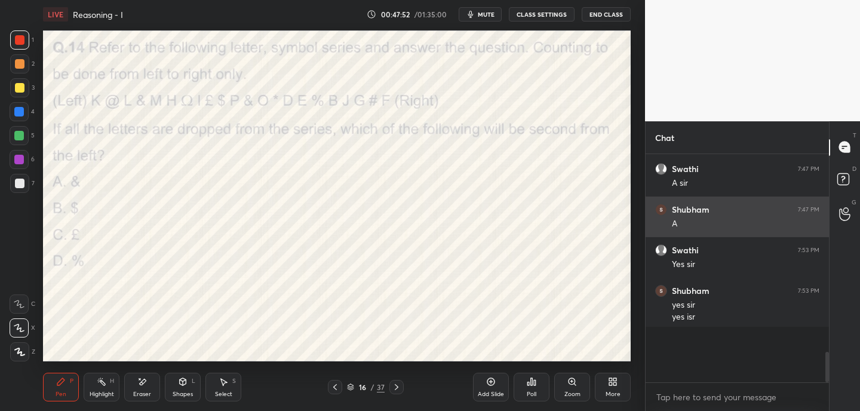
scroll to position [119, 180]
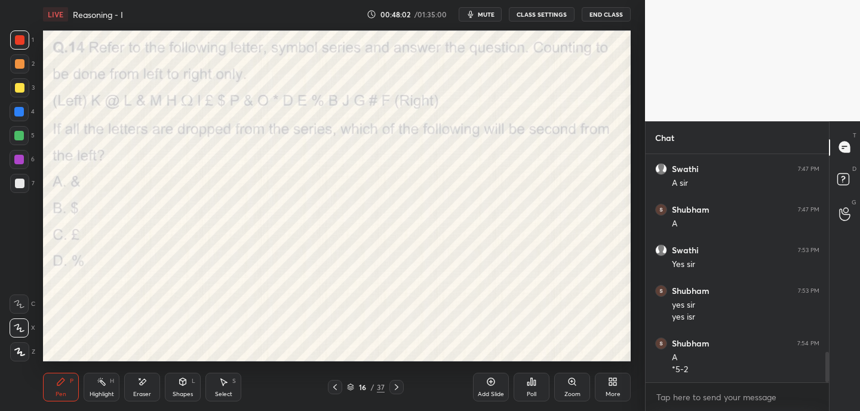
click at [398, 383] on icon at bounding box center [397, 387] width 10 height 10
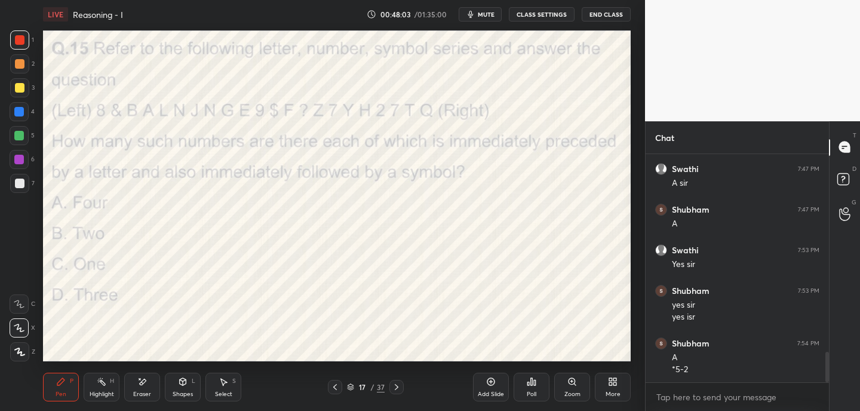
click at [534, 384] on icon at bounding box center [535, 382] width 2 height 5
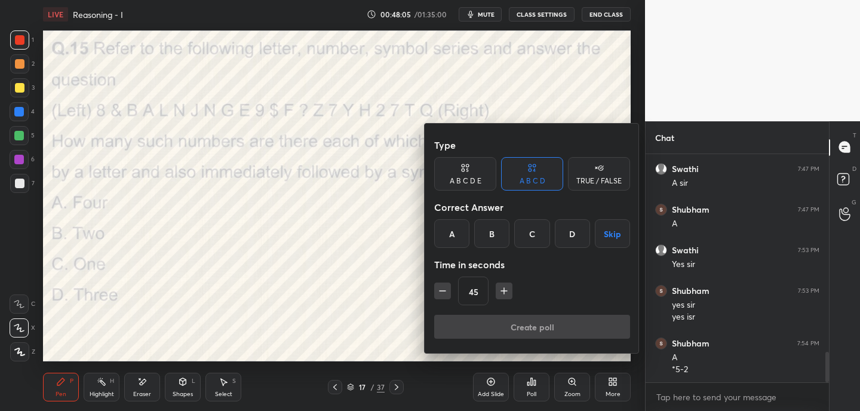
click at [543, 229] on div "C" at bounding box center [531, 233] width 35 height 29
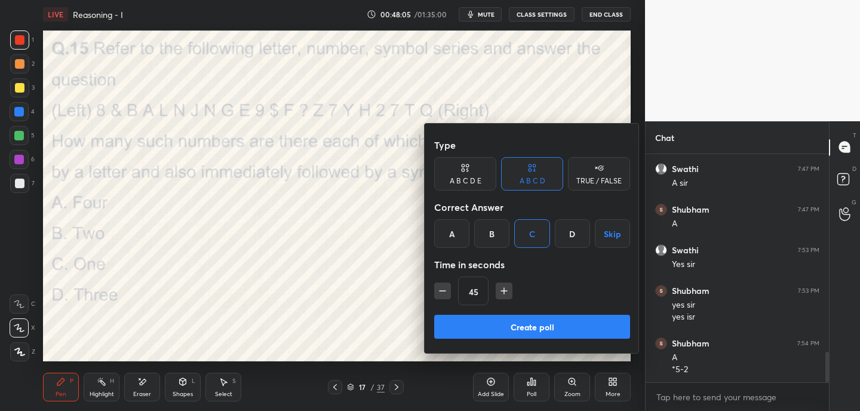
click at [536, 327] on button "Create poll" at bounding box center [532, 327] width 196 height 24
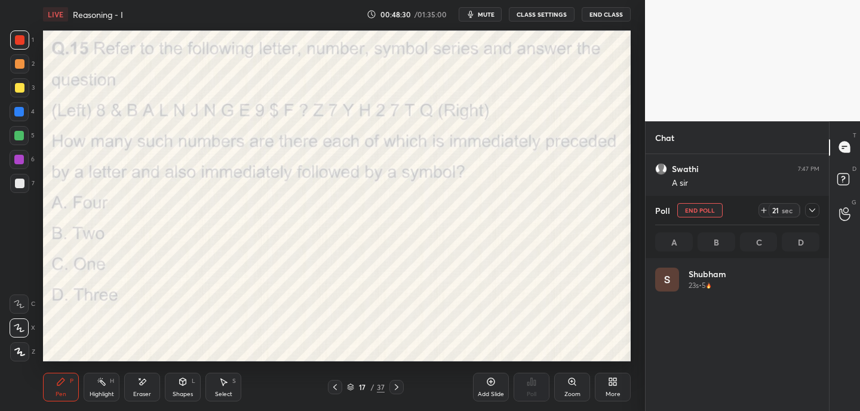
scroll to position [140, 161]
click at [485, 14] on span "mute" at bounding box center [486, 14] width 17 height 8
drag, startPoint x: 487, startPoint y: 14, endPoint x: 480, endPoint y: 16, distance: 6.8
click at [486, 14] on span "unmute" at bounding box center [485, 14] width 26 height 8
click at [814, 211] on icon at bounding box center [812, 210] width 10 height 10
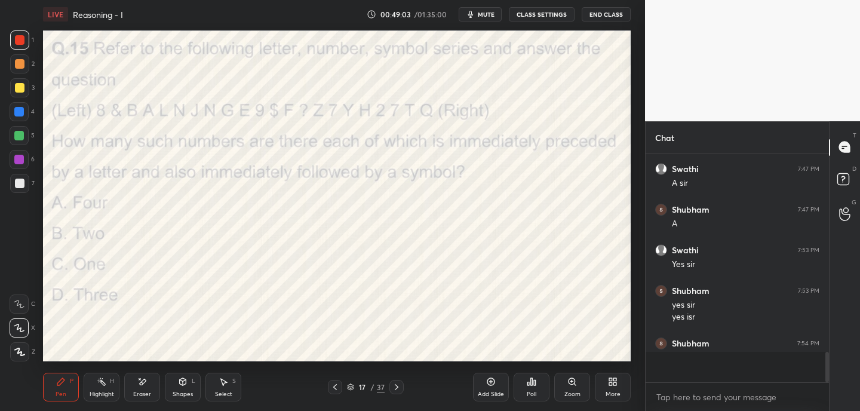
scroll to position [4, 4]
click at [397, 386] on icon at bounding box center [397, 387] width 10 height 10
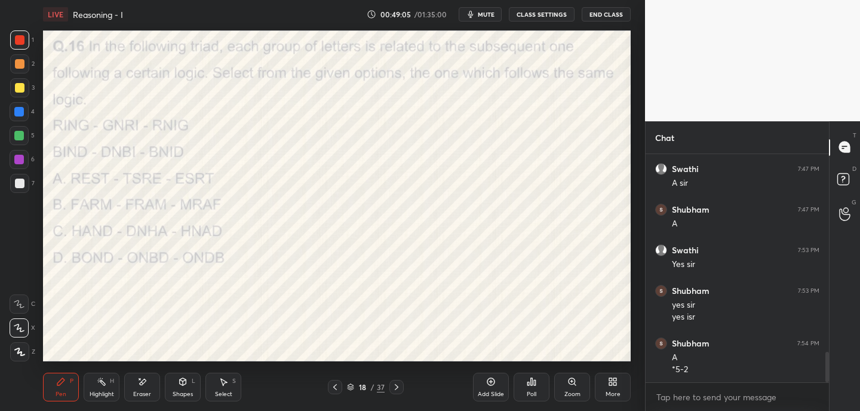
click at [534, 391] on div "Poll" at bounding box center [532, 394] width 10 height 6
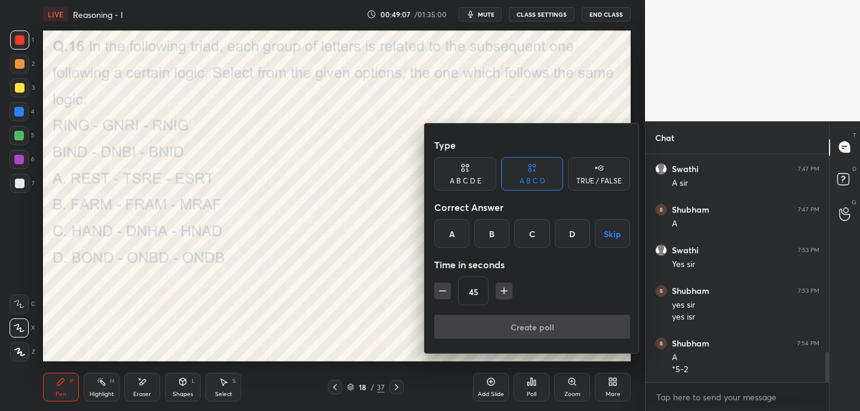
drag, startPoint x: 537, startPoint y: 240, endPoint x: 527, endPoint y: 270, distance: 31.5
click at [537, 240] on div "C" at bounding box center [531, 233] width 35 height 29
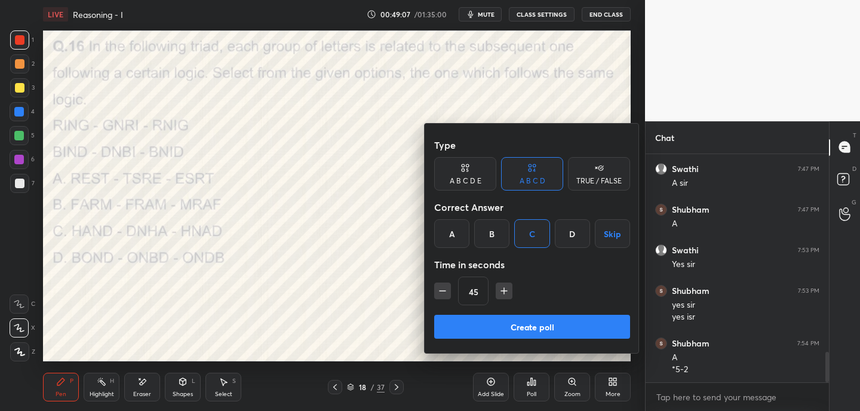
click at [507, 322] on button "Create poll" at bounding box center [532, 327] width 196 height 24
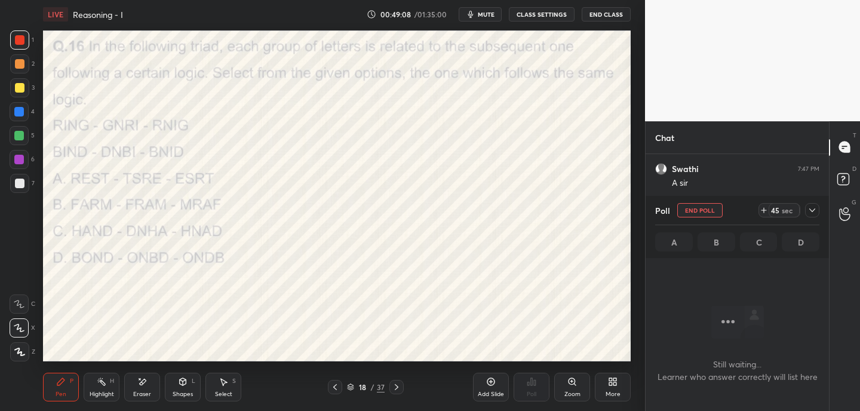
scroll to position [63, 180]
click at [484, 17] on span "mute" at bounding box center [486, 14] width 17 height 8
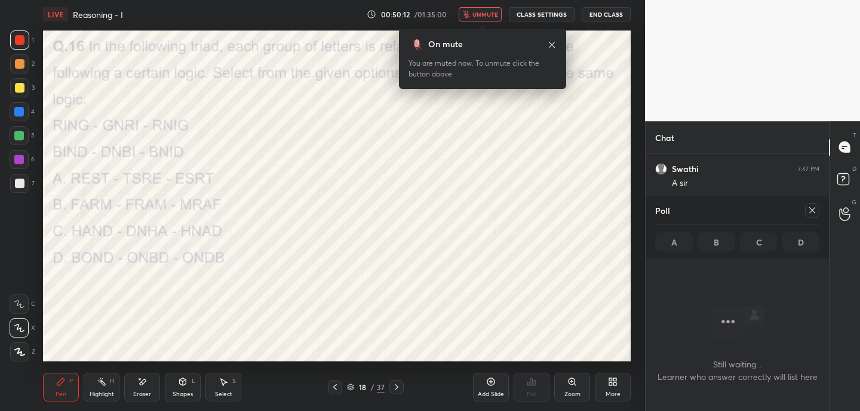
click at [552, 46] on icon at bounding box center [552, 45] width 10 height 10
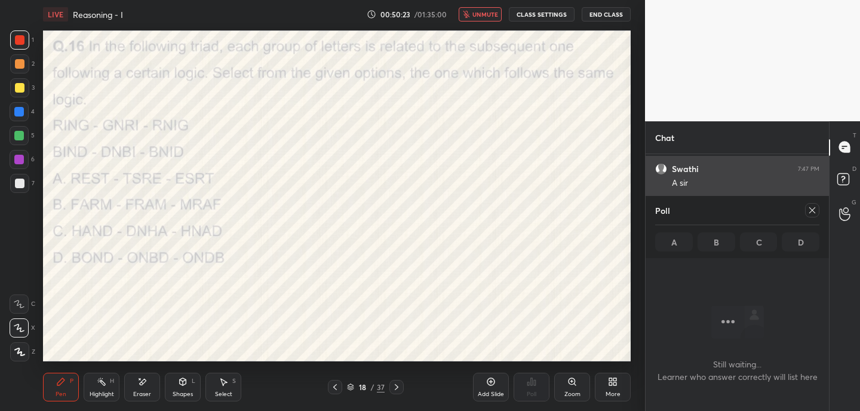
drag, startPoint x: 813, startPoint y: 213, endPoint x: 813, endPoint y: 194, distance: 18.5
click at [814, 213] on icon at bounding box center [812, 210] width 10 height 10
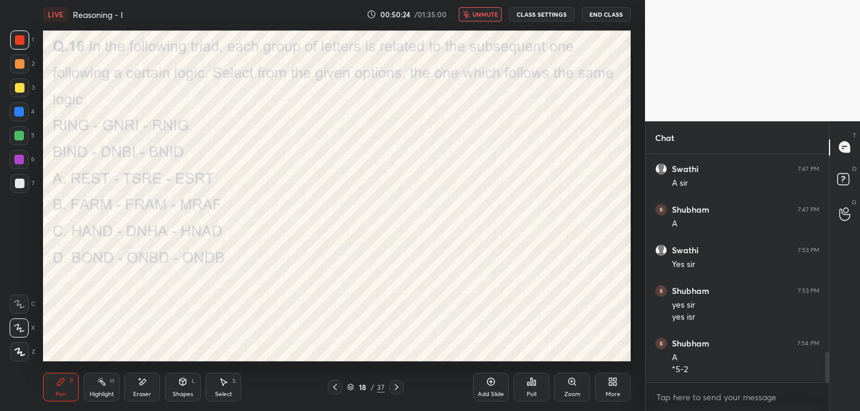
scroll to position [125, 180]
click at [146, 385] on icon at bounding box center [142, 382] width 10 height 10
drag, startPoint x: 64, startPoint y: 391, endPoint x: 98, endPoint y: 375, distance: 37.1
click at [64, 391] on div "Pen" at bounding box center [61, 394] width 11 height 6
click at [480, 11] on span "unmute" at bounding box center [485, 14] width 26 height 8
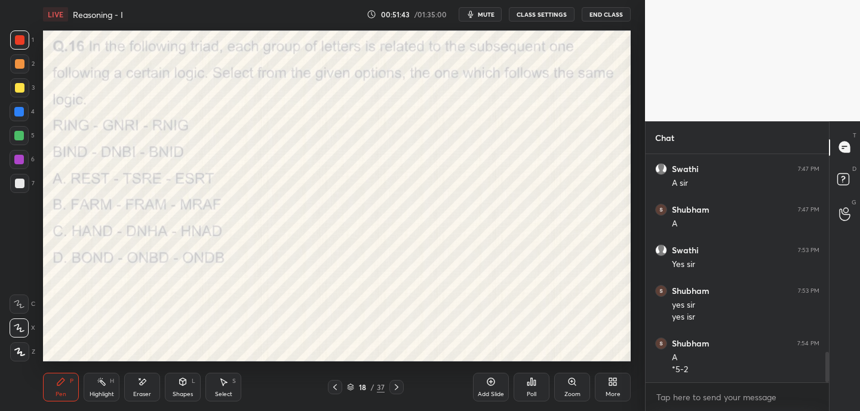
click at [394, 390] on icon at bounding box center [397, 387] width 10 height 10
click at [529, 385] on icon at bounding box center [532, 382] width 10 height 10
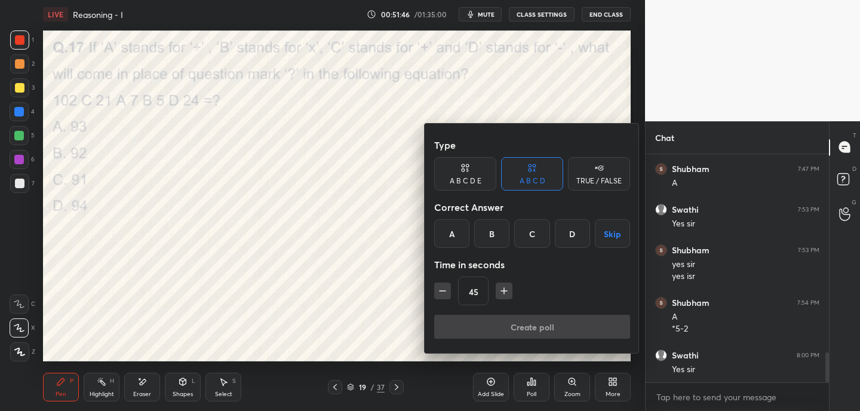
scroll to position [1554, 0]
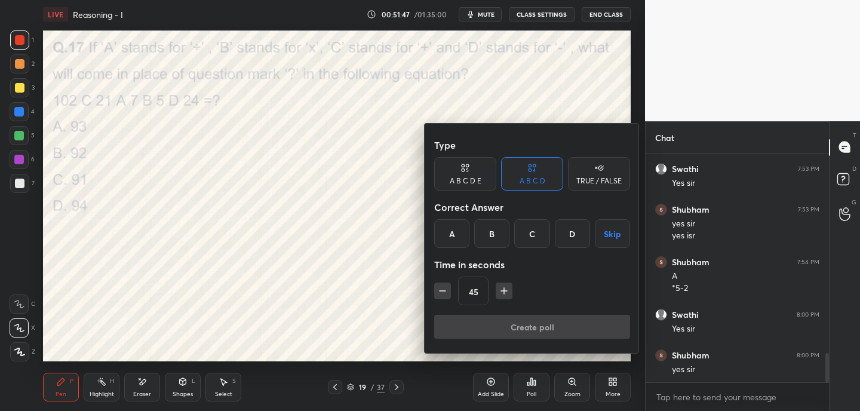
click at [444, 235] on div "A" at bounding box center [451, 233] width 35 height 29
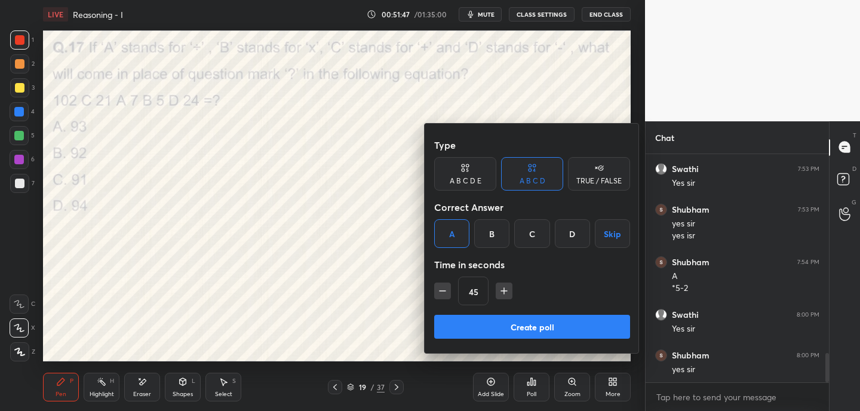
drag, startPoint x: 467, startPoint y: 327, endPoint x: 463, endPoint y: 265, distance: 62.8
click at [468, 328] on button "Create poll" at bounding box center [532, 327] width 196 height 24
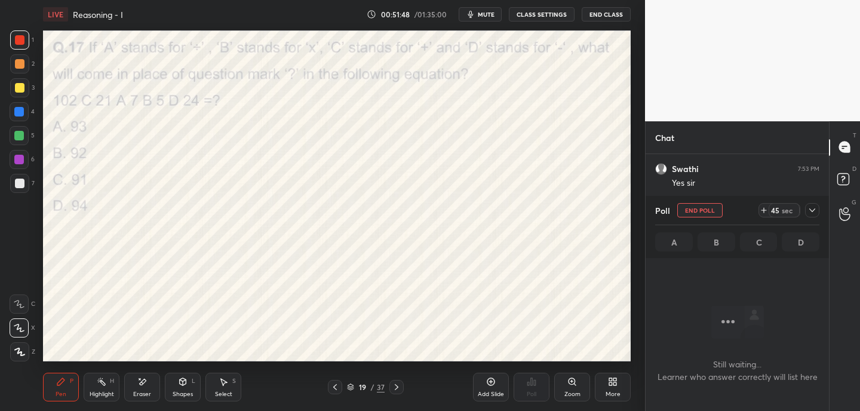
scroll to position [63, 180]
click at [490, 11] on span "mute" at bounding box center [486, 14] width 17 height 8
click at [764, 211] on icon at bounding box center [764, 210] width 10 height 10
click at [763, 208] on icon at bounding box center [764, 210] width 10 height 10
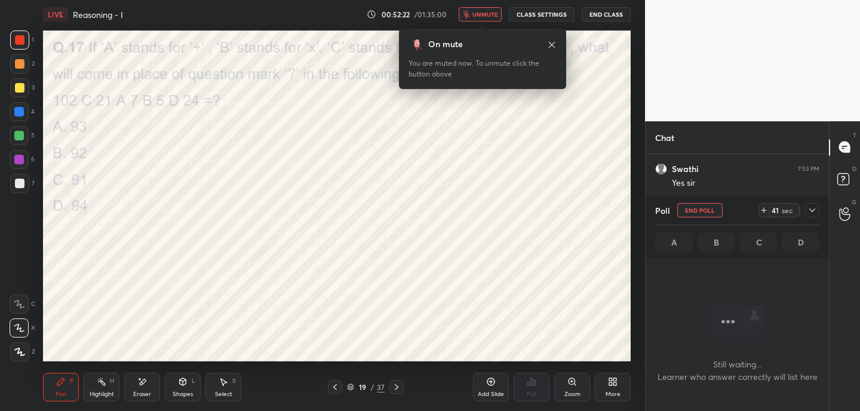
click at [551, 46] on icon at bounding box center [552, 45] width 10 height 10
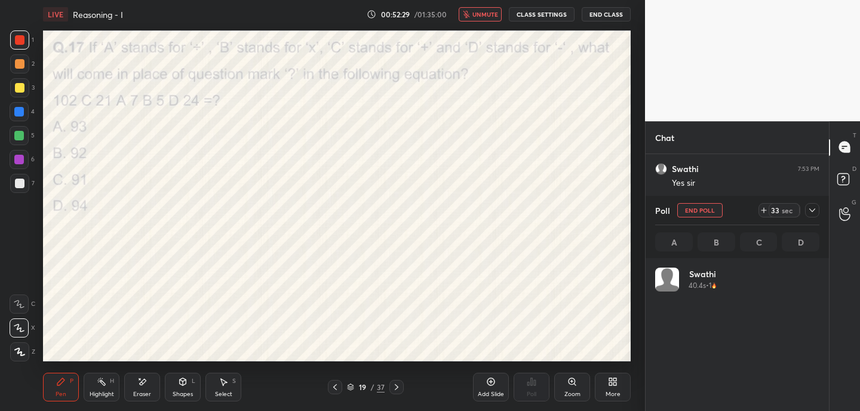
scroll to position [140, 161]
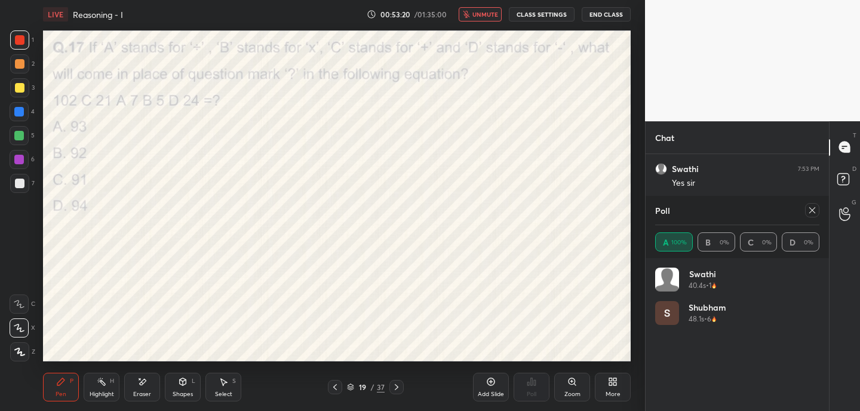
click at [817, 208] on div at bounding box center [812, 210] width 14 height 14
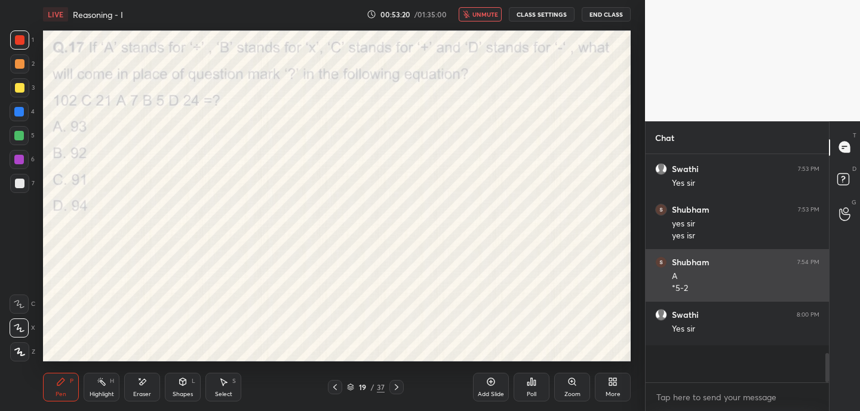
scroll to position [125, 180]
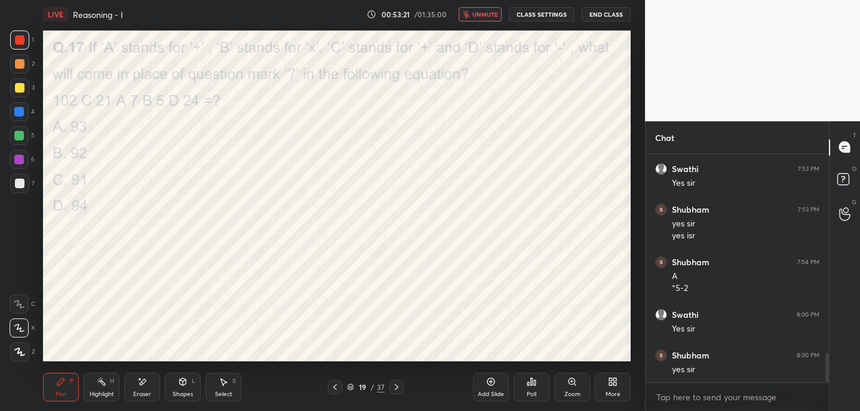
drag, startPoint x: 397, startPoint y: 386, endPoint x: 404, endPoint y: 385, distance: 7.2
click at [398, 386] on icon at bounding box center [397, 387] width 10 height 10
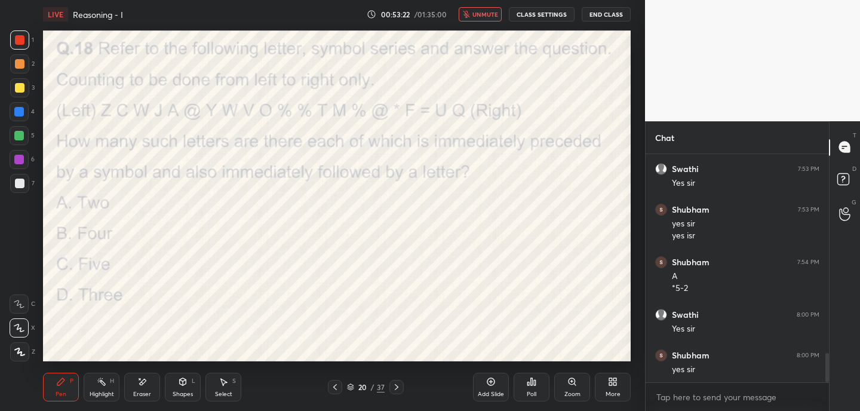
click at [534, 386] on icon at bounding box center [532, 382] width 10 height 10
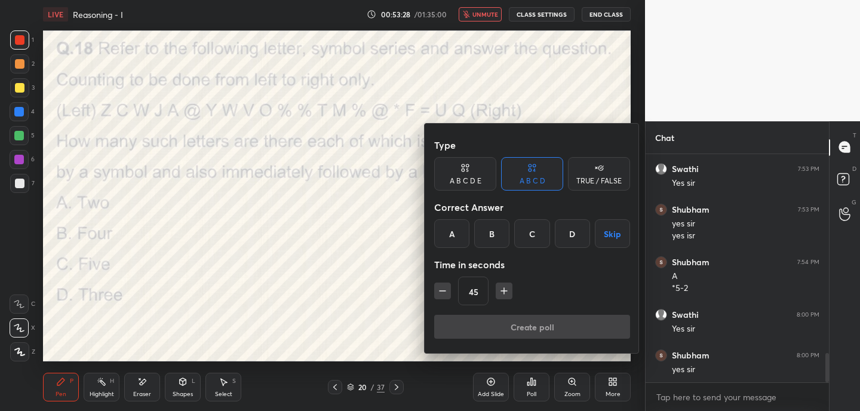
click at [573, 239] on div "D" at bounding box center [572, 233] width 35 height 29
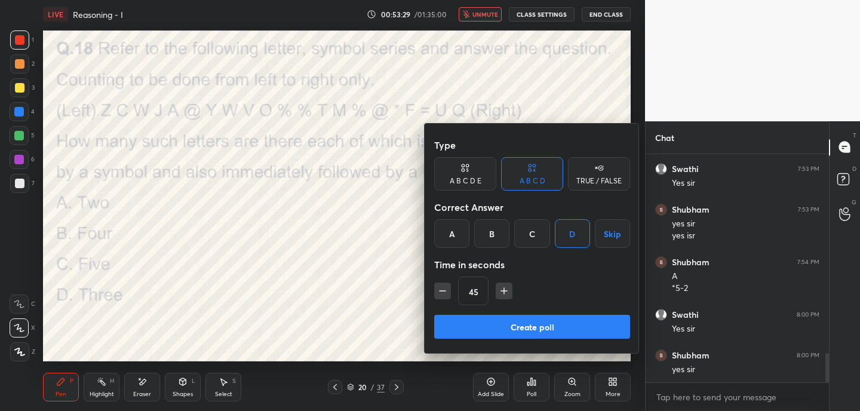
click at [567, 323] on button "Create poll" at bounding box center [532, 327] width 196 height 24
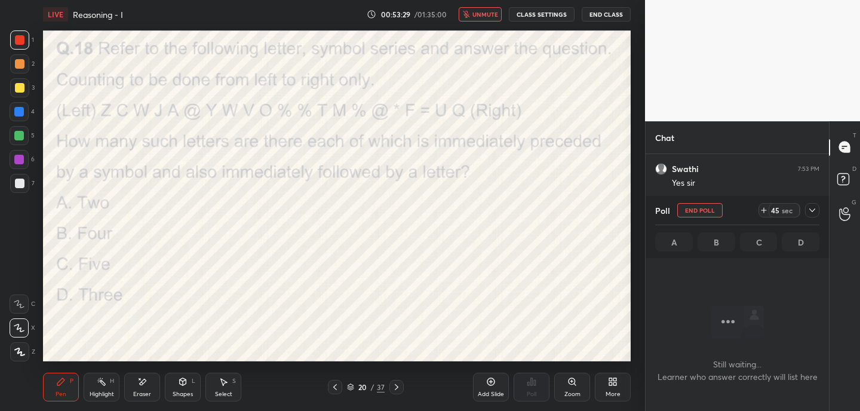
scroll to position [63, 180]
click at [767, 212] on icon at bounding box center [764, 210] width 10 height 10
click at [766, 212] on icon at bounding box center [764, 210] width 10 height 10
drag, startPoint x: 145, startPoint y: 391, endPoint x: 143, endPoint y: 374, distance: 16.8
click at [145, 389] on div "Eraser" at bounding box center [142, 387] width 36 height 29
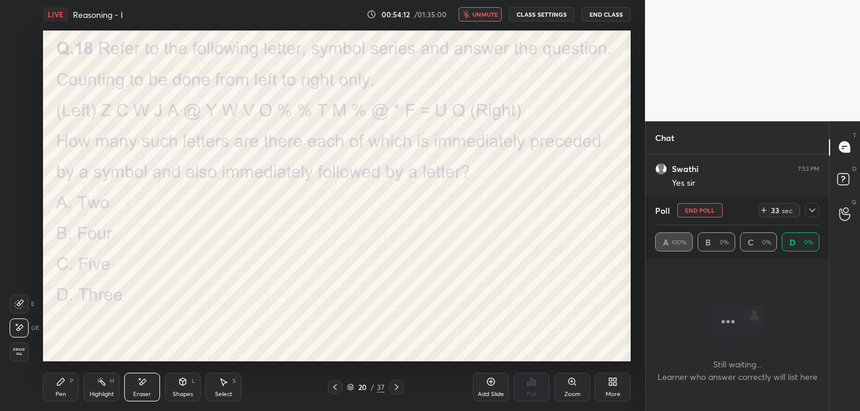
click at [60, 389] on div "Pen P" at bounding box center [61, 387] width 36 height 29
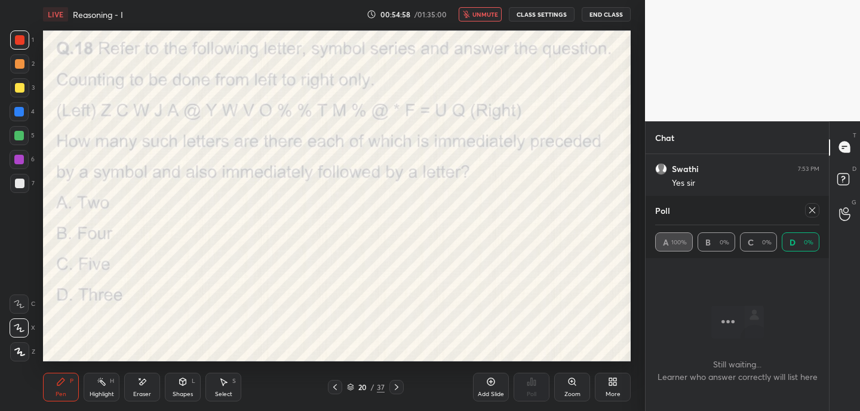
scroll to position [1657, 0]
click at [809, 209] on icon at bounding box center [812, 210] width 10 height 10
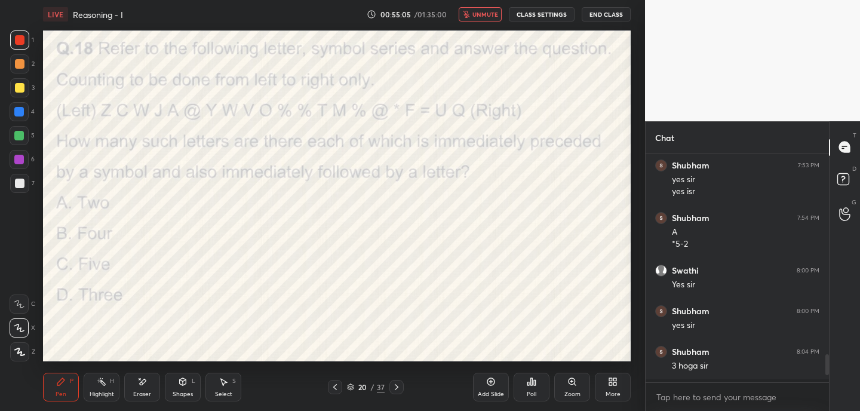
scroll to position [4, 4]
click at [487, 13] on span "unmute" at bounding box center [485, 14] width 26 height 8
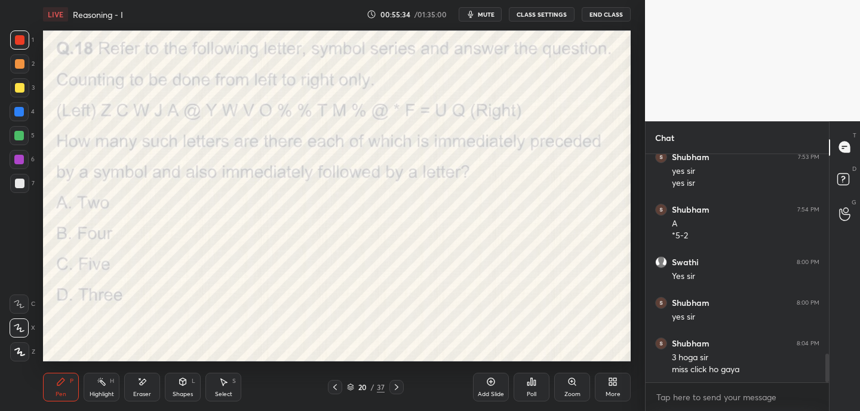
drag, startPoint x: 395, startPoint y: 388, endPoint x: 404, endPoint y: 385, distance: 9.1
click at [395, 388] on icon at bounding box center [397, 387] width 4 height 6
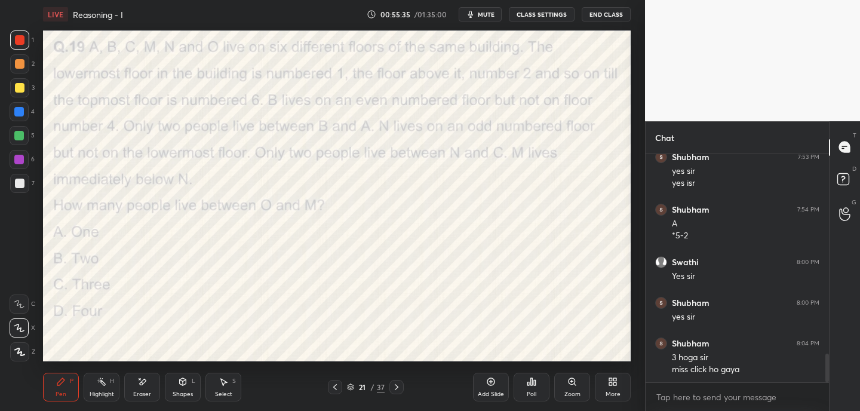
click at [532, 385] on icon at bounding box center [532, 382] width 10 height 10
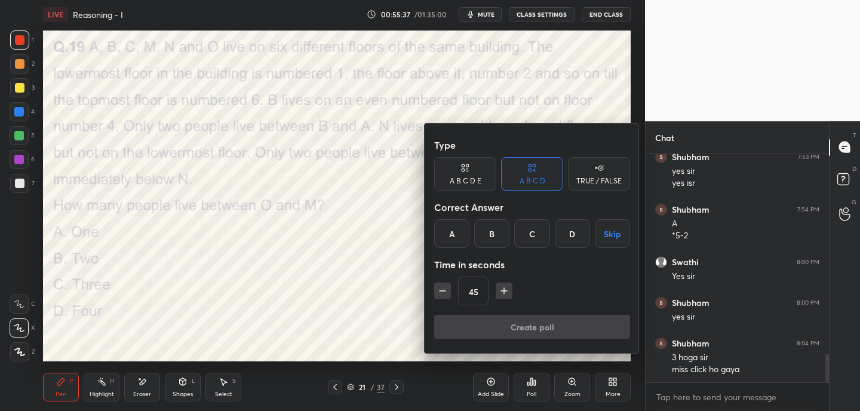
click at [492, 235] on div "B" at bounding box center [491, 233] width 35 height 29
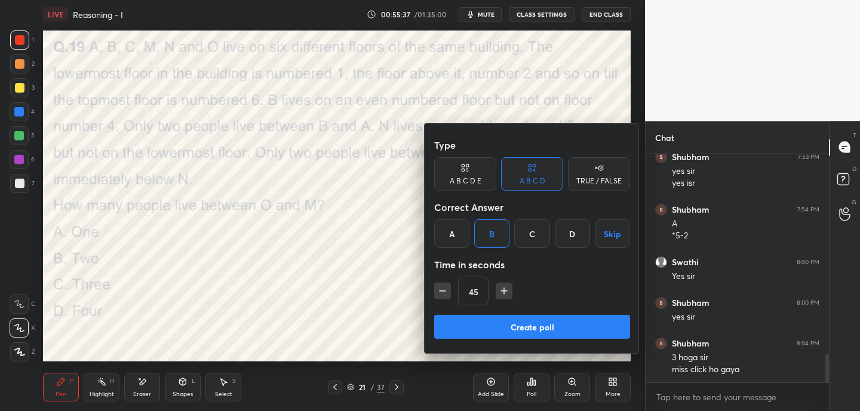
click at [512, 322] on button "Create poll" at bounding box center [532, 327] width 196 height 24
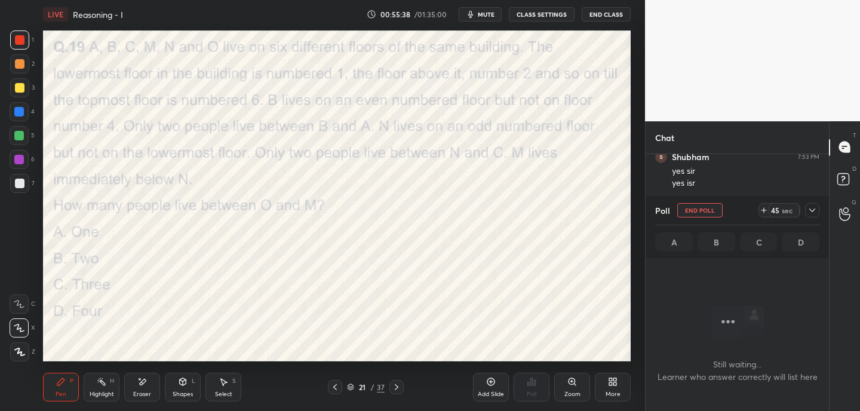
scroll to position [4, 4]
click at [763, 208] on icon at bounding box center [764, 210] width 10 height 10
click at [764, 208] on icon at bounding box center [764, 210] width 10 height 10
click at [763, 209] on icon at bounding box center [764, 210] width 10 height 10
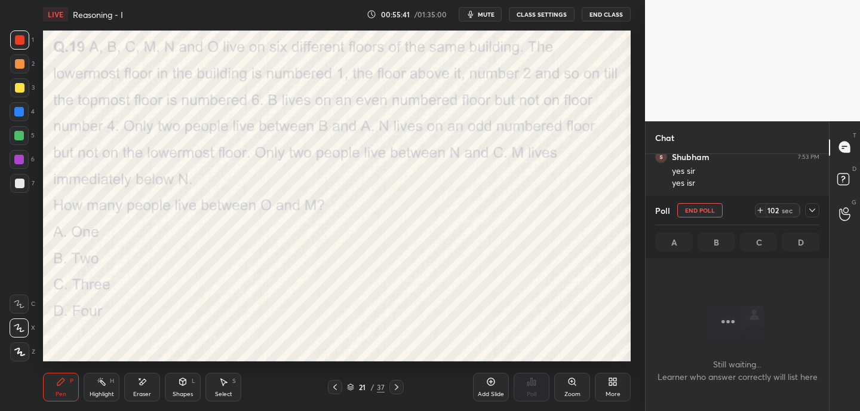
click at [484, 16] on span "mute" at bounding box center [486, 14] width 17 height 8
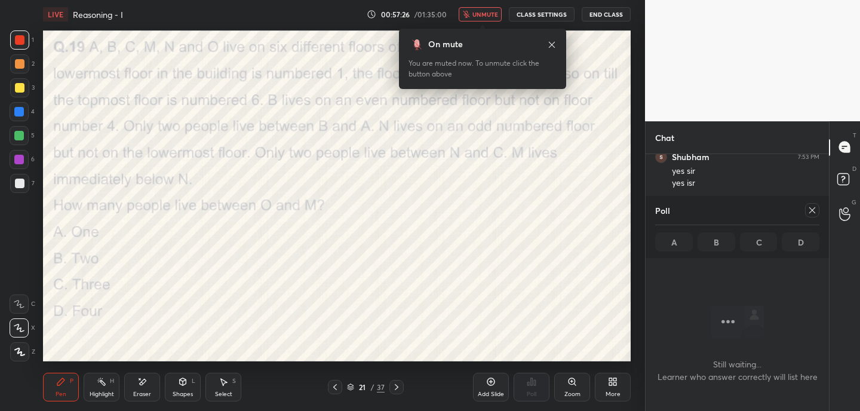
click at [554, 44] on icon at bounding box center [552, 45] width 10 height 10
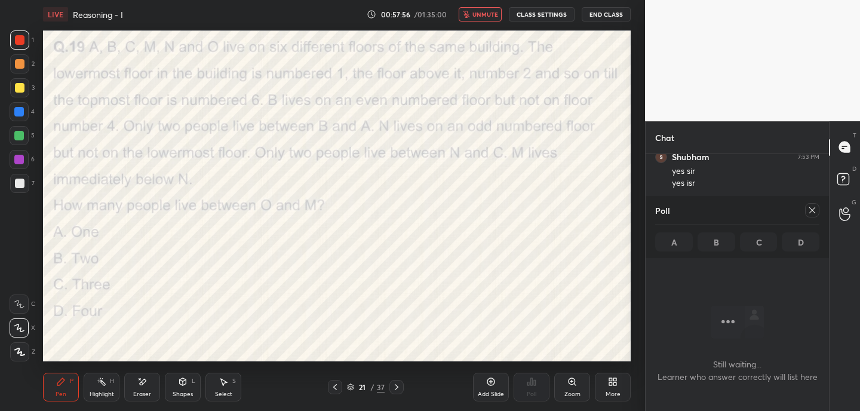
click at [229, 388] on div "Select S" at bounding box center [223, 387] width 36 height 29
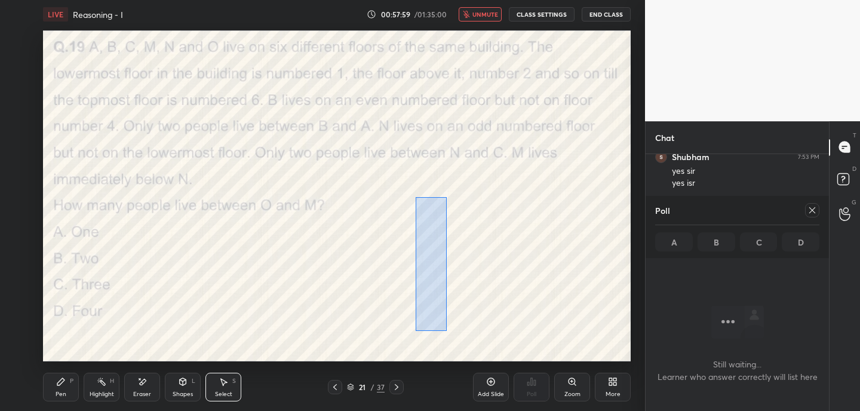
drag, startPoint x: 416, startPoint y: 197, endPoint x: 441, endPoint y: 326, distance: 131.4
click at [445, 331] on div "0 ° Undo Copy Duplicate Duplicate to new slide Delete" at bounding box center [337, 195] width 588 height 331
drag, startPoint x: 429, startPoint y: 277, endPoint x: 426, endPoint y: 299, distance: 21.8
click at [429, 297] on div "0 ° Undo Copy Duplicate Duplicate to new slide Delete" at bounding box center [337, 195] width 588 height 331
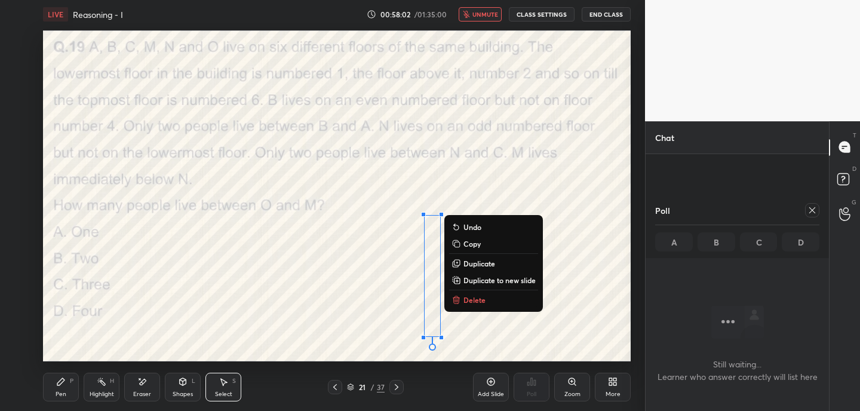
scroll to position [1710, 0]
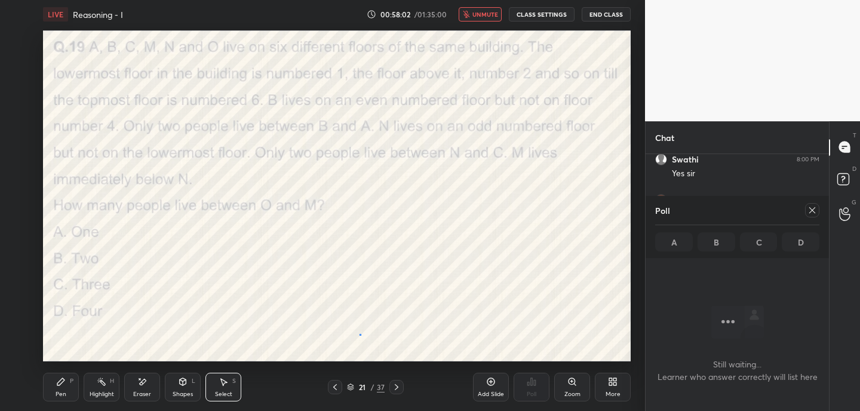
click at [360, 334] on div "0 ° Undo Copy Duplicate Duplicate to new slide Delete" at bounding box center [337, 195] width 588 height 331
click at [143, 390] on div "Eraser" at bounding box center [142, 387] width 36 height 29
drag, startPoint x: 70, startPoint y: 388, endPoint x: 75, endPoint y: 380, distance: 8.3
click at [72, 388] on div "Pen P" at bounding box center [61, 387] width 36 height 29
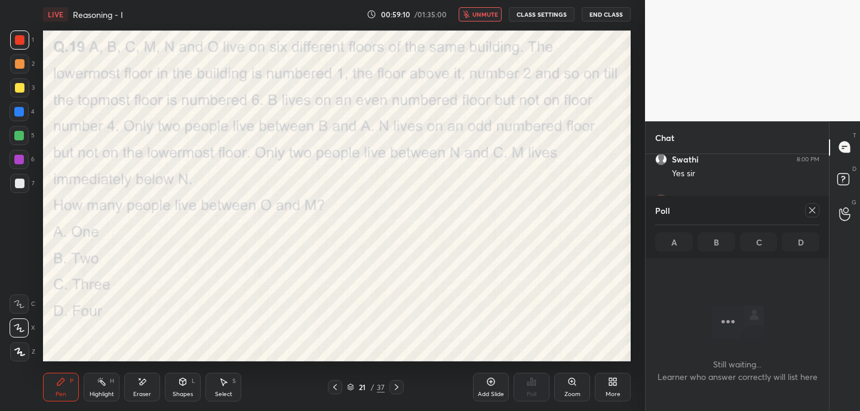
click at [149, 389] on div "Eraser" at bounding box center [142, 387] width 36 height 29
drag, startPoint x: 66, startPoint y: 389, endPoint x: 75, endPoint y: 377, distance: 15.3
click at [68, 388] on div "Pen P" at bounding box center [61, 387] width 36 height 29
click at [493, 16] on span "unmute" at bounding box center [485, 14] width 26 height 8
click at [149, 388] on div "Eraser" at bounding box center [142, 387] width 36 height 29
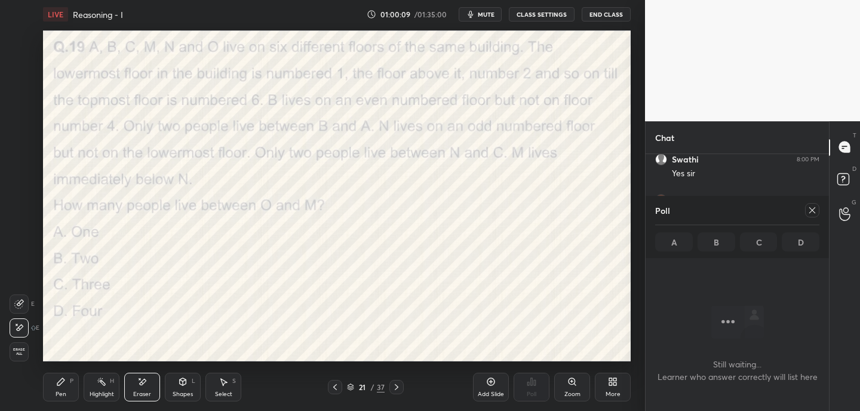
drag, startPoint x: 48, startPoint y: 389, endPoint x: 71, endPoint y: 378, distance: 25.9
click at [48, 389] on div "Pen P" at bounding box center [61, 387] width 36 height 29
drag, startPoint x: 146, startPoint y: 390, endPoint x: 160, endPoint y: 383, distance: 15.2
click at [149, 389] on div "Eraser" at bounding box center [142, 387] width 36 height 29
drag, startPoint x: 61, startPoint y: 385, endPoint x: 97, endPoint y: 367, distance: 40.1
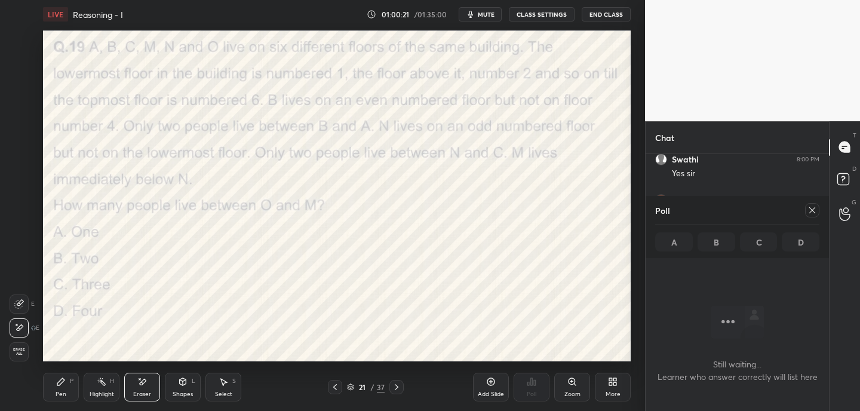
click at [63, 383] on icon at bounding box center [61, 382] width 10 height 10
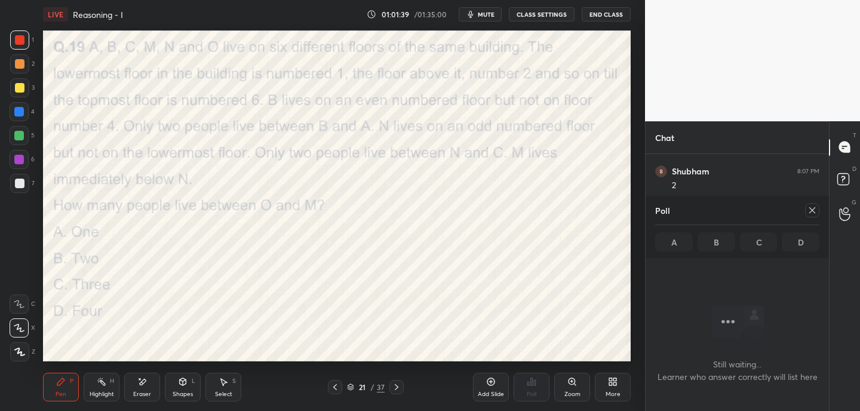
scroll to position [1872, 0]
click at [813, 208] on icon at bounding box center [812, 210] width 6 height 6
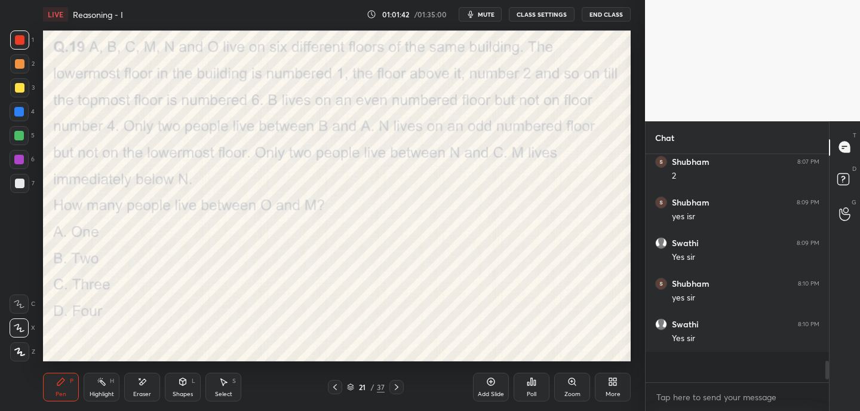
scroll to position [4, 4]
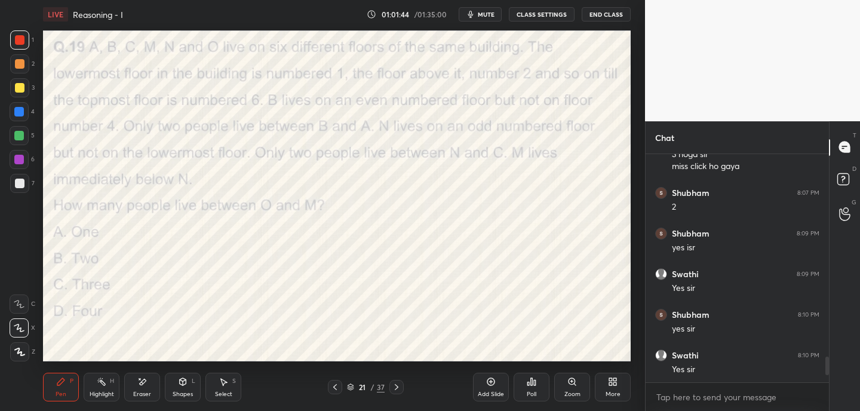
click at [394, 386] on icon at bounding box center [397, 387] width 10 height 10
click at [531, 391] on div "Poll" at bounding box center [532, 394] width 10 height 6
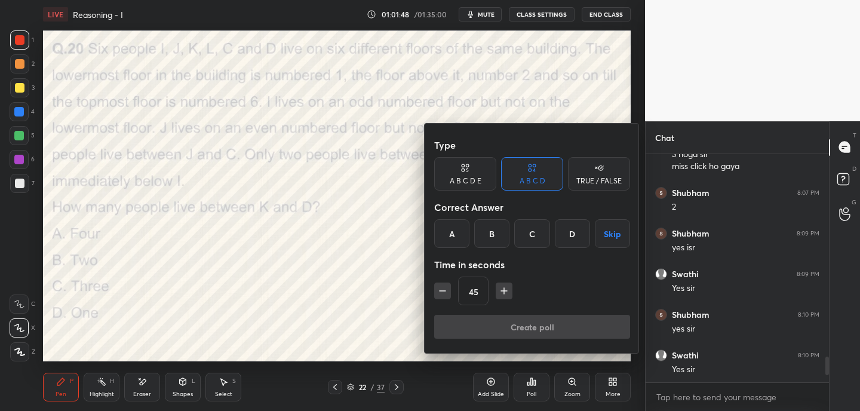
click at [497, 228] on div "B" at bounding box center [491, 233] width 35 height 29
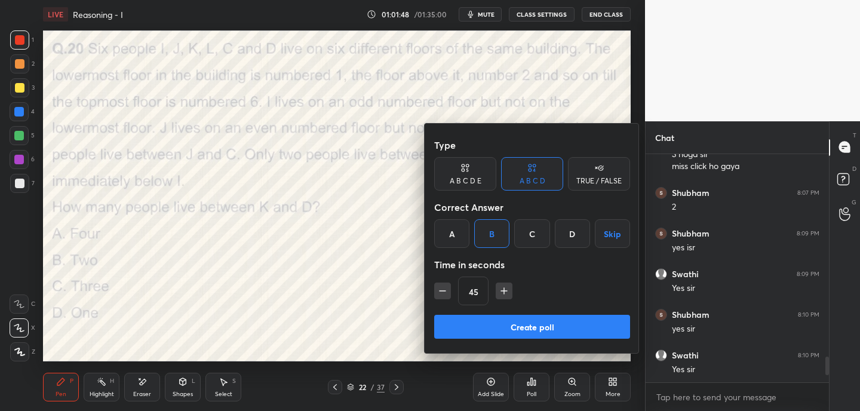
click at [502, 330] on button "Create poll" at bounding box center [532, 327] width 196 height 24
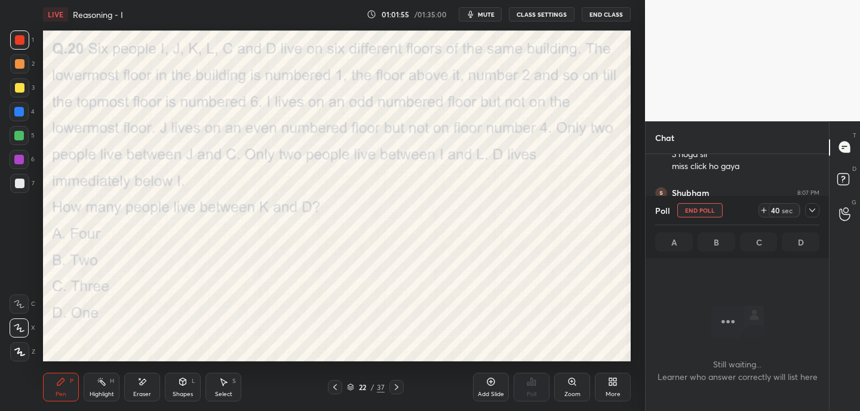
click at [484, 13] on span "mute" at bounding box center [486, 14] width 17 height 8
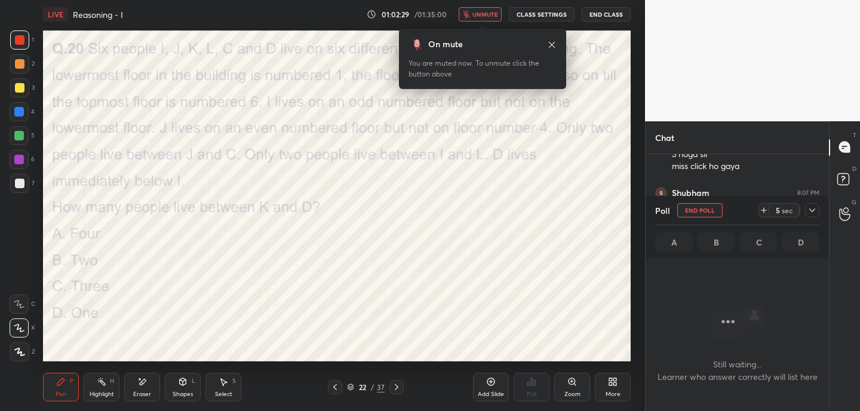
click at [552, 42] on icon at bounding box center [552, 45] width 10 height 10
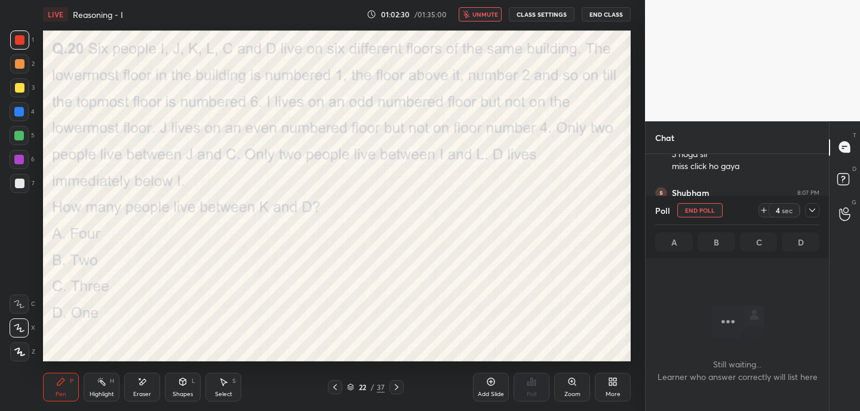
click at [493, 12] on span "unmute" at bounding box center [485, 14] width 26 height 8
click at [481, 15] on span "mute" at bounding box center [486, 14] width 17 height 8
click at [815, 210] on div at bounding box center [812, 210] width 14 height 14
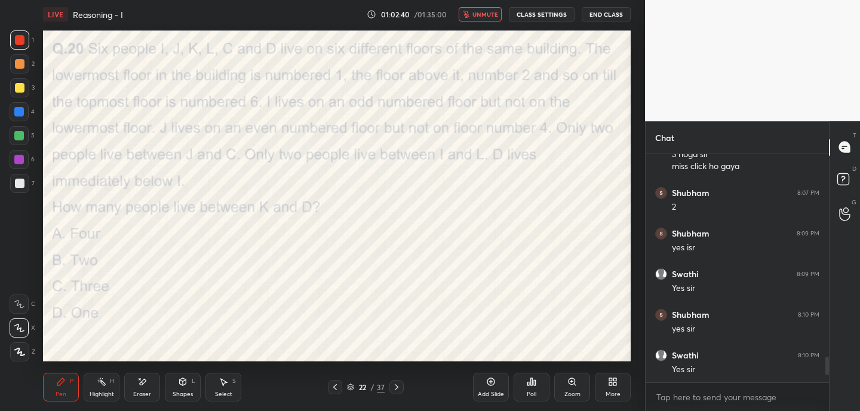
click at [527, 383] on icon at bounding box center [532, 382] width 10 height 10
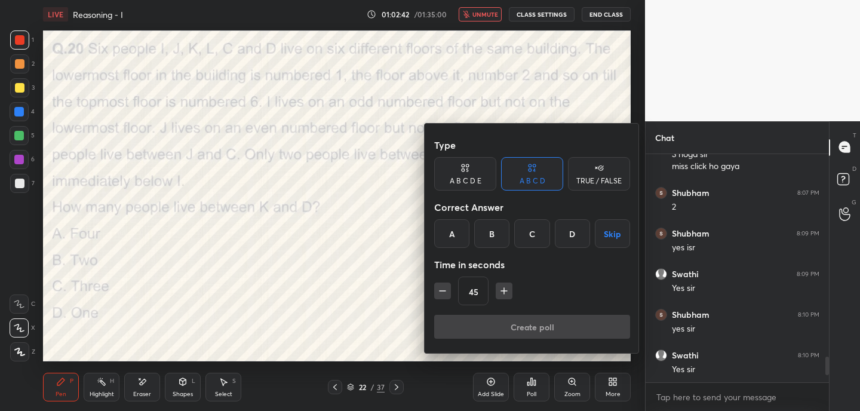
click at [491, 244] on div "B" at bounding box center [491, 233] width 35 height 29
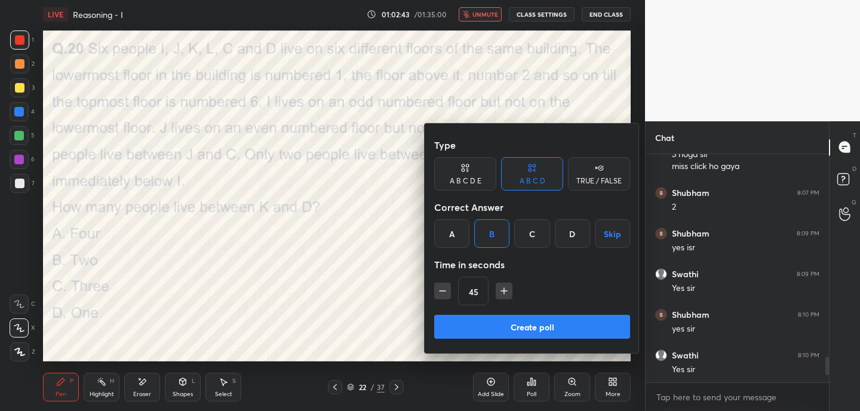
click at [500, 330] on button "Create poll" at bounding box center [532, 327] width 196 height 24
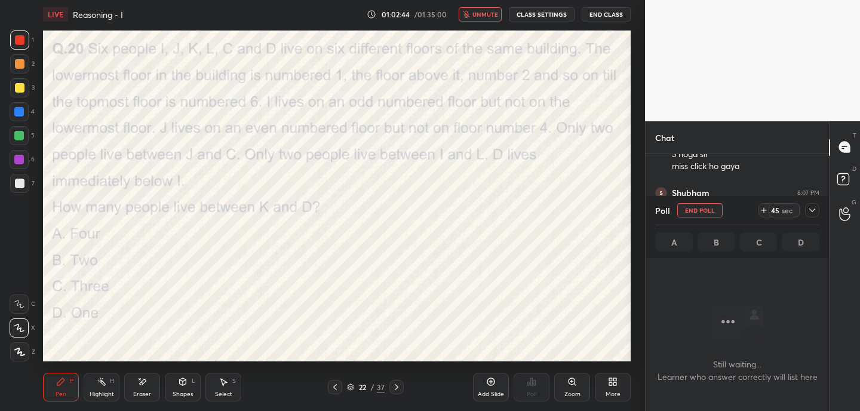
click at [761, 212] on icon at bounding box center [764, 210] width 10 height 10
click at [760, 213] on icon at bounding box center [764, 210] width 10 height 10
click at [758, 212] on div "Poll End Poll 59 sec" at bounding box center [737, 210] width 164 height 29
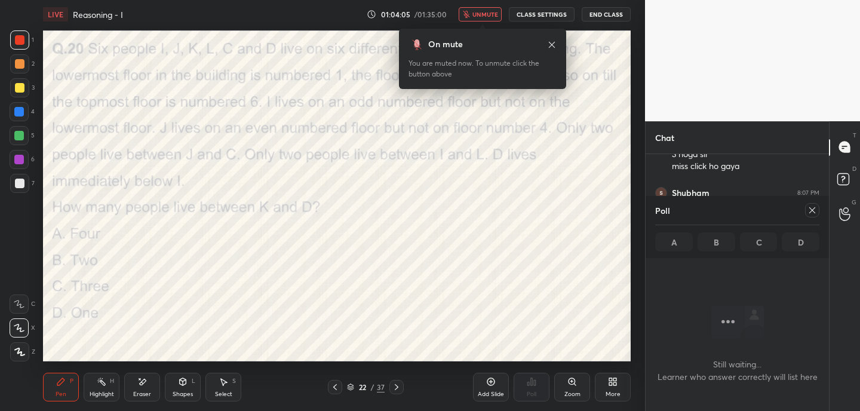
click at [555, 45] on icon at bounding box center [552, 45] width 10 height 10
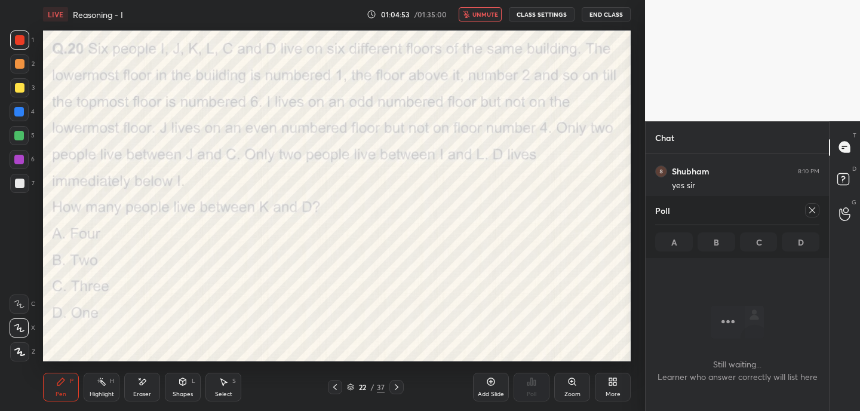
scroll to position [1994, 0]
click at [482, 15] on span "unmute" at bounding box center [485, 14] width 26 height 8
click at [816, 211] on icon at bounding box center [812, 210] width 10 height 10
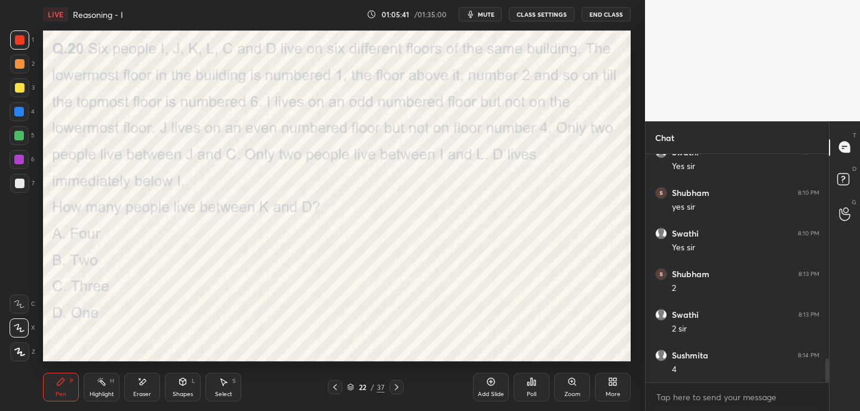
scroll to position [1972, 0]
drag, startPoint x: 148, startPoint y: 392, endPoint x: 161, endPoint y: 386, distance: 14.4
click at [148, 392] on div "Eraser" at bounding box center [142, 394] width 18 height 6
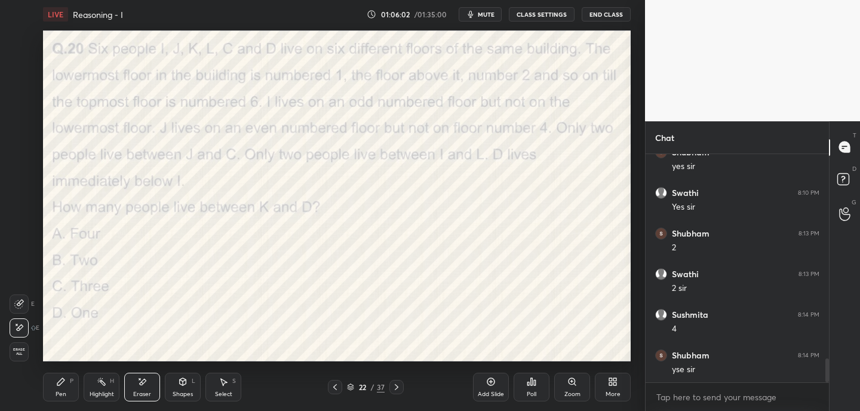
click at [60, 392] on div "Pen" at bounding box center [61, 394] width 11 height 6
drag, startPoint x: 145, startPoint y: 390, endPoint x: 272, endPoint y: 380, distance: 128.2
click at [147, 391] on div "Eraser" at bounding box center [142, 394] width 18 height 6
drag, startPoint x: 62, startPoint y: 377, endPoint x: 71, endPoint y: 368, distance: 12.7
click at [63, 378] on icon at bounding box center [61, 382] width 10 height 10
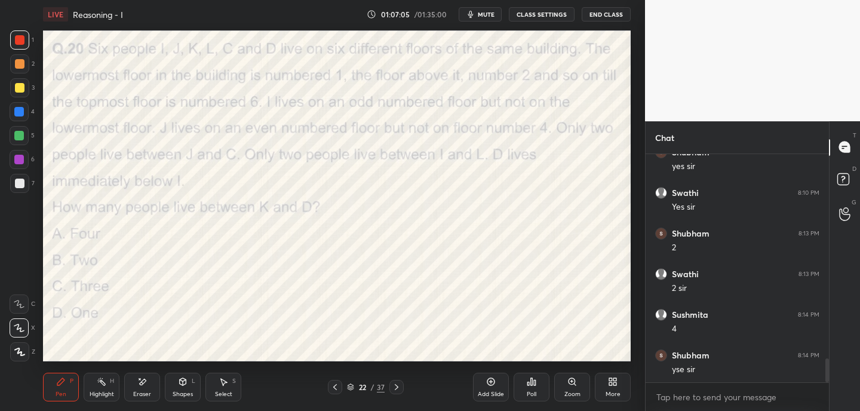
click at [401, 388] on div at bounding box center [396, 387] width 14 height 14
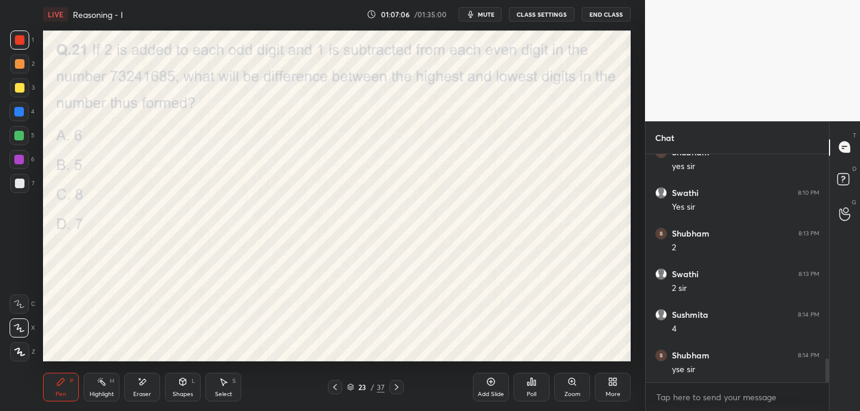
click at [529, 388] on div "Poll" at bounding box center [532, 387] width 36 height 29
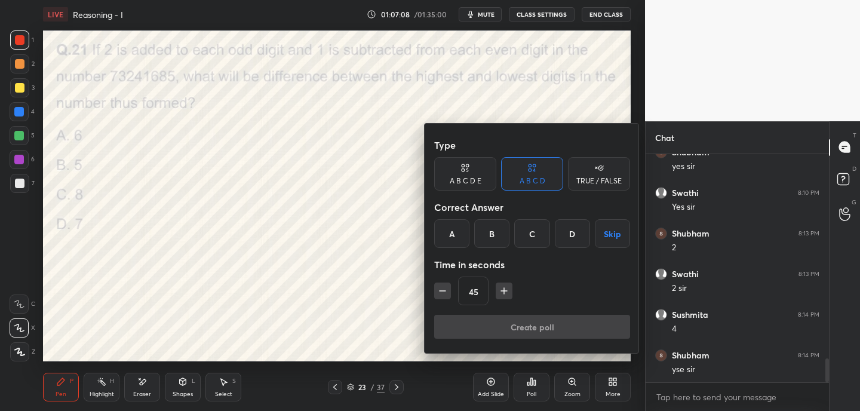
drag, startPoint x: 534, startPoint y: 229, endPoint x: 534, endPoint y: 275, distance: 46.6
click at [535, 230] on div "C" at bounding box center [531, 233] width 35 height 29
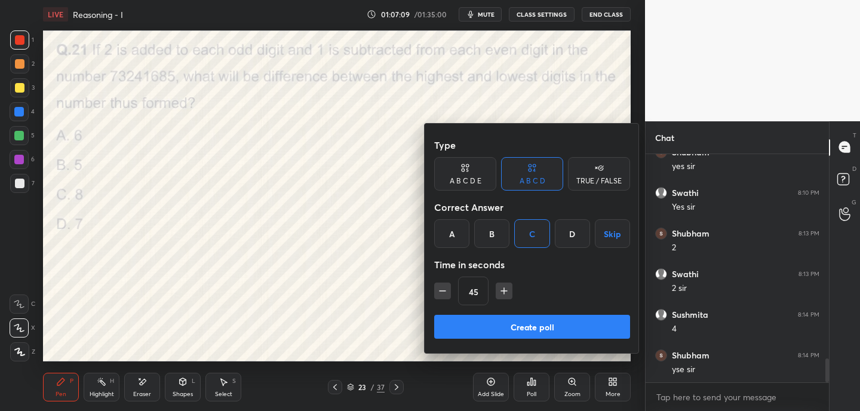
click at [530, 330] on button "Create poll" at bounding box center [532, 327] width 196 height 24
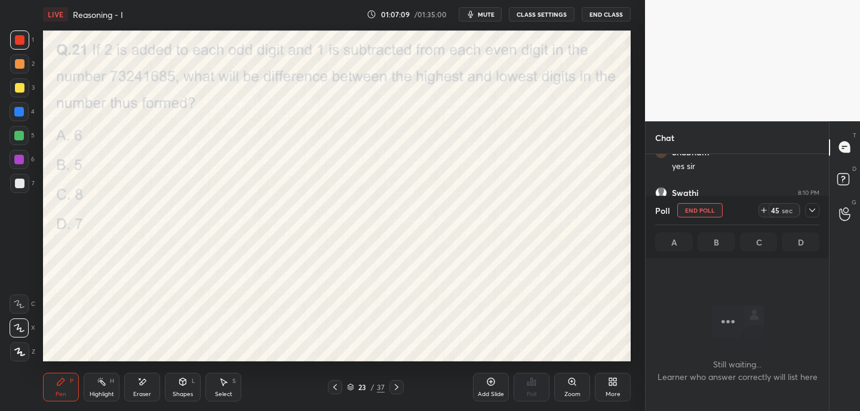
scroll to position [4, 4]
drag, startPoint x: 485, startPoint y: 13, endPoint x: 486, endPoint y: 4, distance: 9.0
click at [485, 12] on span "mute" at bounding box center [486, 14] width 17 height 8
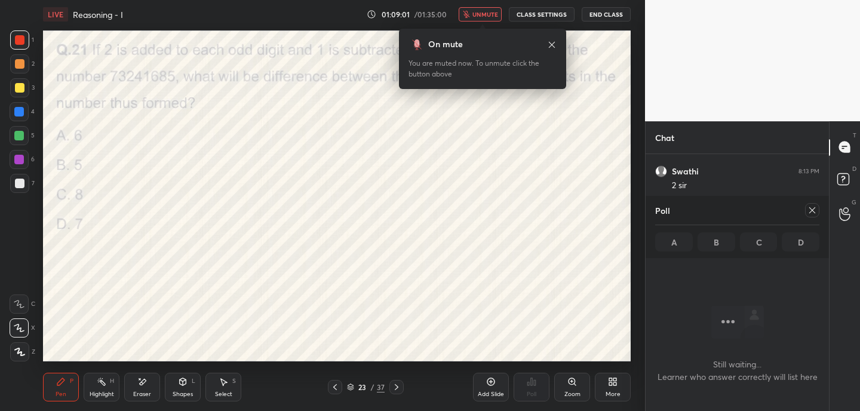
click at [553, 43] on icon at bounding box center [552, 44] width 6 height 6
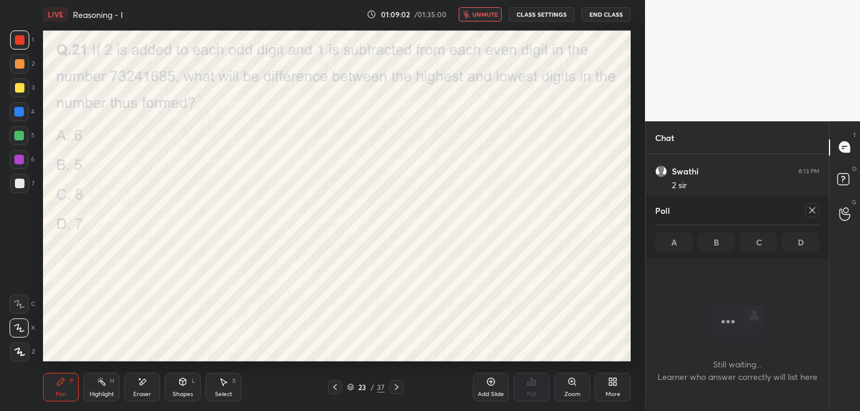
drag, startPoint x: 489, startPoint y: 16, endPoint x: 493, endPoint y: 8, distance: 8.8
click at [490, 16] on span "unmute" at bounding box center [485, 14] width 26 height 8
click at [815, 209] on icon at bounding box center [812, 210] width 10 height 10
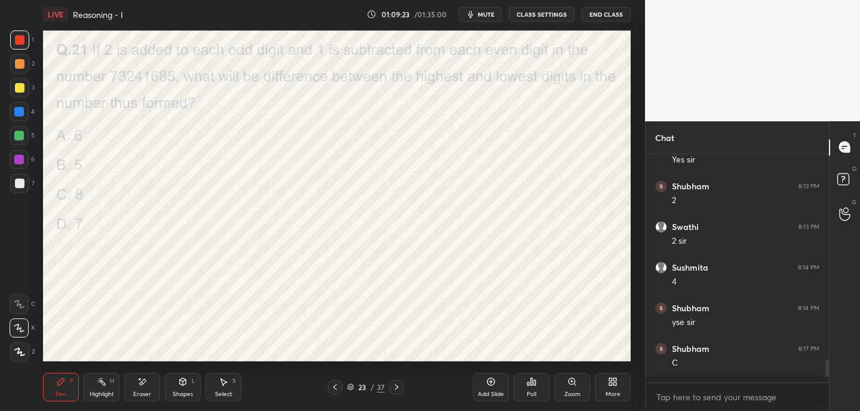
scroll to position [4, 4]
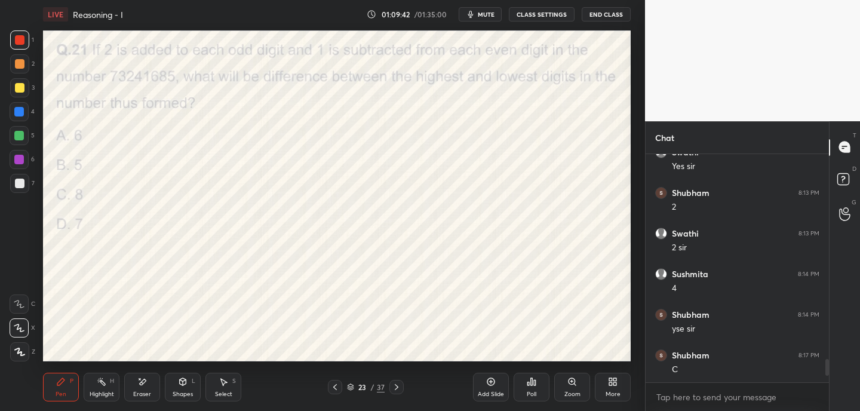
drag, startPoint x: 23, startPoint y: 114, endPoint x: 38, endPoint y: 113, distance: 15.6
click at [23, 114] on div at bounding box center [19, 112] width 10 height 10
click at [402, 390] on div at bounding box center [396, 387] width 14 height 14
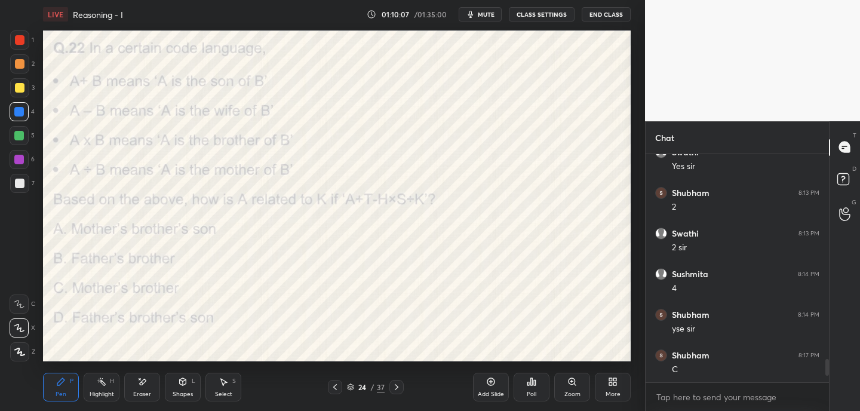
click at [538, 389] on div "Poll" at bounding box center [532, 387] width 36 height 29
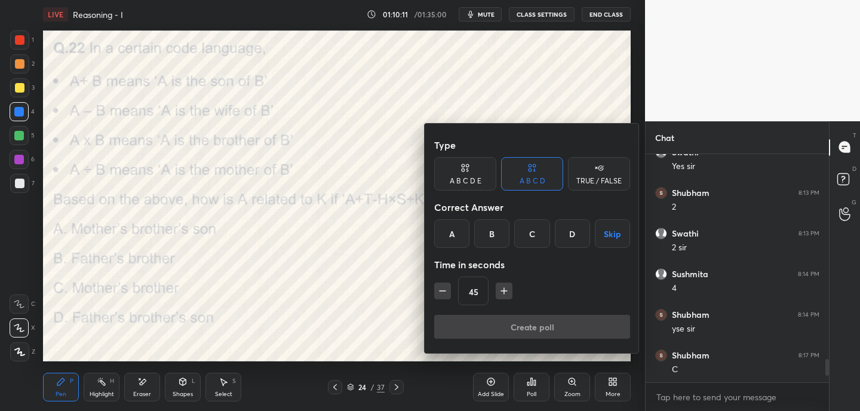
drag, startPoint x: 451, startPoint y: 230, endPoint x: 464, endPoint y: 263, distance: 34.8
click at [451, 231] on div "A" at bounding box center [451, 233] width 35 height 29
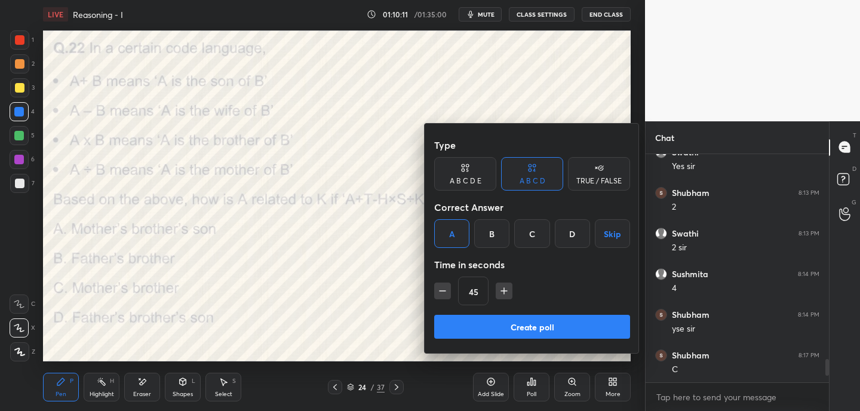
drag, startPoint x: 475, startPoint y: 316, endPoint x: 484, endPoint y: 304, distance: 15.1
click at [476, 316] on button "Create poll" at bounding box center [532, 327] width 196 height 24
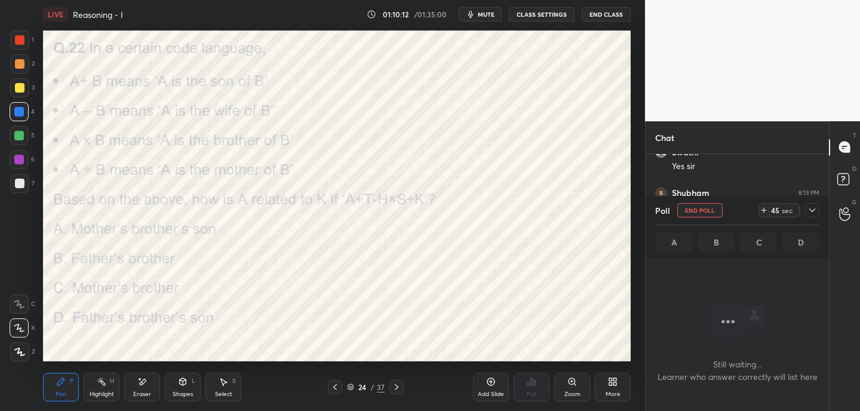
scroll to position [63, 180]
click at [812, 210] on icon at bounding box center [812, 210] width 10 height 10
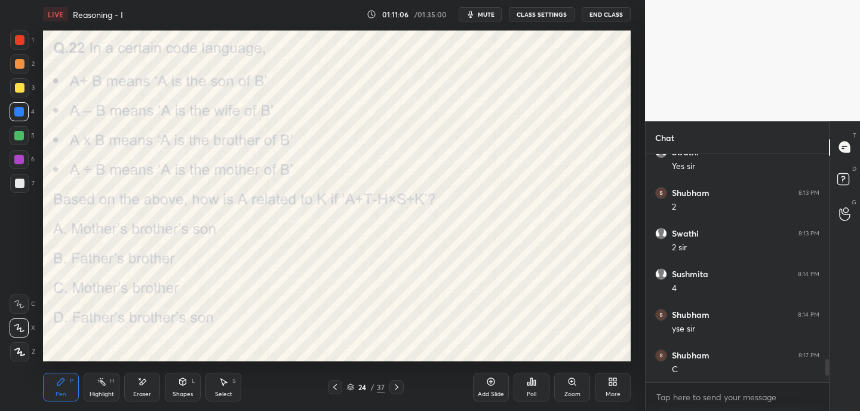
scroll to position [125, 180]
click at [528, 383] on icon at bounding box center [528, 383] width 2 height 3
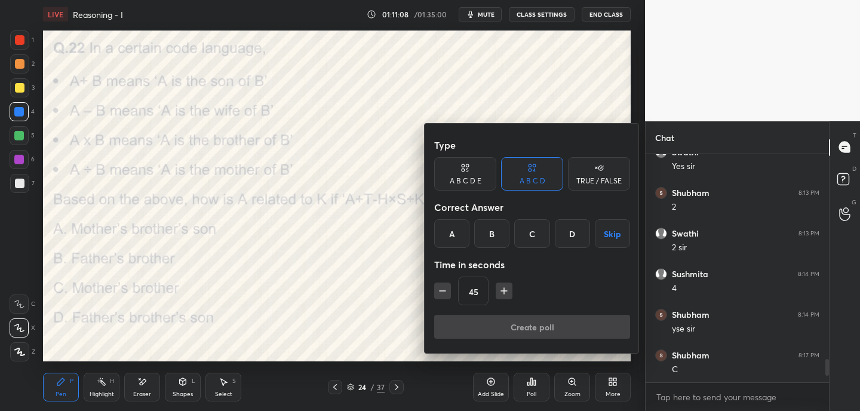
click at [457, 231] on div "A" at bounding box center [451, 233] width 35 height 29
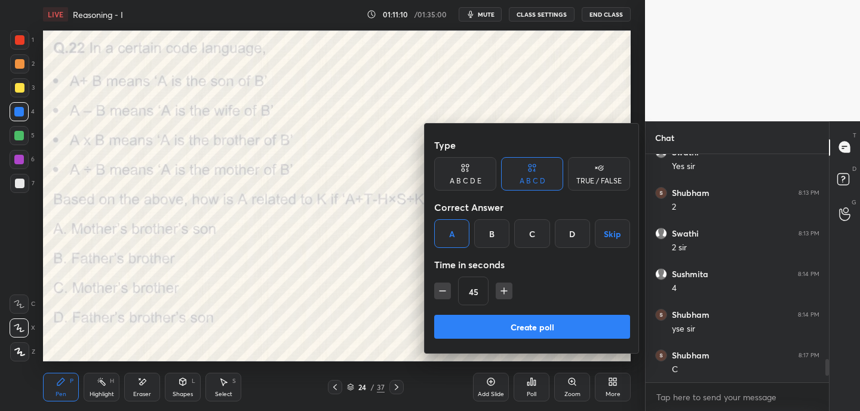
click at [506, 329] on button "Create poll" at bounding box center [532, 327] width 196 height 24
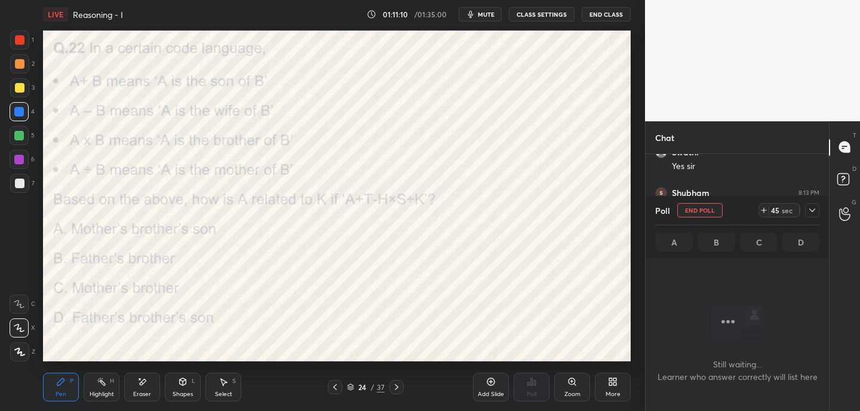
scroll to position [63, 180]
click at [763, 209] on icon at bounding box center [764, 210] width 10 height 10
drag, startPoint x: 763, startPoint y: 209, endPoint x: 761, endPoint y: 199, distance: 10.3
click at [763, 209] on icon at bounding box center [764, 210] width 10 height 10
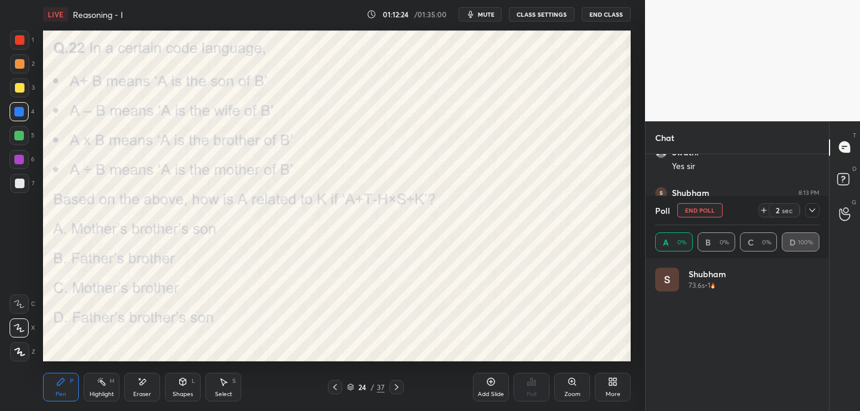
scroll to position [140, 161]
drag, startPoint x: 813, startPoint y: 209, endPoint x: 798, endPoint y: 216, distance: 16.9
click at [813, 210] on icon at bounding box center [812, 210] width 10 height 10
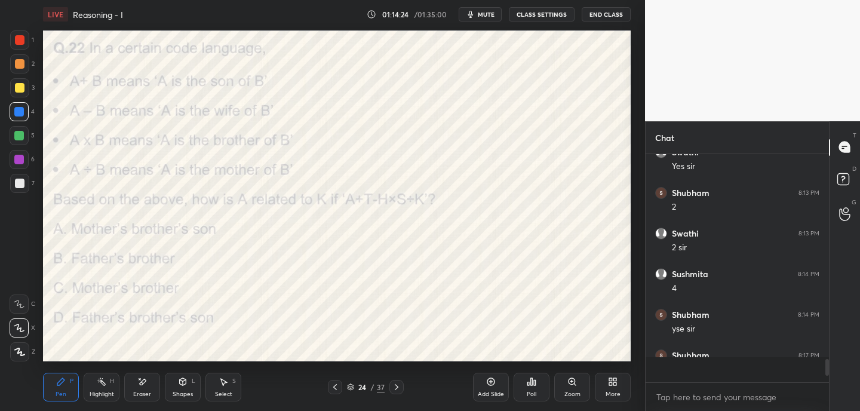
scroll to position [4, 4]
drag, startPoint x: 395, startPoint y: 385, endPoint x: 401, endPoint y: 385, distance: 6.6
click at [395, 385] on icon at bounding box center [397, 387] width 10 height 10
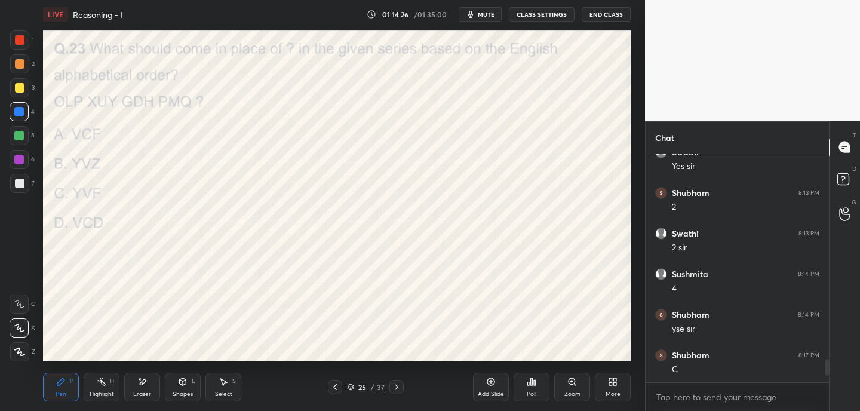
click at [529, 385] on icon at bounding box center [532, 382] width 10 height 10
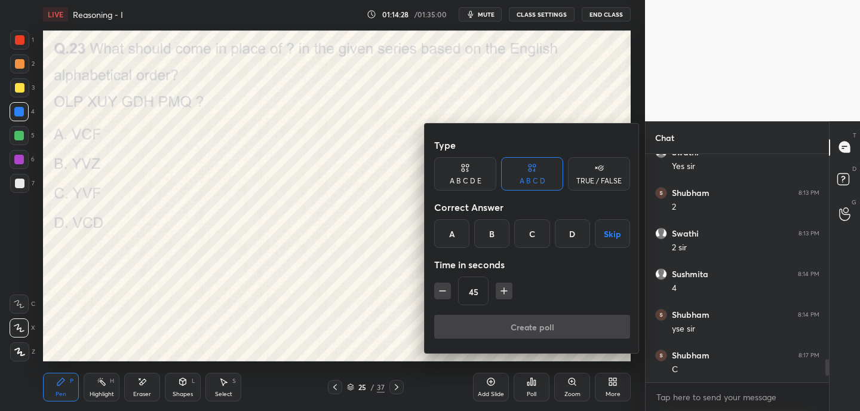
drag, startPoint x: 497, startPoint y: 232, endPoint x: 496, endPoint y: 253, distance: 20.9
click at [496, 232] on div "B" at bounding box center [491, 233] width 35 height 29
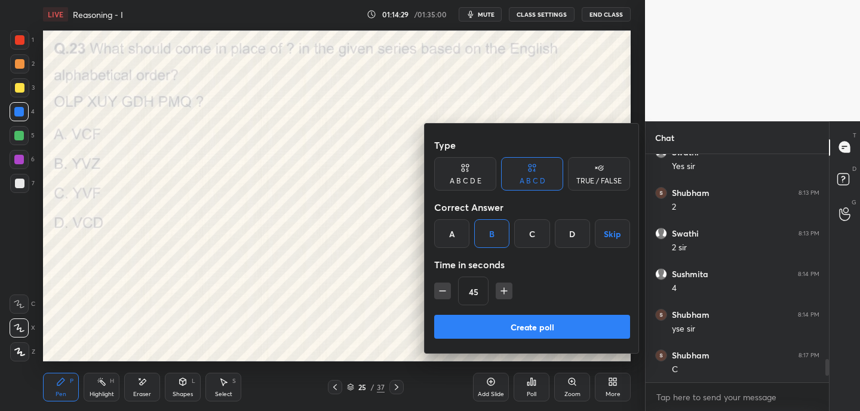
click at [497, 324] on button "Create poll" at bounding box center [532, 327] width 196 height 24
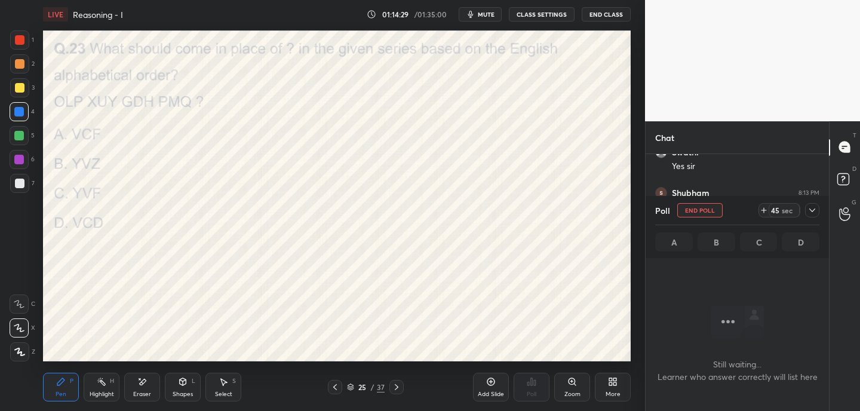
scroll to position [63, 180]
drag, startPoint x: 482, startPoint y: 12, endPoint x: 489, endPoint y: 4, distance: 10.2
click at [483, 11] on span "mute" at bounding box center [486, 14] width 17 height 8
click at [493, 13] on span "unmute" at bounding box center [485, 14] width 26 height 8
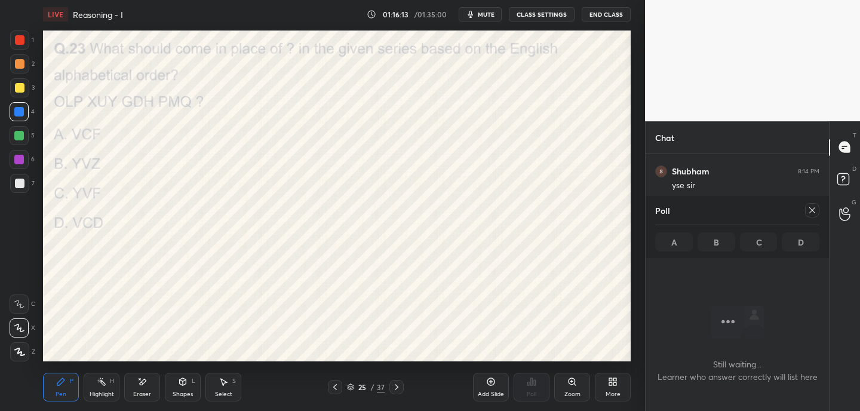
drag, startPoint x: 26, startPoint y: 38, endPoint x: 24, endPoint y: 54, distance: 15.6
click at [26, 38] on div at bounding box center [19, 39] width 19 height 19
click at [815, 210] on icon at bounding box center [812, 210] width 10 height 10
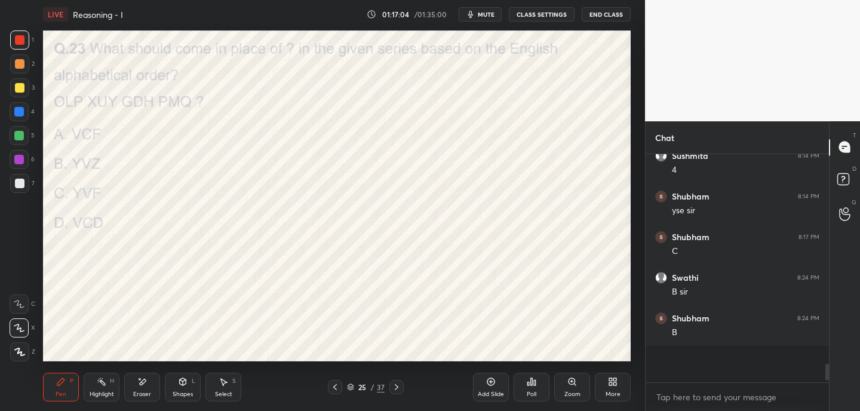
scroll to position [4, 4]
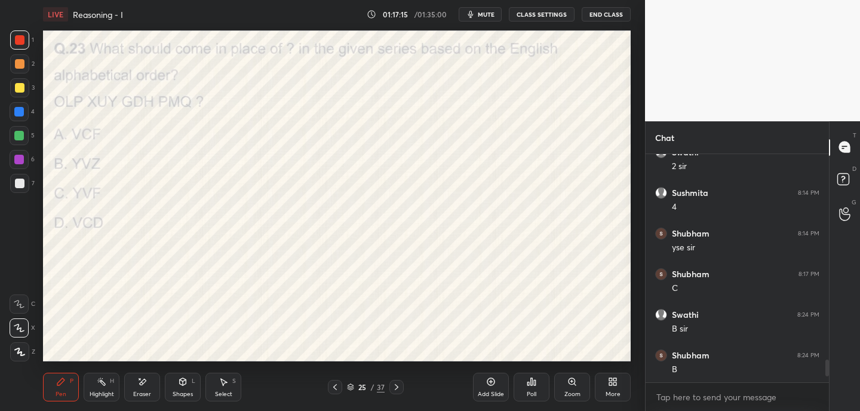
click at [397, 388] on icon at bounding box center [397, 387] width 10 height 10
click at [535, 382] on div "Poll" at bounding box center [532, 387] width 36 height 29
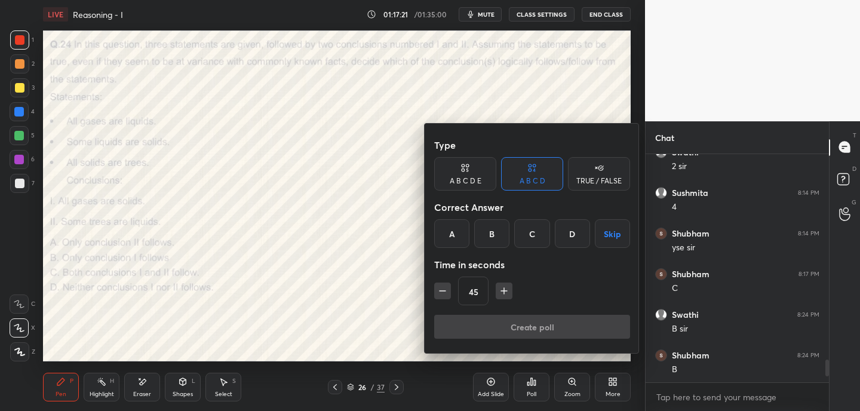
click at [455, 230] on div "A" at bounding box center [451, 233] width 35 height 29
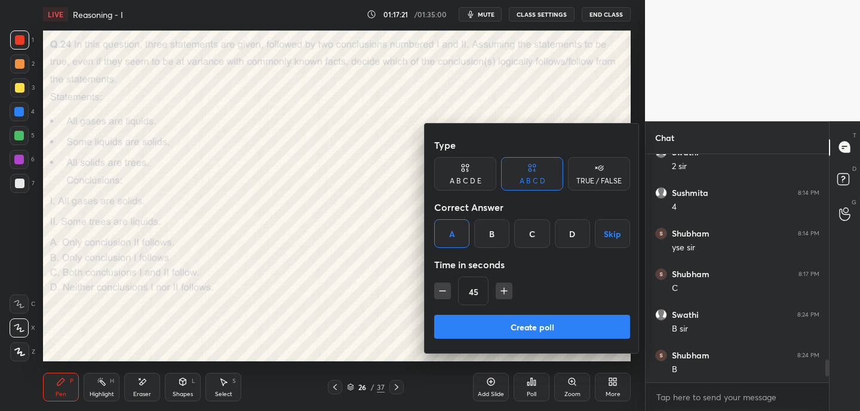
click at [491, 328] on button "Create poll" at bounding box center [532, 327] width 196 height 24
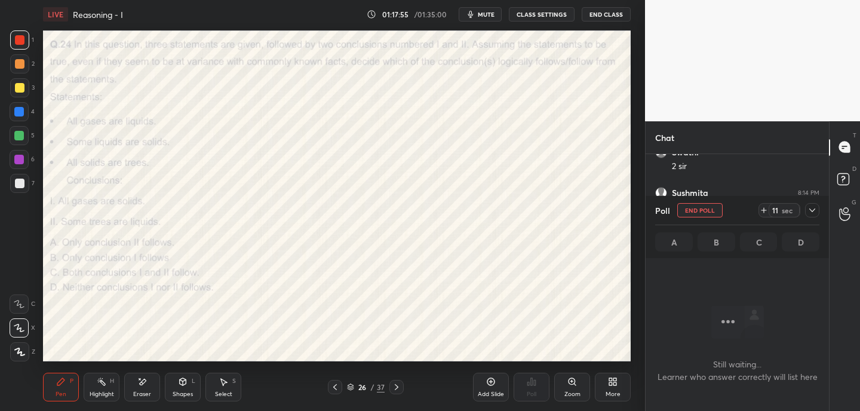
drag, startPoint x: 497, startPoint y: 15, endPoint x: 494, endPoint y: 8, distance: 7.8
click at [497, 16] on button "mute" at bounding box center [480, 14] width 43 height 14
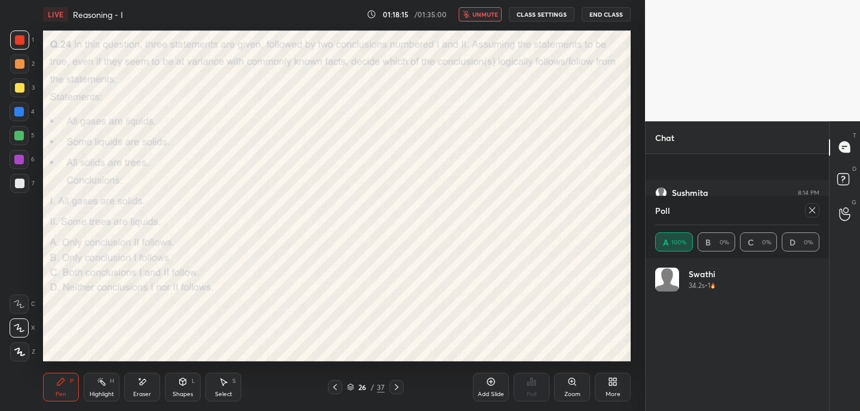
scroll to position [2197, 0]
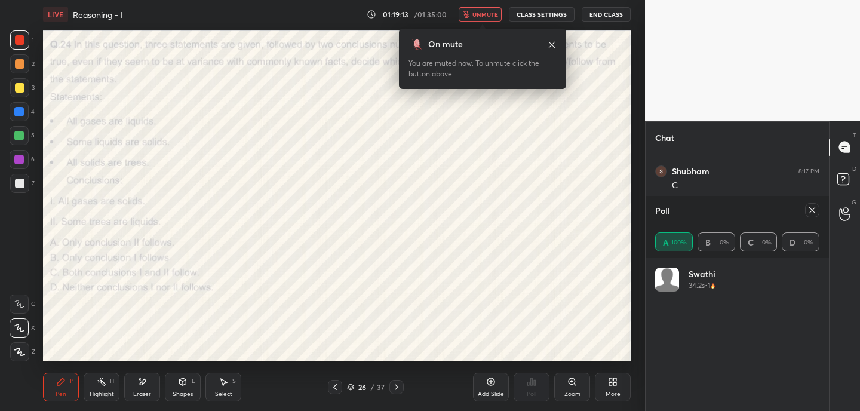
click at [552, 43] on icon at bounding box center [552, 45] width 10 height 10
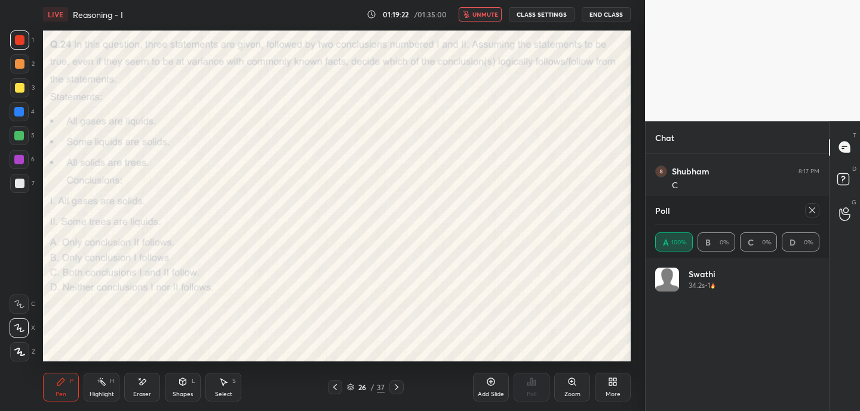
click at [472, 11] on button "unmute" at bounding box center [480, 14] width 43 height 14
click at [816, 210] on div at bounding box center [812, 210] width 14 height 14
type textarea "x"
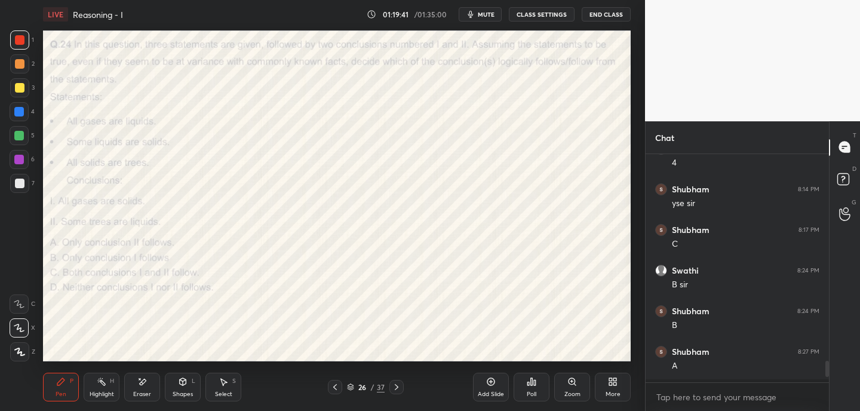
scroll to position [225, 180]
click at [395, 386] on icon at bounding box center [397, 387] width 10 height 10
click at [534, 388] on div "Poll" at bounding box center [532, 387] width 36 height 29
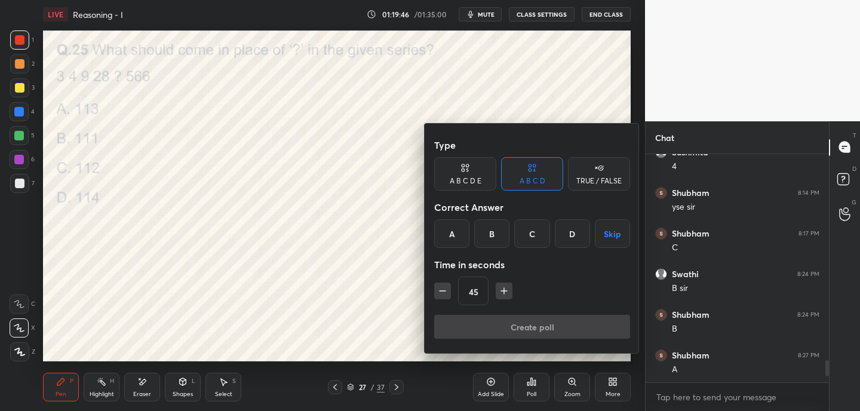
drag, startPoint x: 451, startPoint y: 234, endPoint x: 476, endPoint y: 287, distance: 58.0
click at [452, 234] on div "A" at bounding box center [451, 233] width 35 height 29
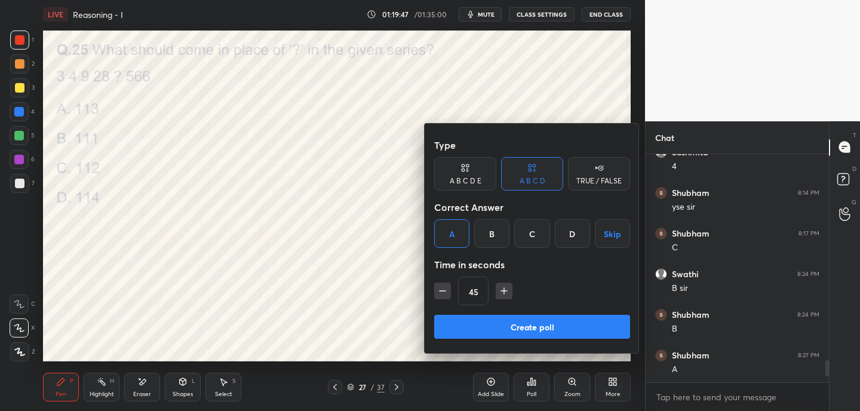
click at [506, 291] on icon "button" at bounding box center [504, 291] width 6 height 0
type input "60"
click at [511, 334] on button "Create poll" at bounding box center [532, 327] width 196 height 24
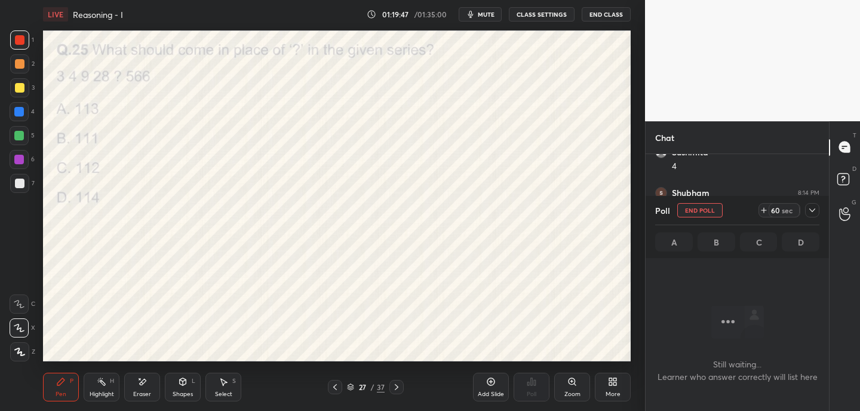
scroll to position [63, 180]
click at [488, 21] on div "LIVE Reasoning - I 01:19:48 / 01:35:00 mute CLASS SETTINGS End Class" at bounding box center [337, 14] width 588 height 29
click at [482, 15] on span "mute" at bounding box center [486, 14] width 17 height 8
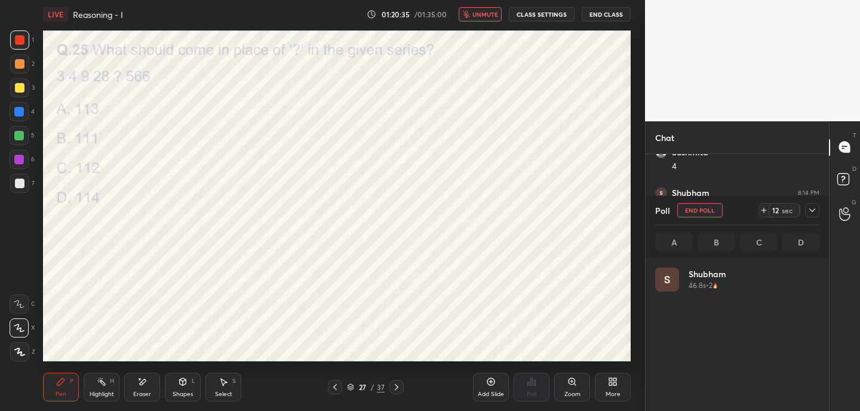
scroll to position [140, 161]
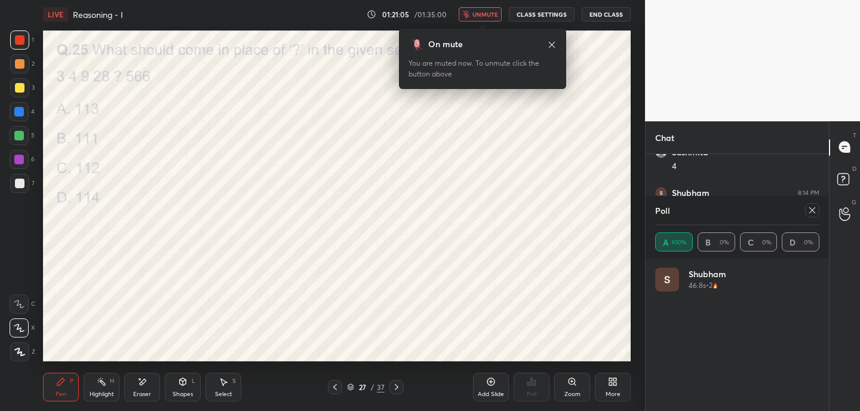
click at [551, 46] on icon at bounding box center [552, 45] width 10 height 10
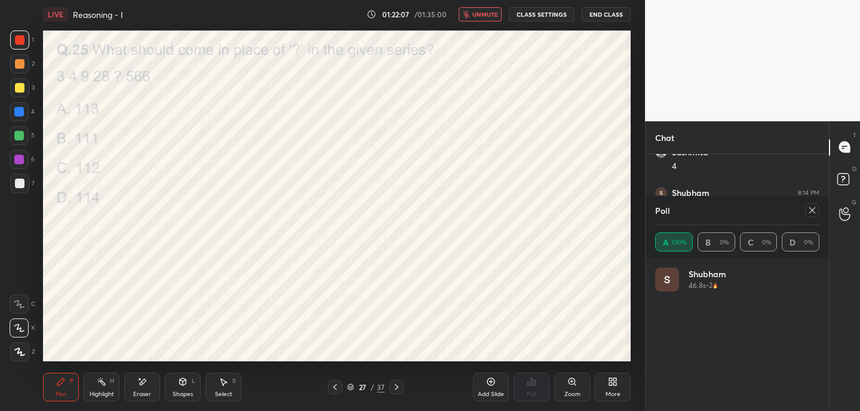
drag, startPoint x: 482, startPoint y: 16, endPoint x: 477, endPoint y: 26, distance: 11.0
click at [482, 16] on span "unmute" at bounding box center [485, 14] width 26 height 8
click at [808, 205] on icon at bounding box center [812, 210] width 10 height 10
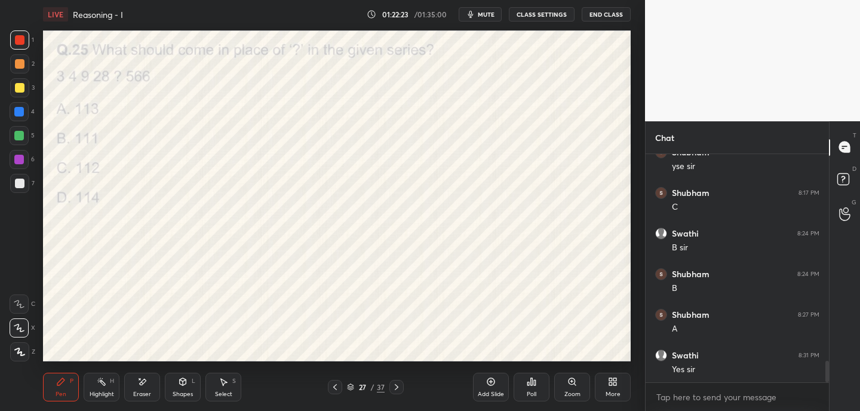
scroll to position [2216, 0]
drag, startPoint x: 145, startPoint y: 391, endPoint x: 143, endPoint y: 380, distance: 11.6
click at [144, 391] on div "Eraser" at bounding box center [142, 394] width 18 height 6
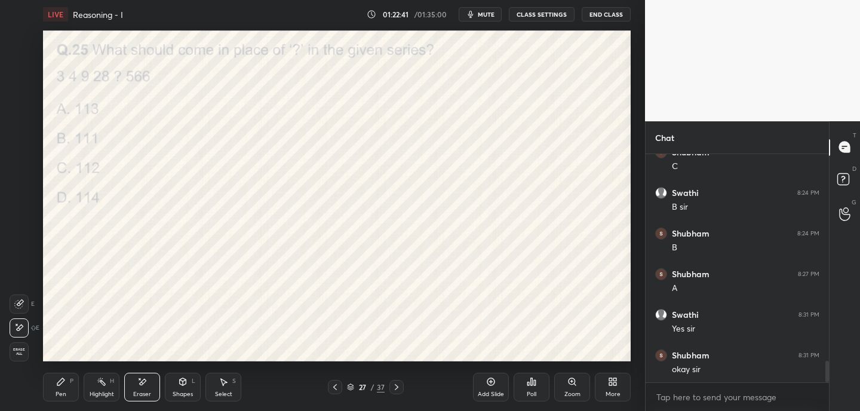
click at [73, 386] on div "Pen P" at bounding box center [61, 387] width 36 height 29
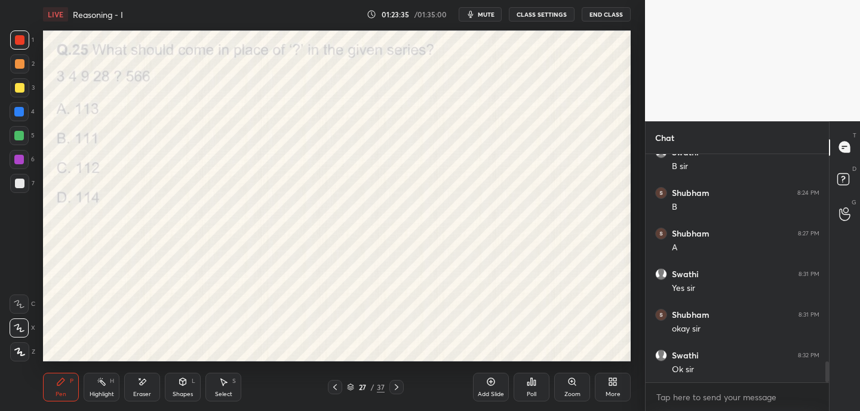
drag, startPoint x: 140, startPoint y: 388, endPoint x: 142, endPoint y: 365, distance: 23.4
click at [141, 386] on div "Eraser" at bounding box center [142, 387] width 36 height 29
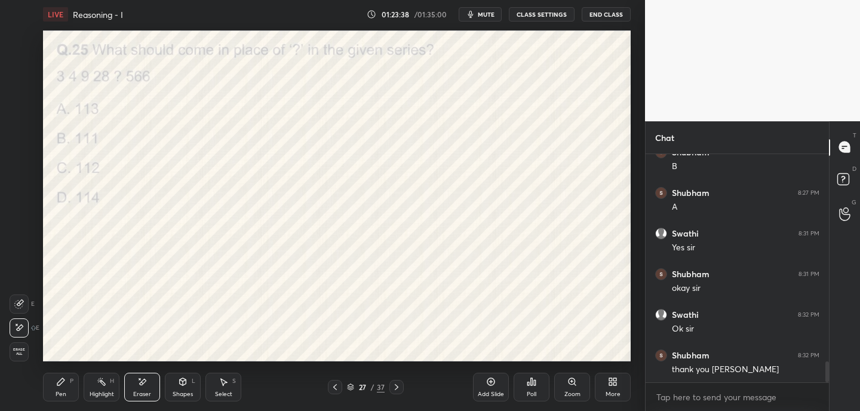
click at [70, 387] on div "Pen P" at bounding box center [61, 387] width 36 height 29
click at [597, 15] on button "End Class" at bounding box center [606, 14] width 49 height 14
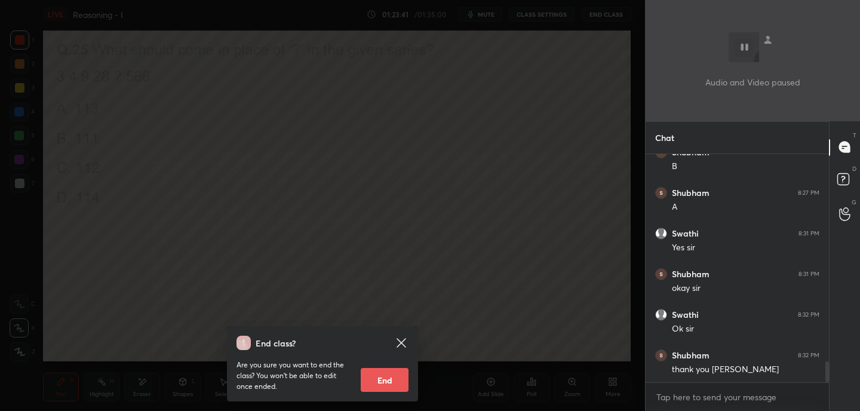
click at [386, 386] on button "End" at bounding box center [385, 380] width 48 height 24
type textarea "x"
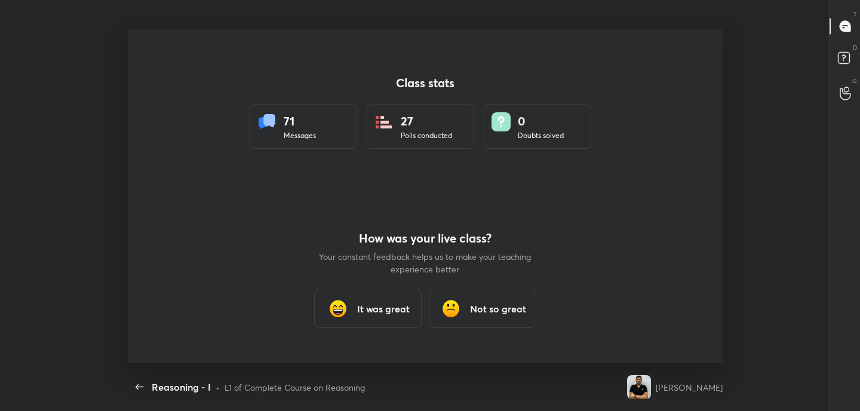
scroll to position [0, 0]
click at [389, 309] on h3 "It was great" at bounding box center [383, 309] width 53 height 14
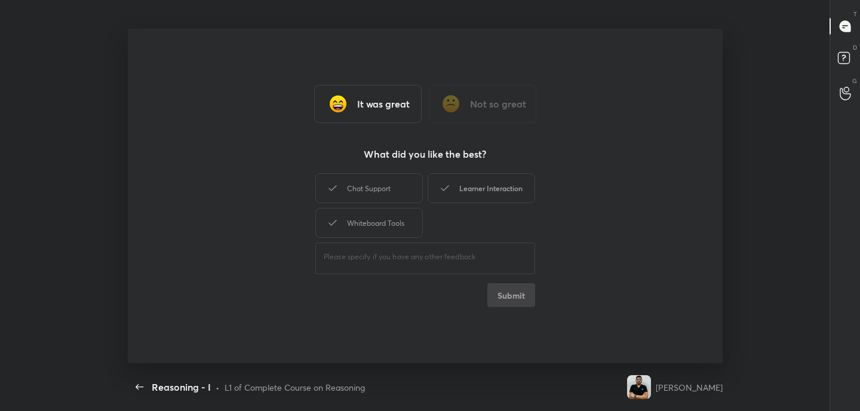
click at [479, 193] on div "Learner Interaction" at bounding box center [481, 188] width 107 height 30
click at [511, 291] on button "Submit" at bounding box center [511, 295] width 48 height 24
